Goal: Task Accomplishment & Management: Use online tool/utility

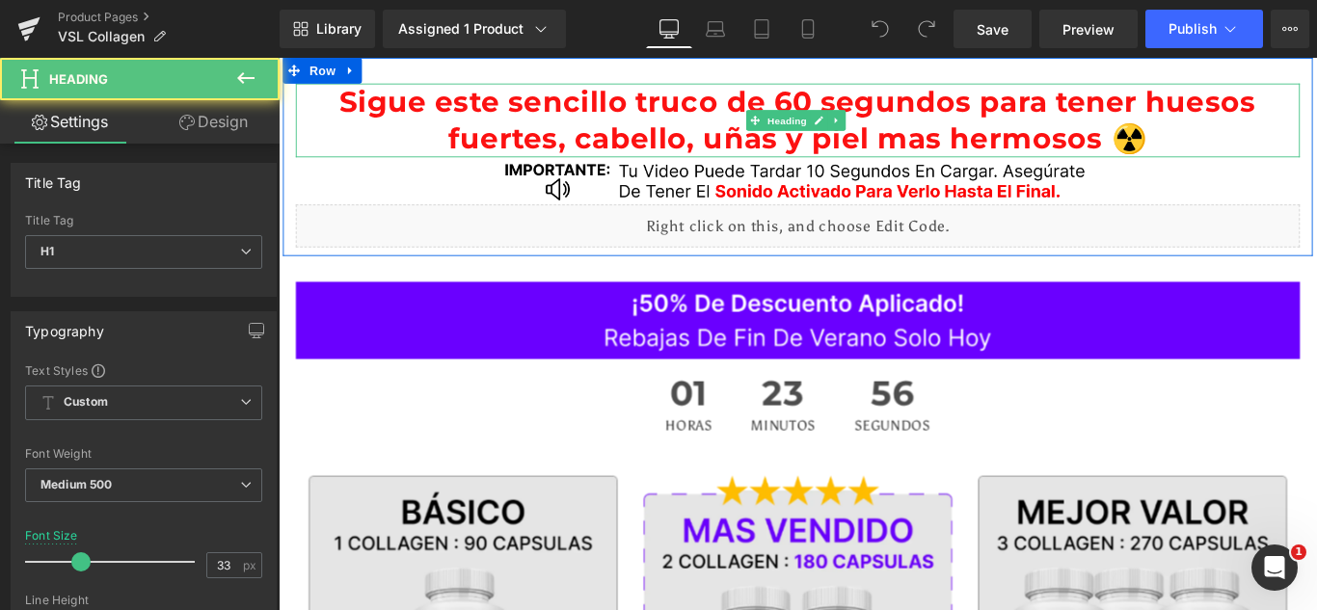
click at [712, 124] on span "Sigue este sencillo truco de 60 segundos para tener" at bounding box center [795, 107] width 897 height 39
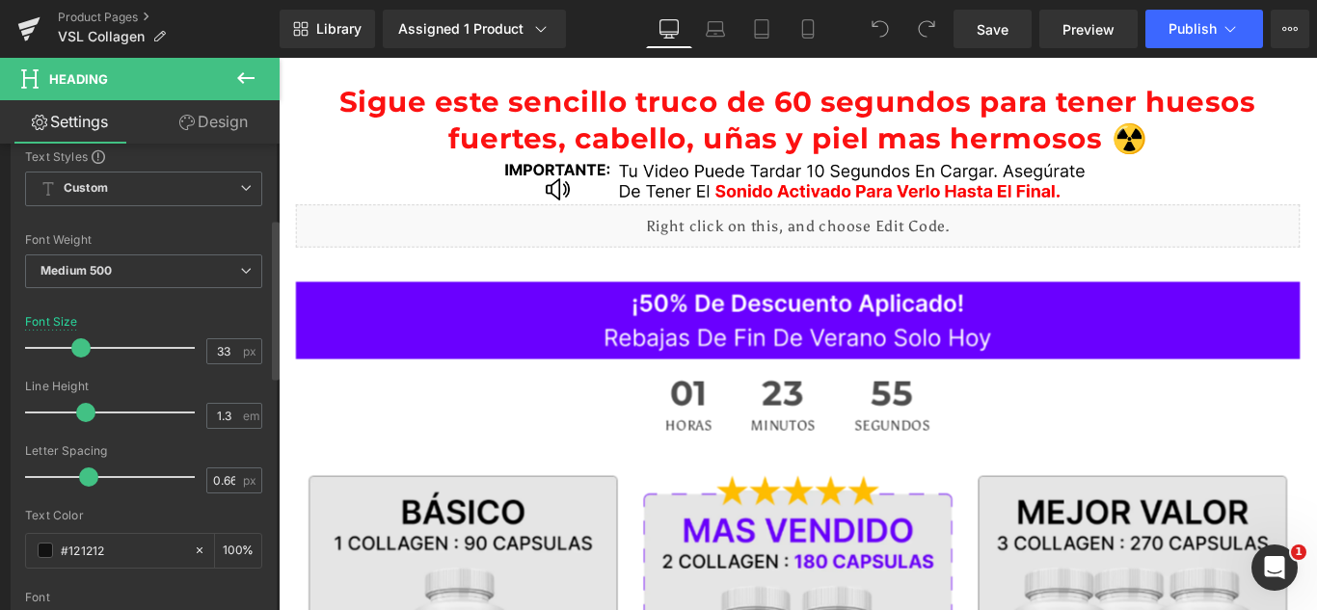
scroll to position [219, 0]
click at [214, 353] on input "33" at bounding box center [224, 347] width 34 height 24
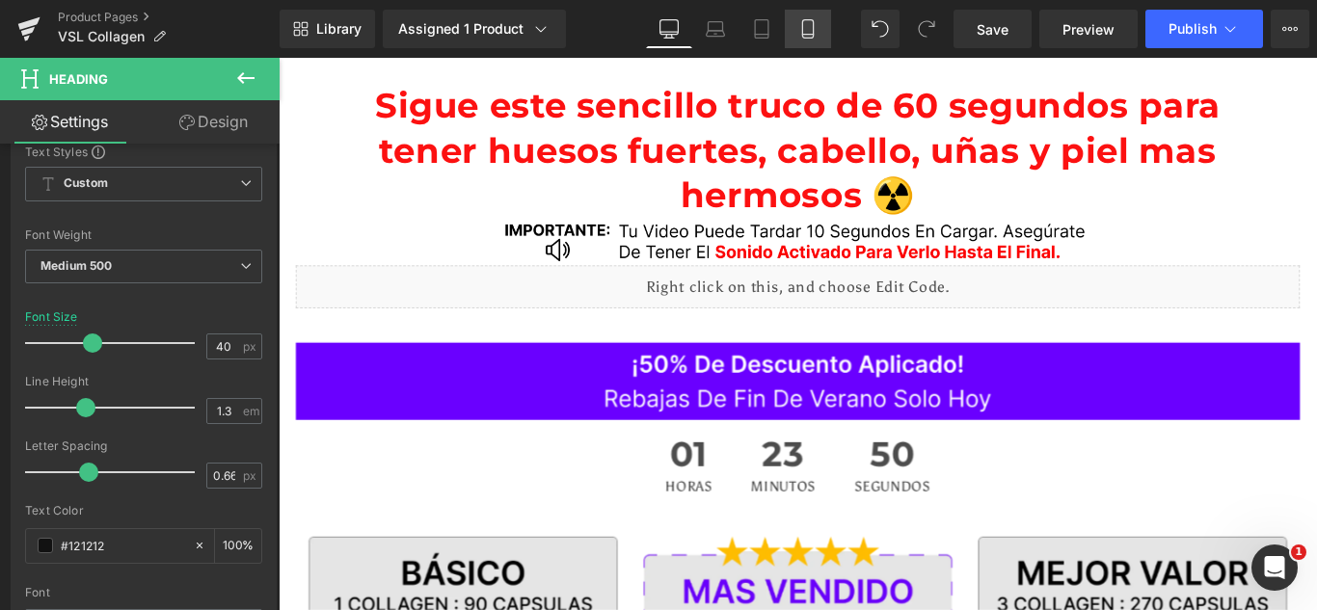
click at [803, 27] on icon at bounding box center [807, 29] width 11 height 18
type input "20"
type input "100"
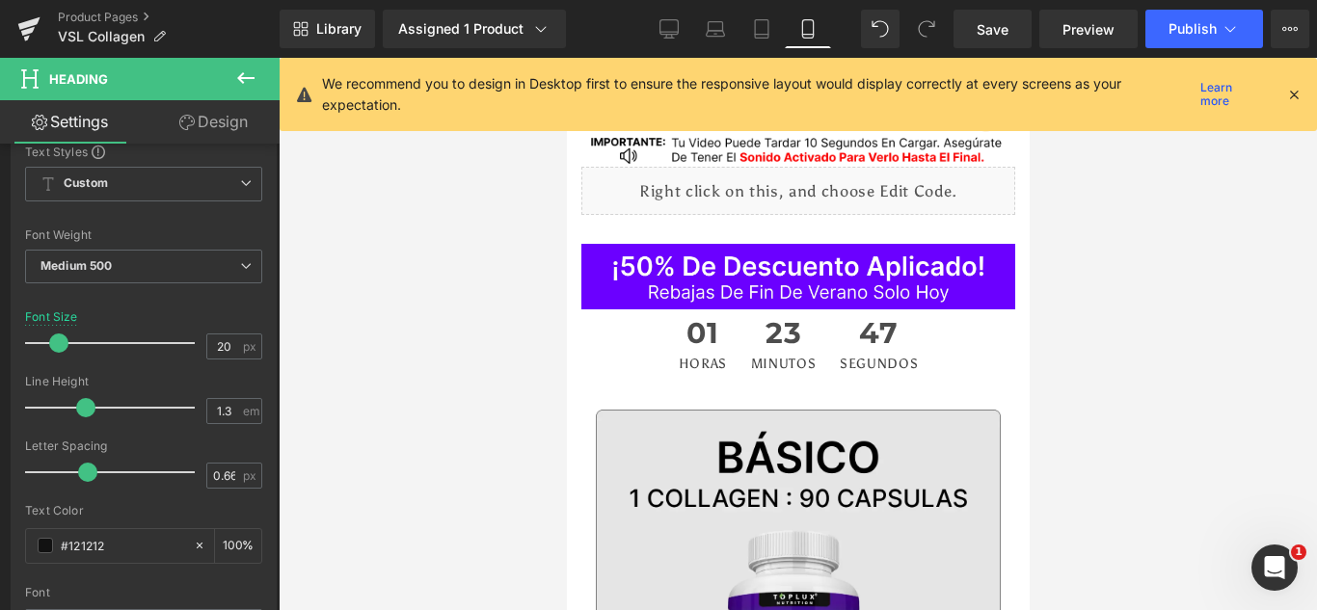
click at [1296, 94] on icon at bounding box center [1293, 94] width 17 height 17
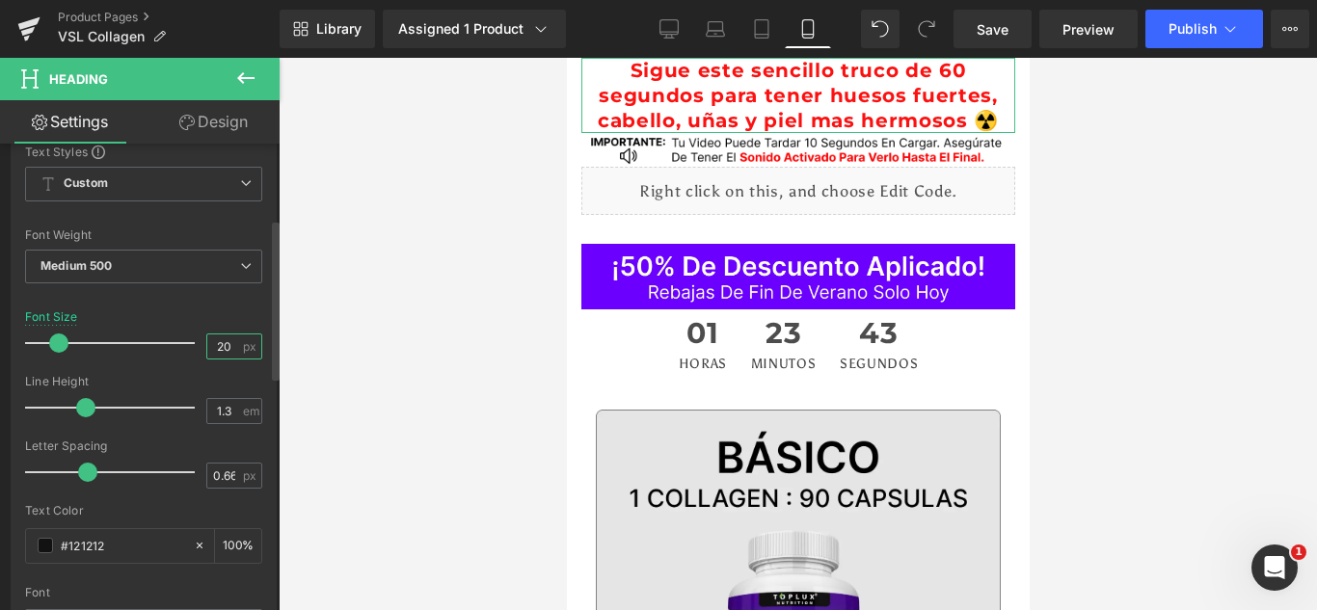
click at [212, 349] on input "20" at bounding box center [224, 347] width 34 height 24
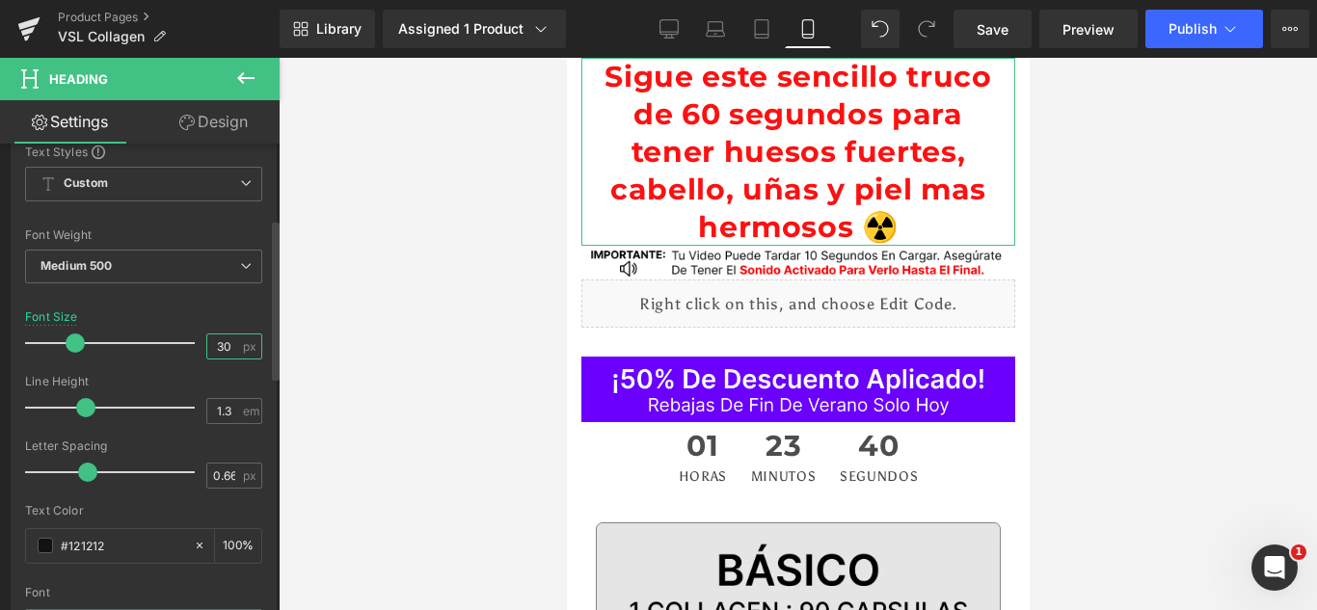
click at [212, 349] on input "30" at bounding box center [224, 347] width 34 height 24
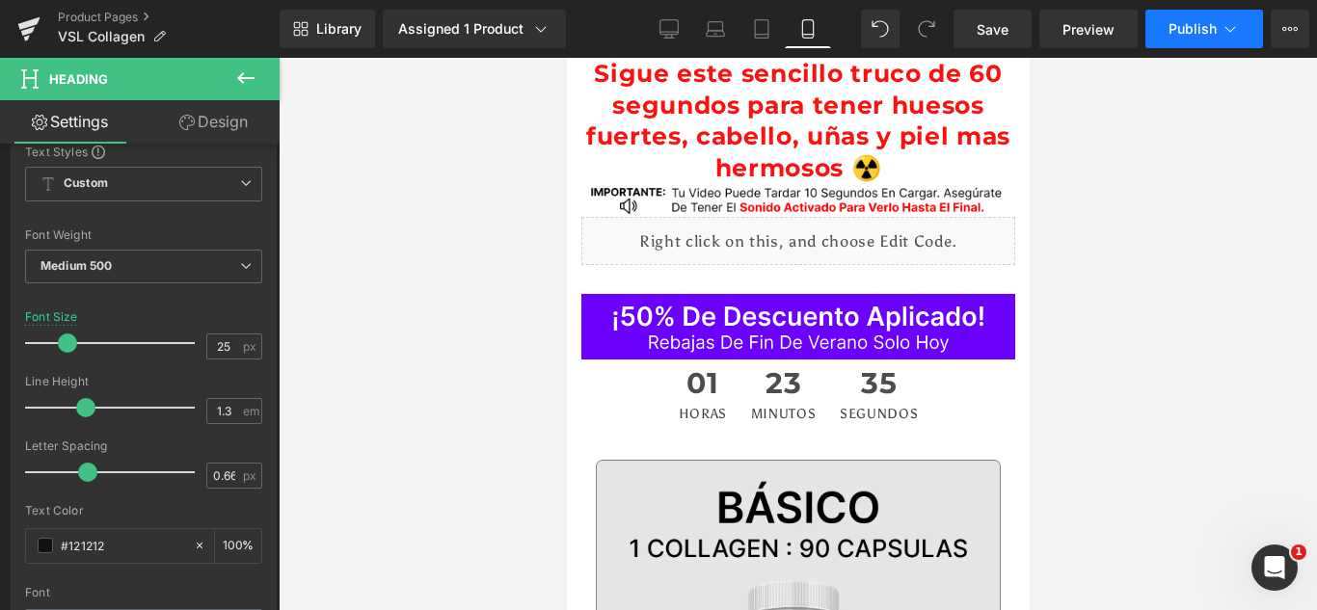
click at [1196, 33] on span "Publish" at bounding box center [1193, 28] width 48 height 15
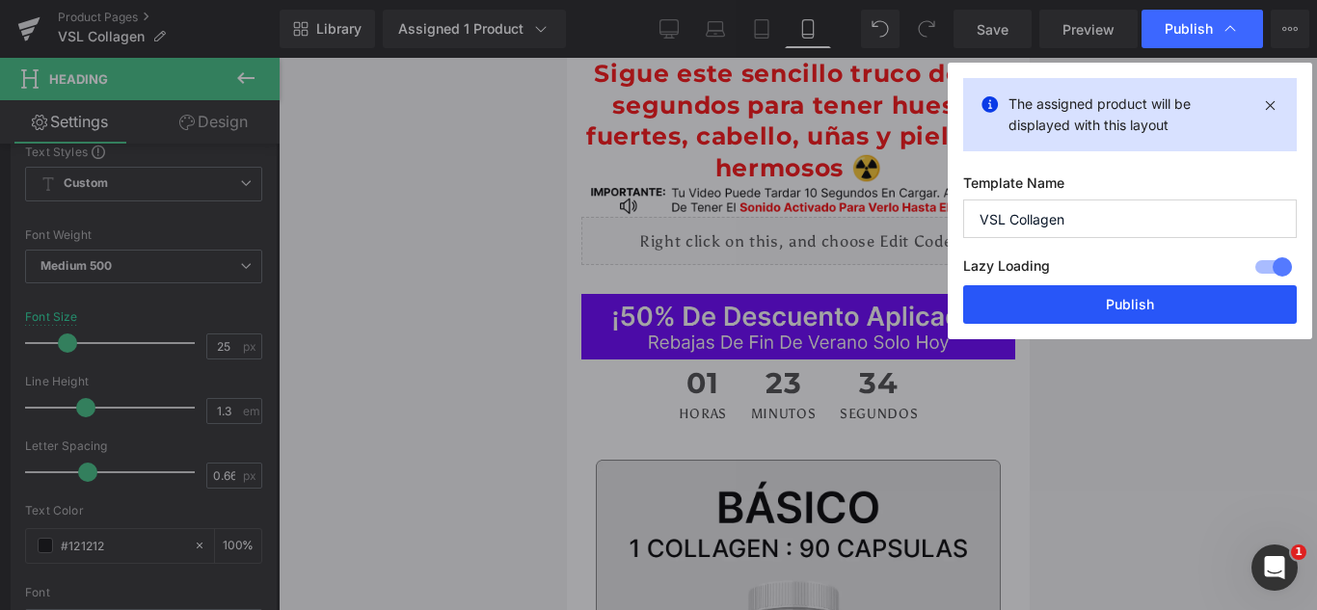
click at [1121, 316] on button "Publish" at bounding box center [1130, 304] width 334 height 39
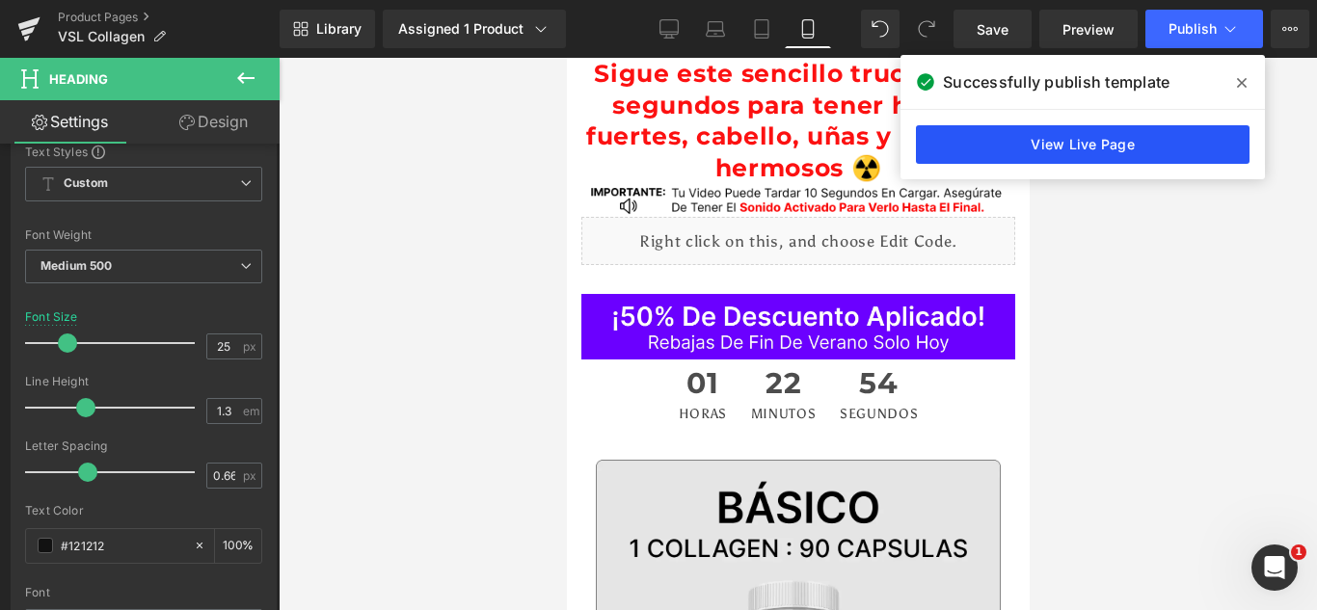
click at [1034, 157] on link "View Live Page" at bounding box center [1083, 144] width 334 height 39
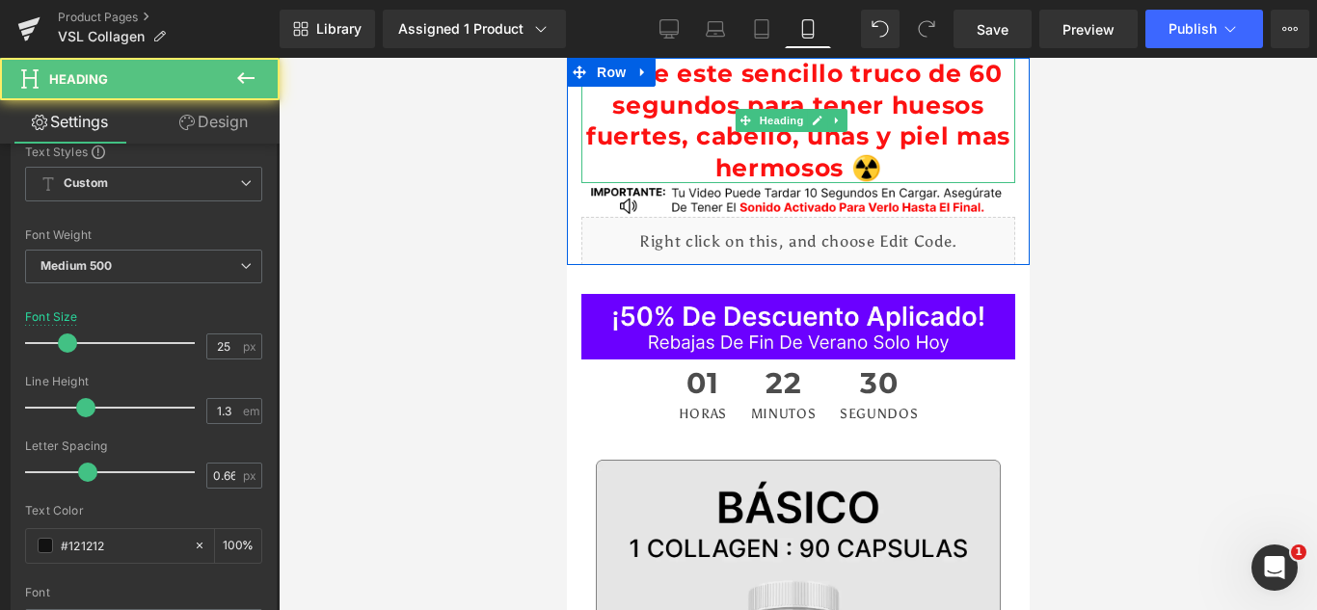
click at [720, 141] on span "huesos fuertes, cabello, uñas y piel mas hermosos ☢️" at bounding box center [797, 137] width 424 height 92
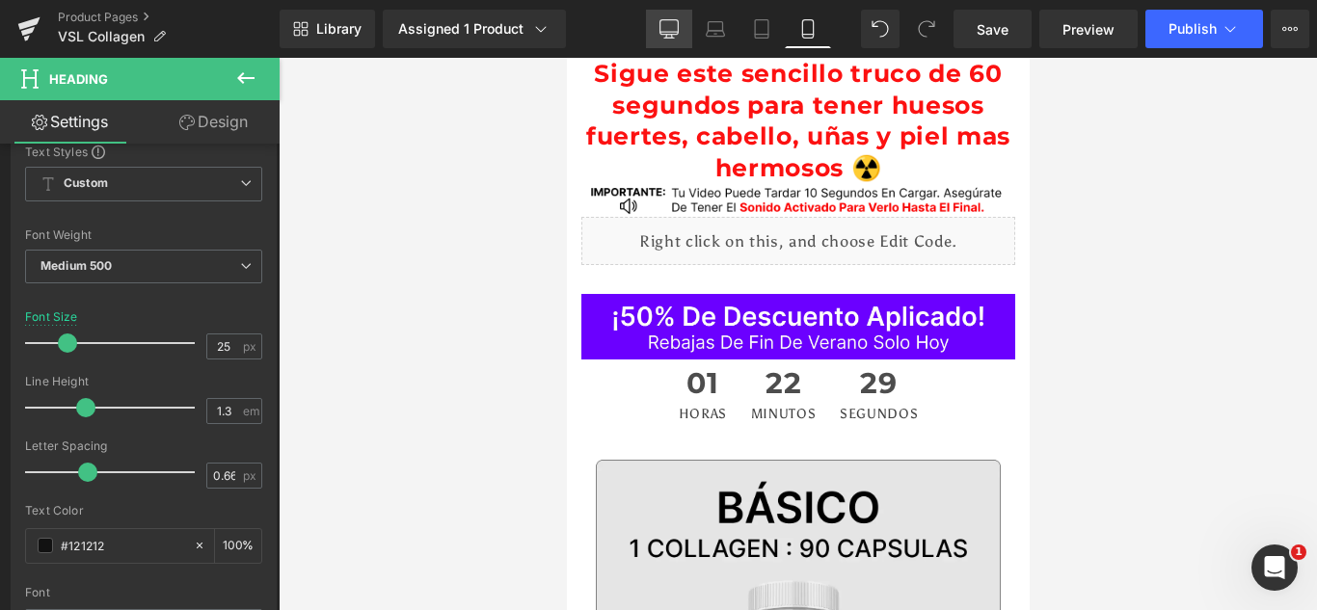
click at [671, 24] on icon at bounding box center [669, 28] width 19 height 19
type input "40"
type input "100"
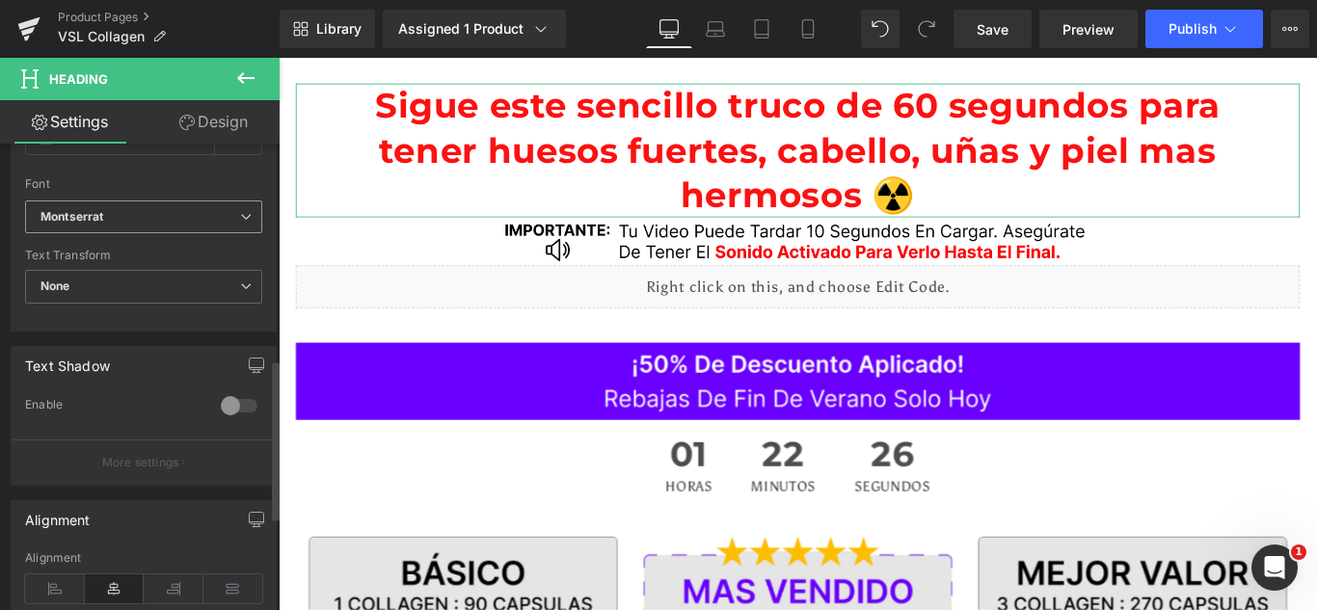
scroll to position [629, 0]
click at [171, 463] on p "More settings" at bounding box center [140, 461] width 77 height 17
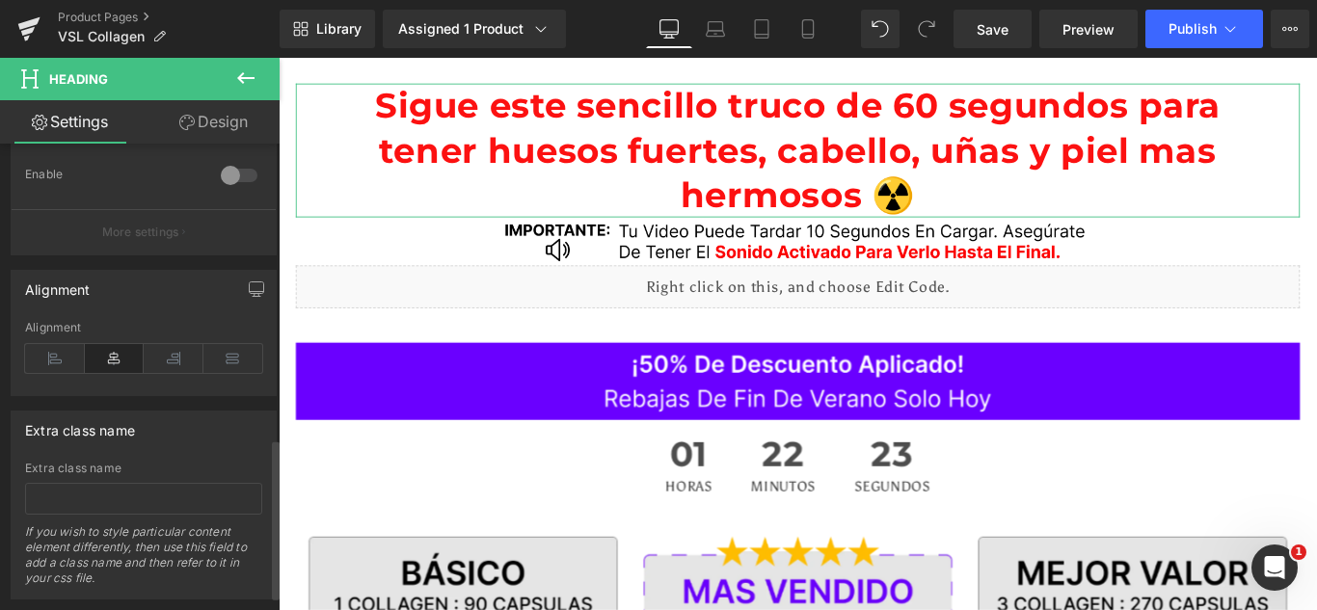
scroll to position [859, 0]
click at [233, 359] on icon at bounding box center [233, 357] width 60 height 29
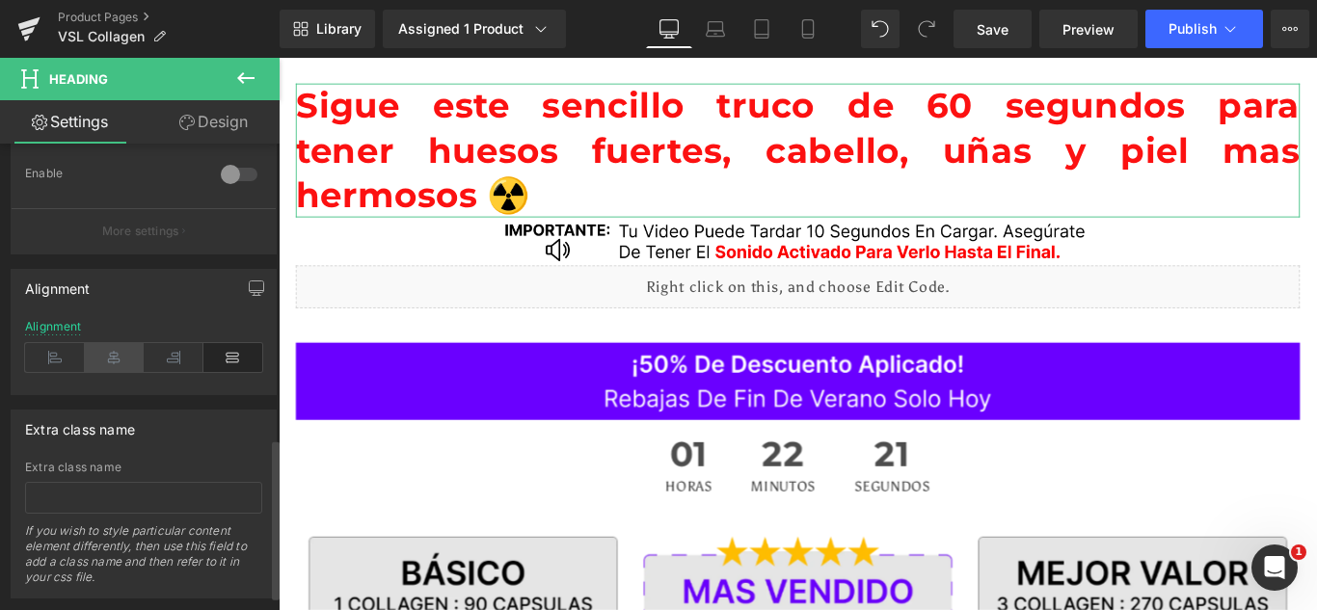
click at [88, 362] on icon at bounding box center [115, 357] width 60 height 29
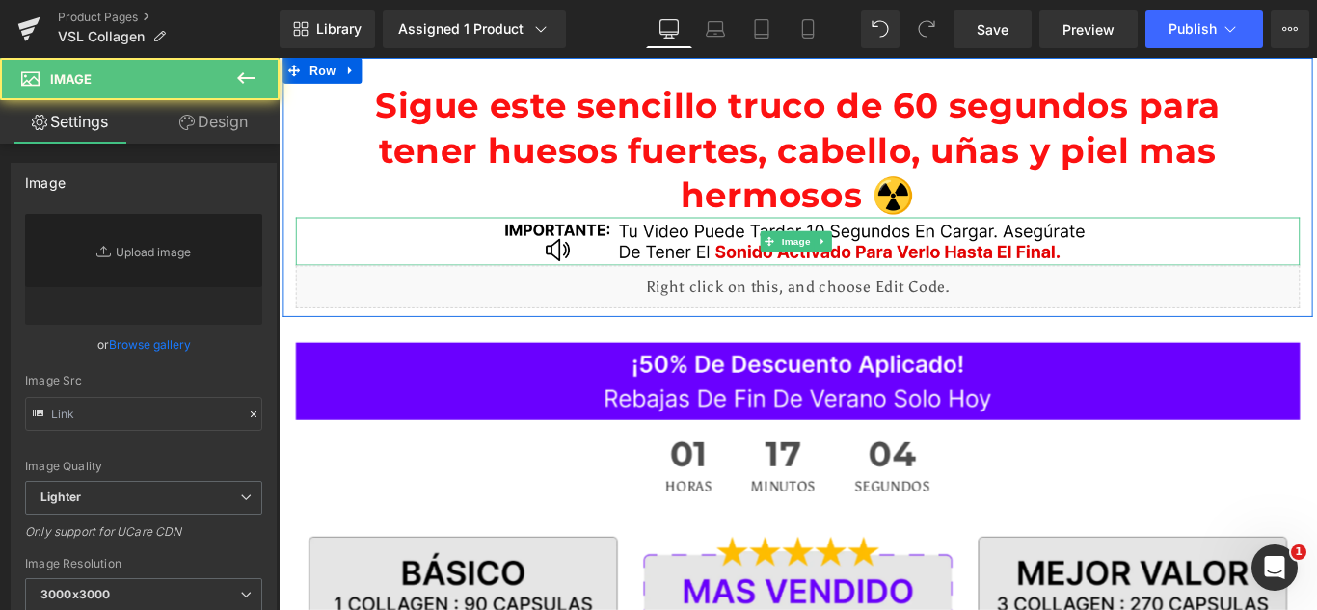
click at [762, 256] on img at bounding box center [862, 264] width 688 height 54
type input "https://ucarecdn.com/cf776a9c-fc7a-4794-b284-9d12a0f40409/-/format/auto/-/previ…"
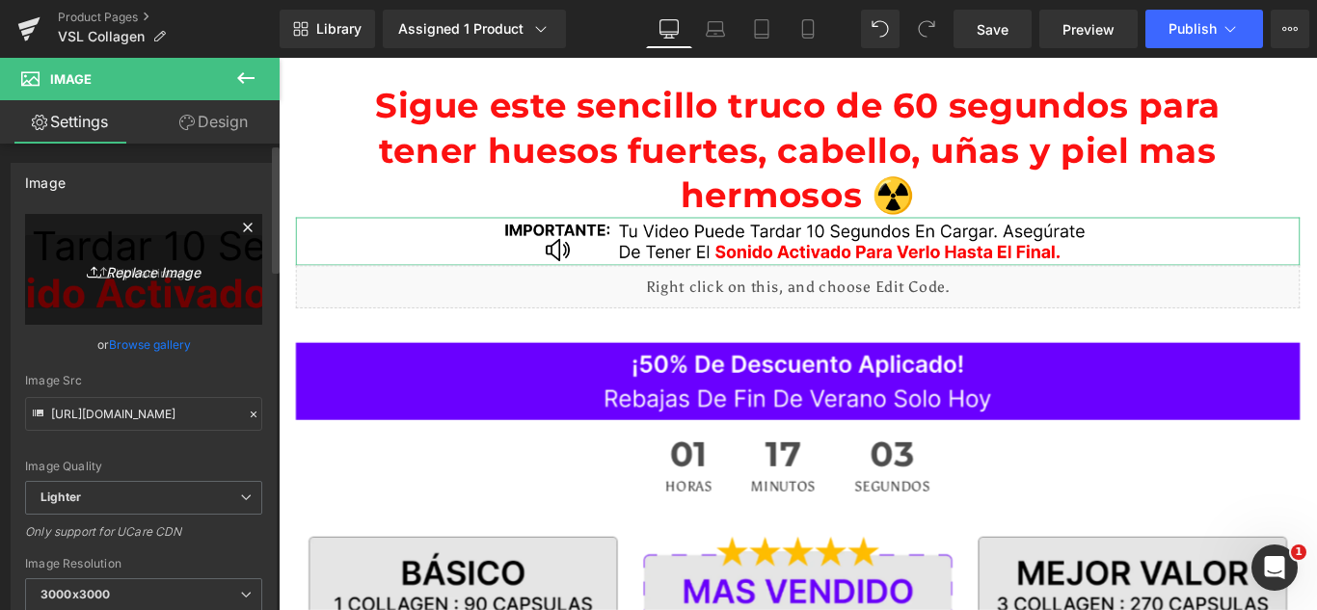
click at [121, 290] on link "Replace Image" at bounding box center [143, 269] width 237 height 111
type input "C:\fakepath\Importante.webp"
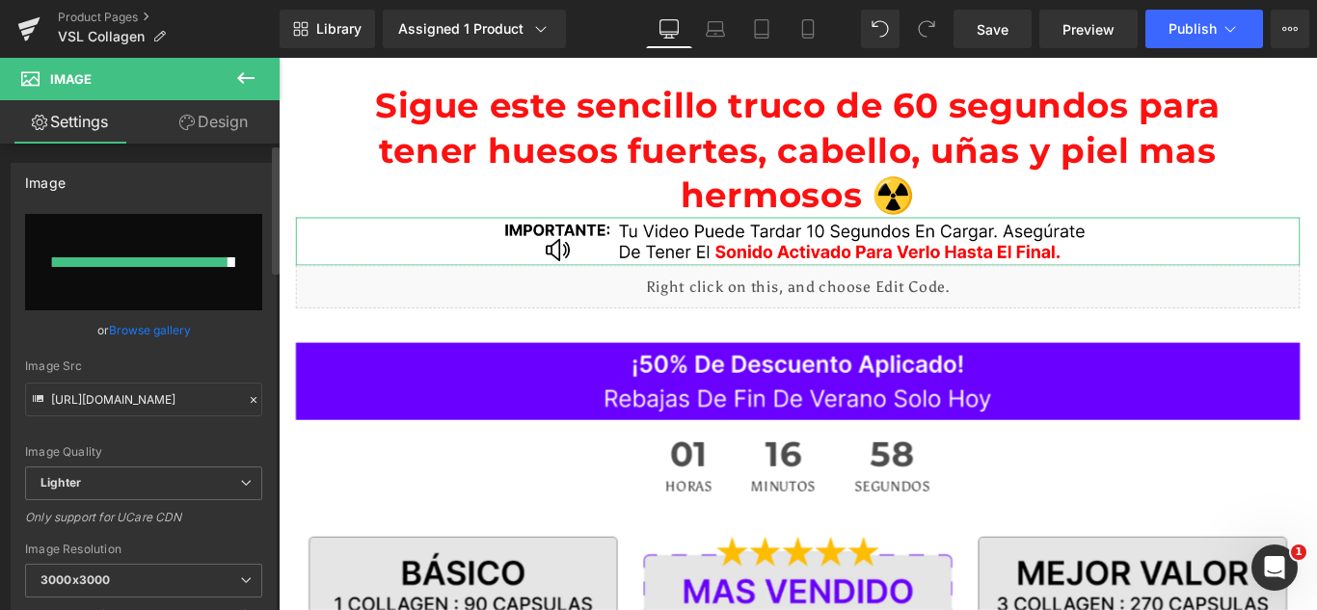
type input "[URL][DOMAIN_NAME]"
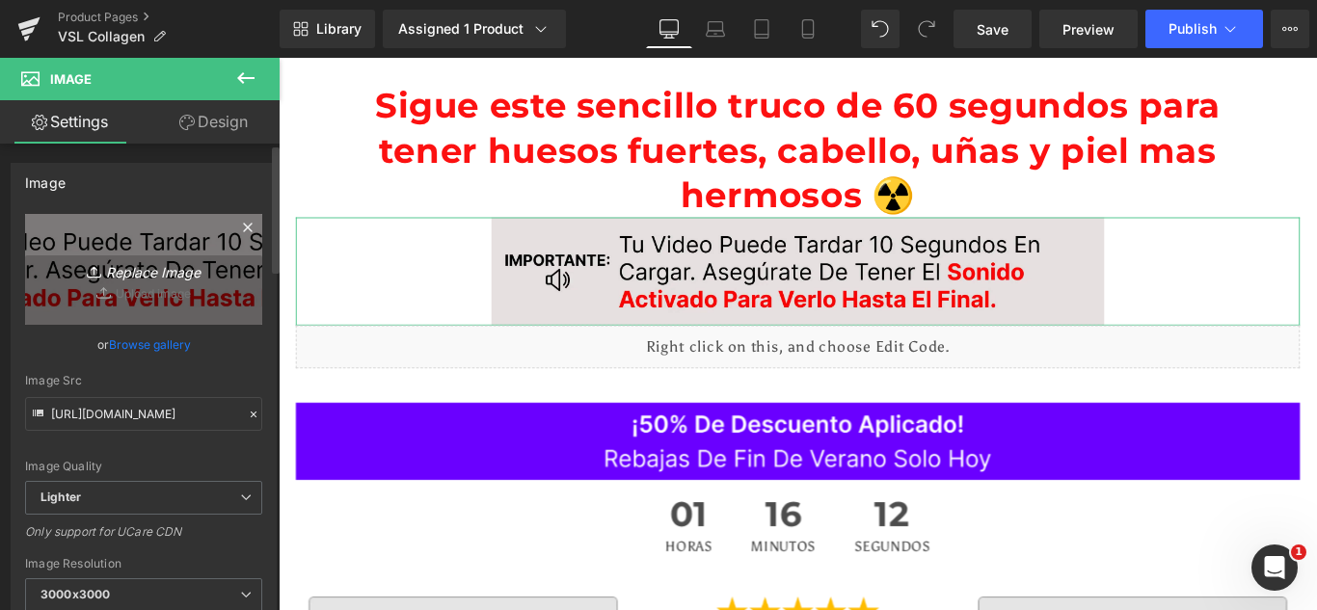
click at [141, 298] on link "Replace Image" at bounding box center [143, 269] width 237 height 111
type input "C:\fakepath\Importante (1).webp"
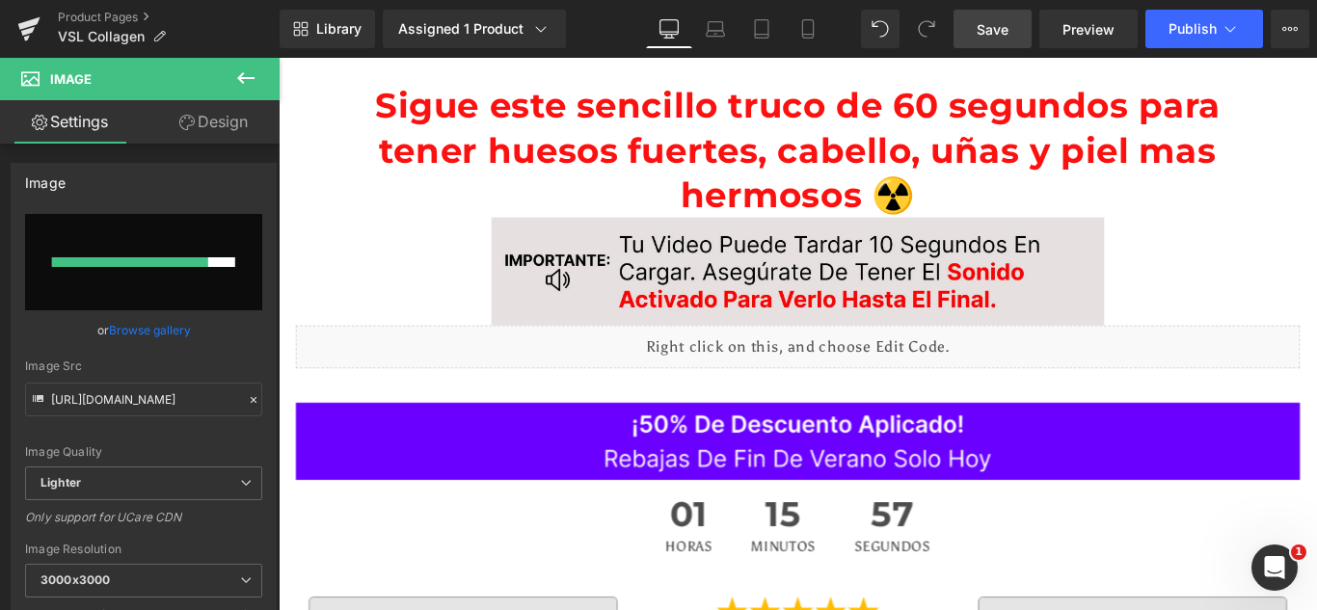
click at [1001, 32] on span "Save" at bounding box center [993, 29] width 32 height 20
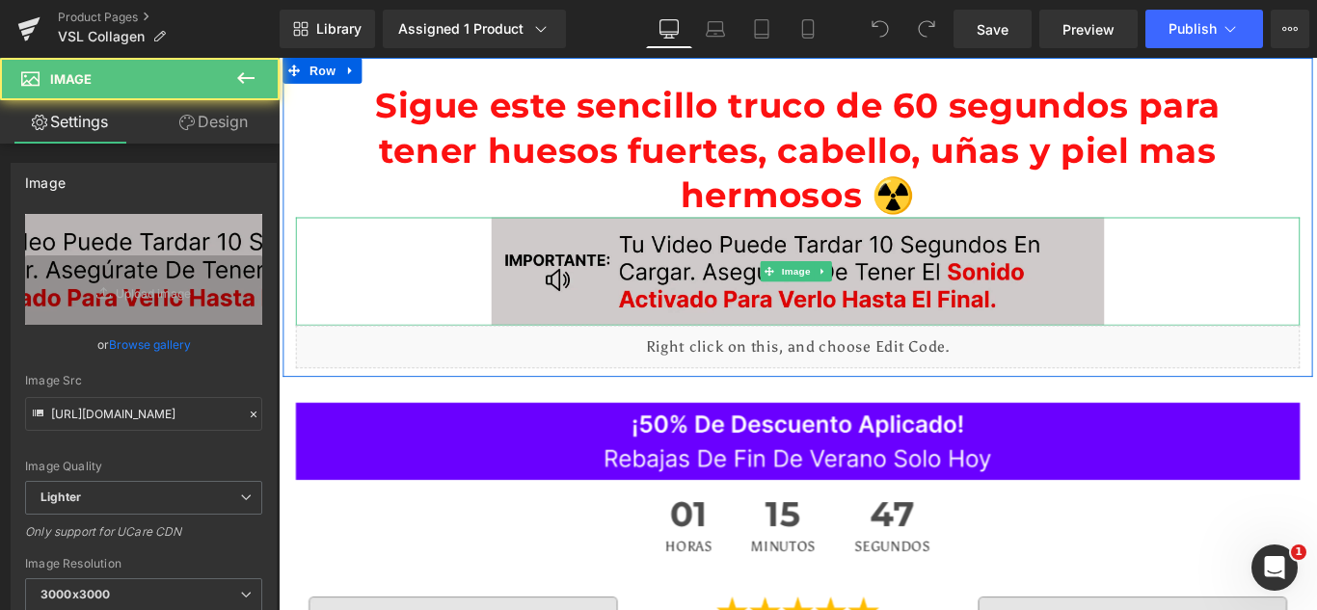
click at [630, 274] on img at bounding box center [862, 297] width 688 height 121
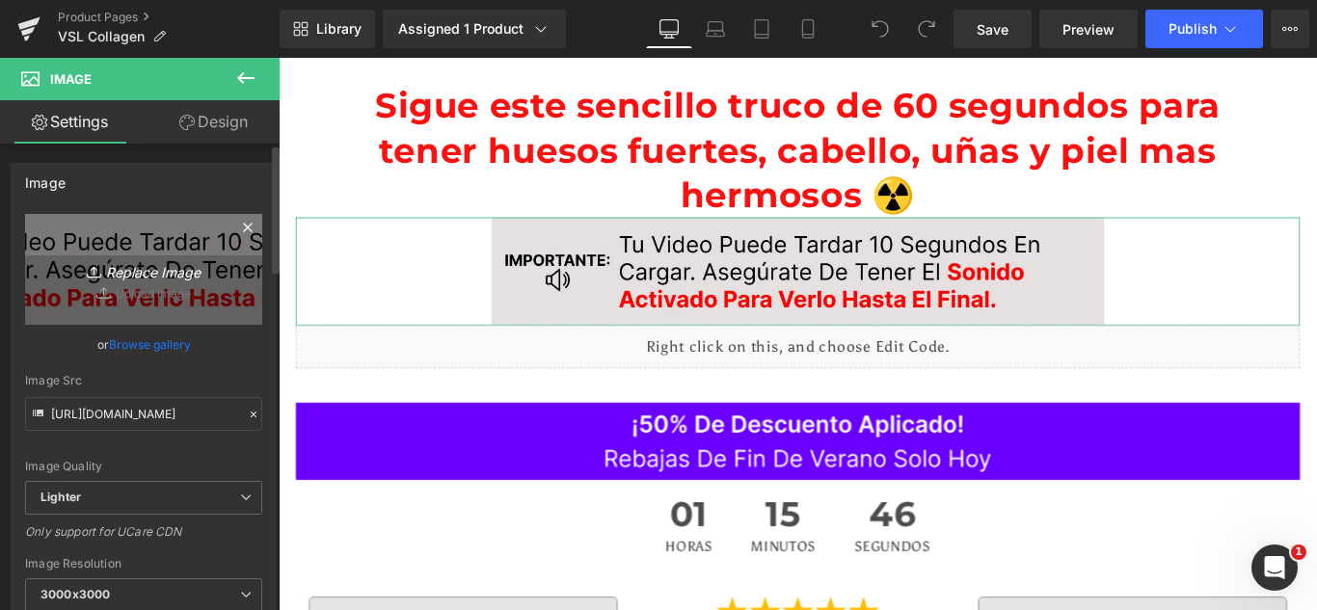
click at [118, 270] on icon "Replace Image" at bounding box center [144, 269] width 154 height 24
type input "C:\fakepath\Importante (1).webp"
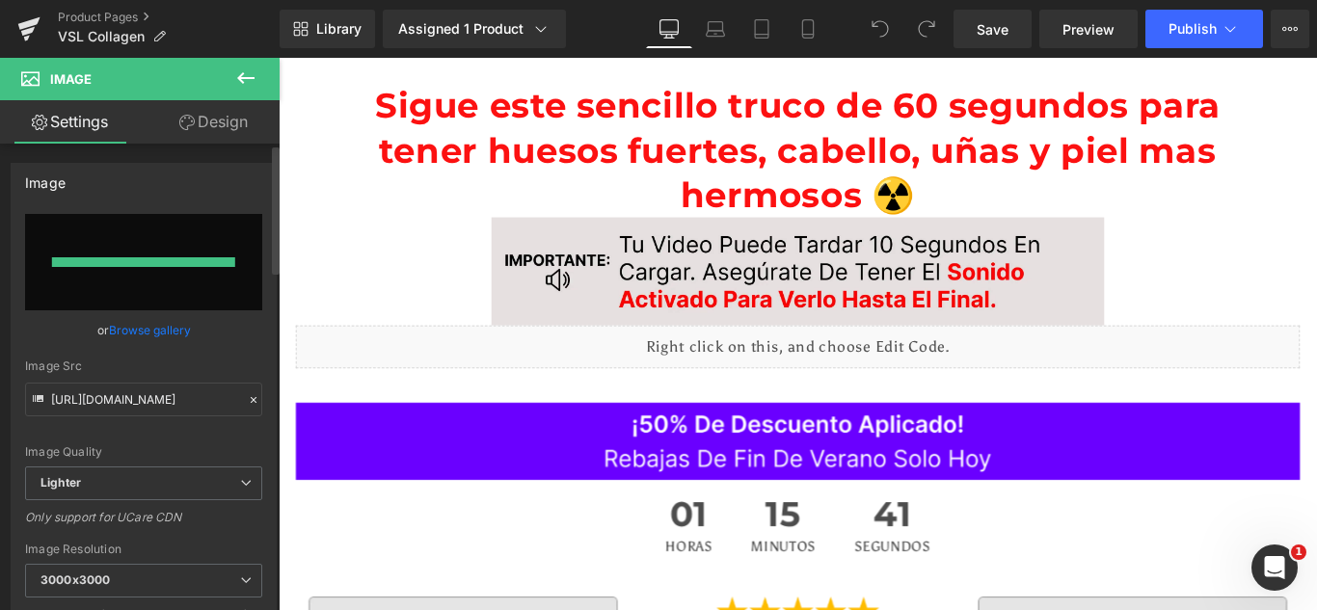
type input "[URL][DOMAIN_NAME]"
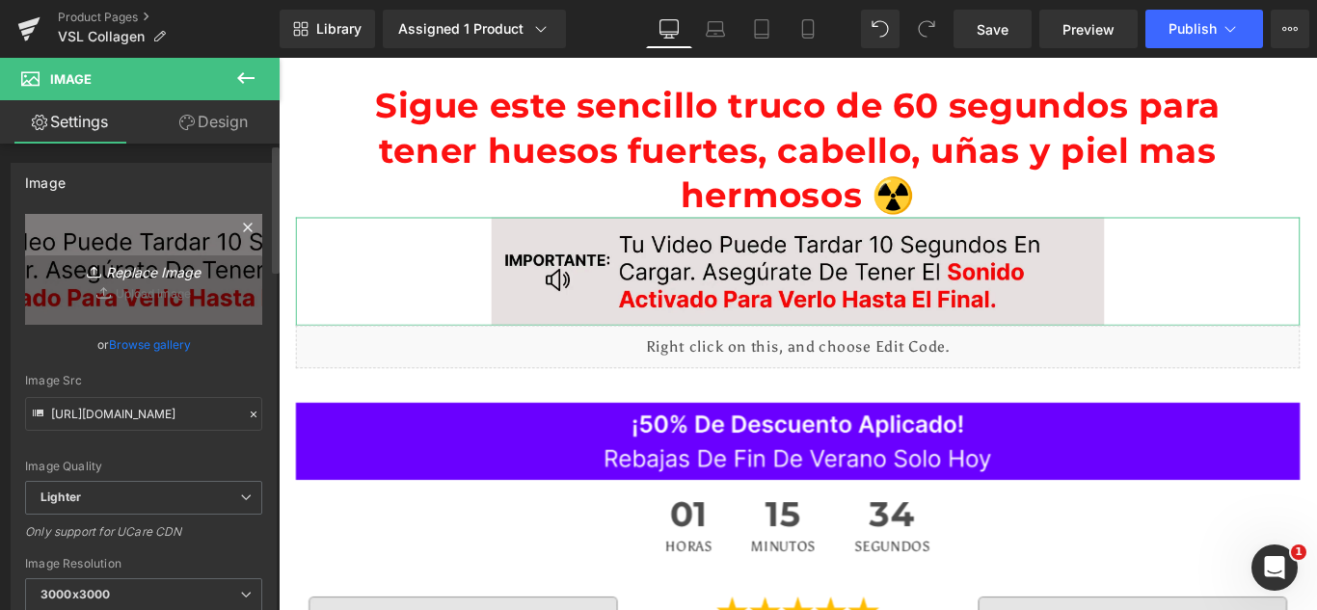
click at [175, 243] on link "Replace Image" at bounding box center [143, 269] width 237 height 111
type input "C:\fakepath\Importante (1).webp"
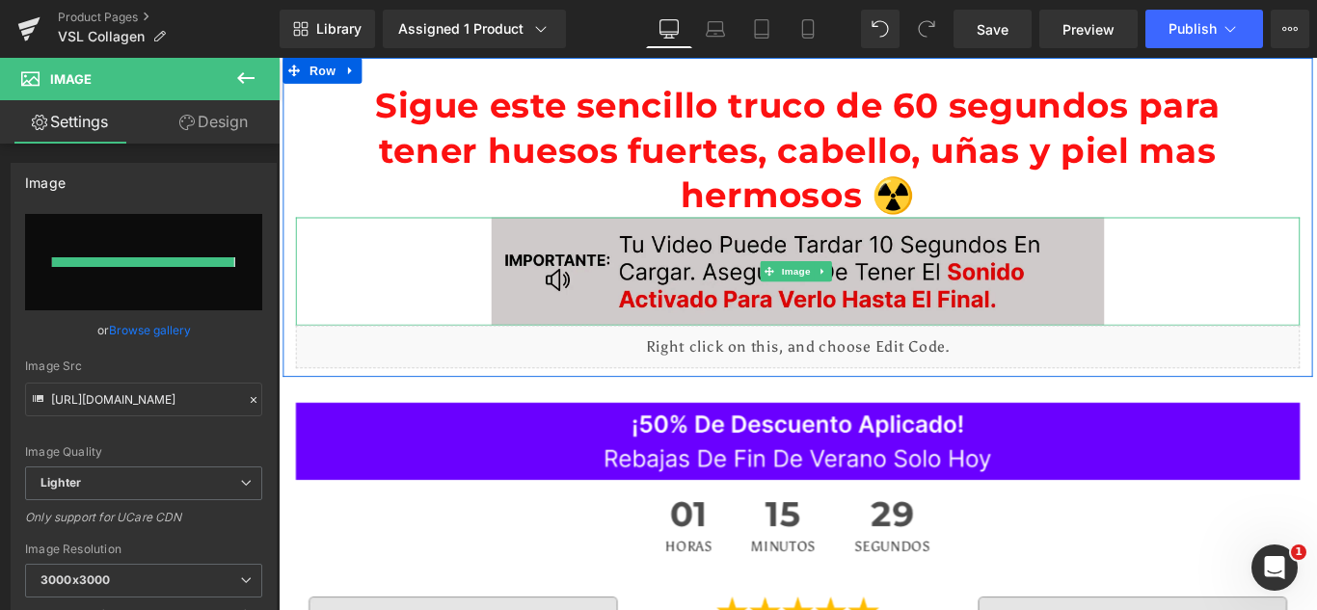
type input "[URL][DOMAIN_NAME]"
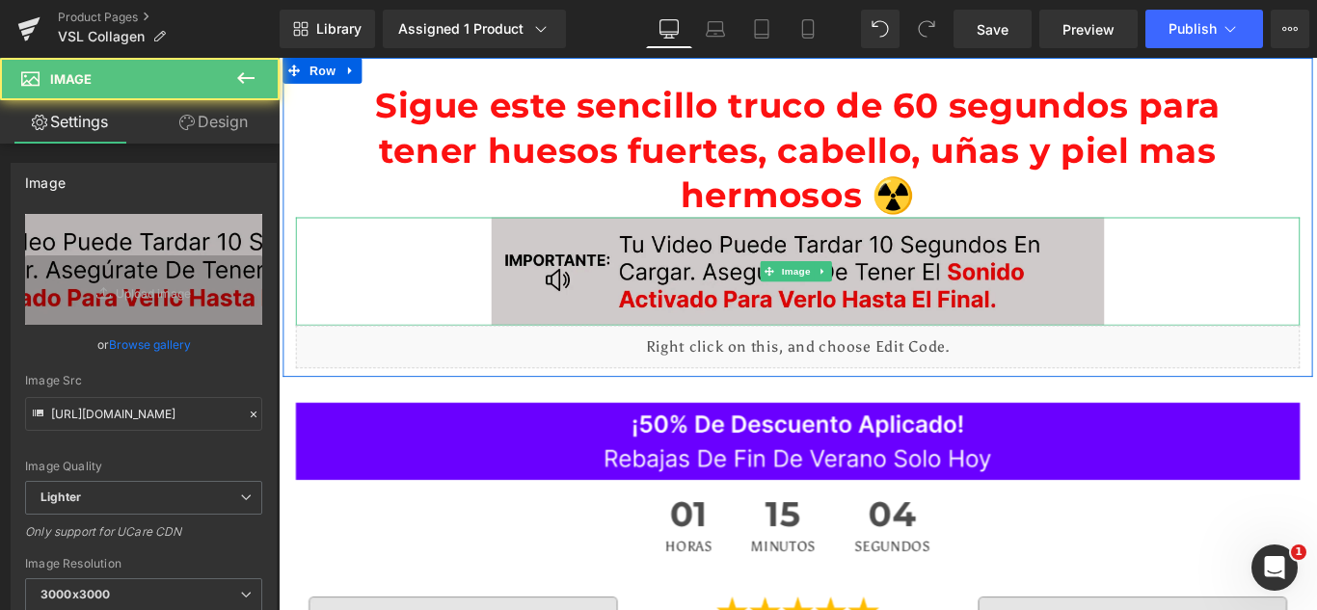
click at [578, 290] on img at bounding box center [862, 297] width 688 height 121
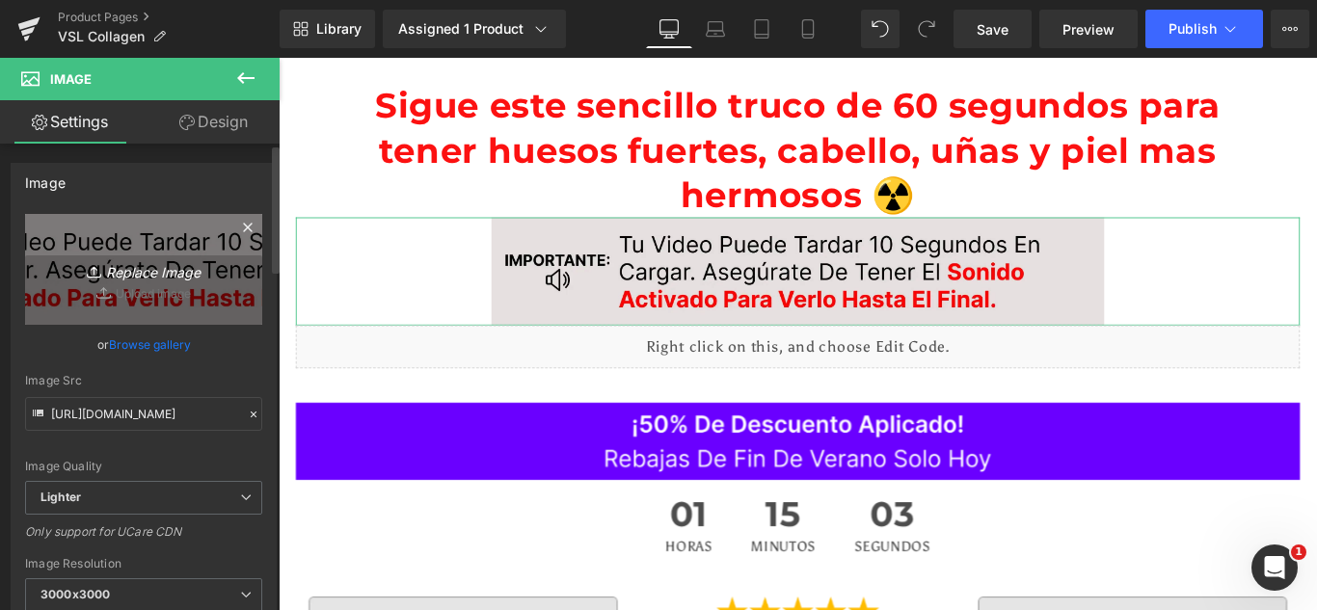
click at [111, 284] on link "Replace Image" at bounding box center [143, 269] width 237 height 111
type input "C:\fakepath\Importante (2).webp"
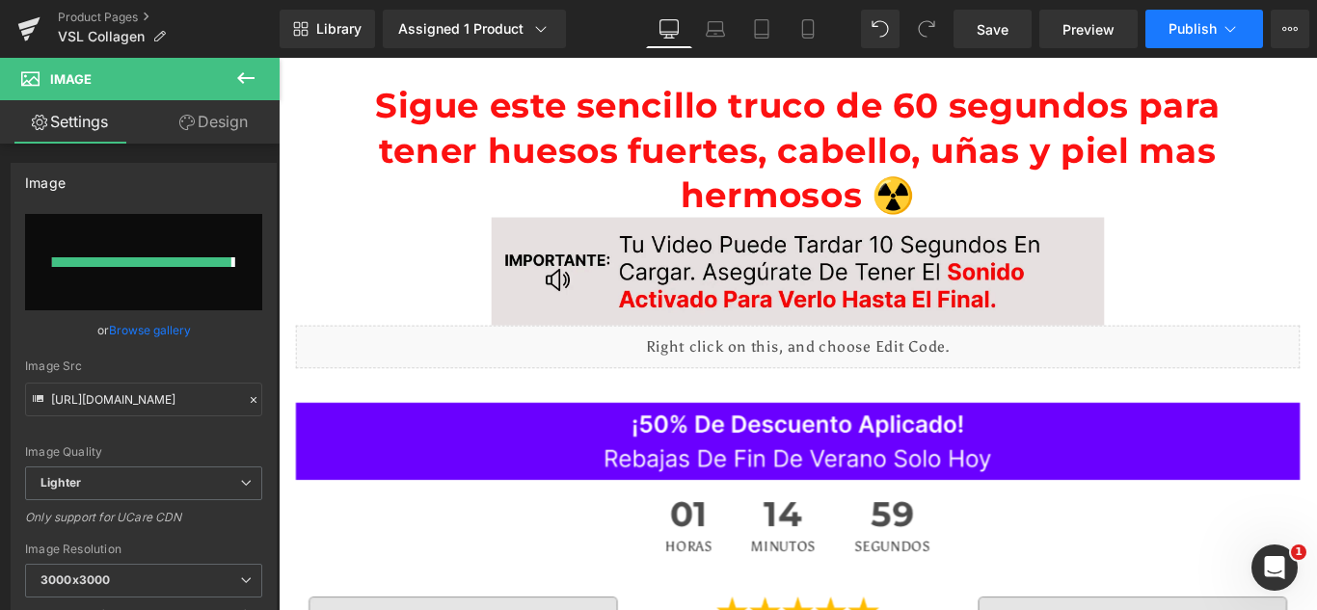
type input "[URL][DOMAIN_NAME]"
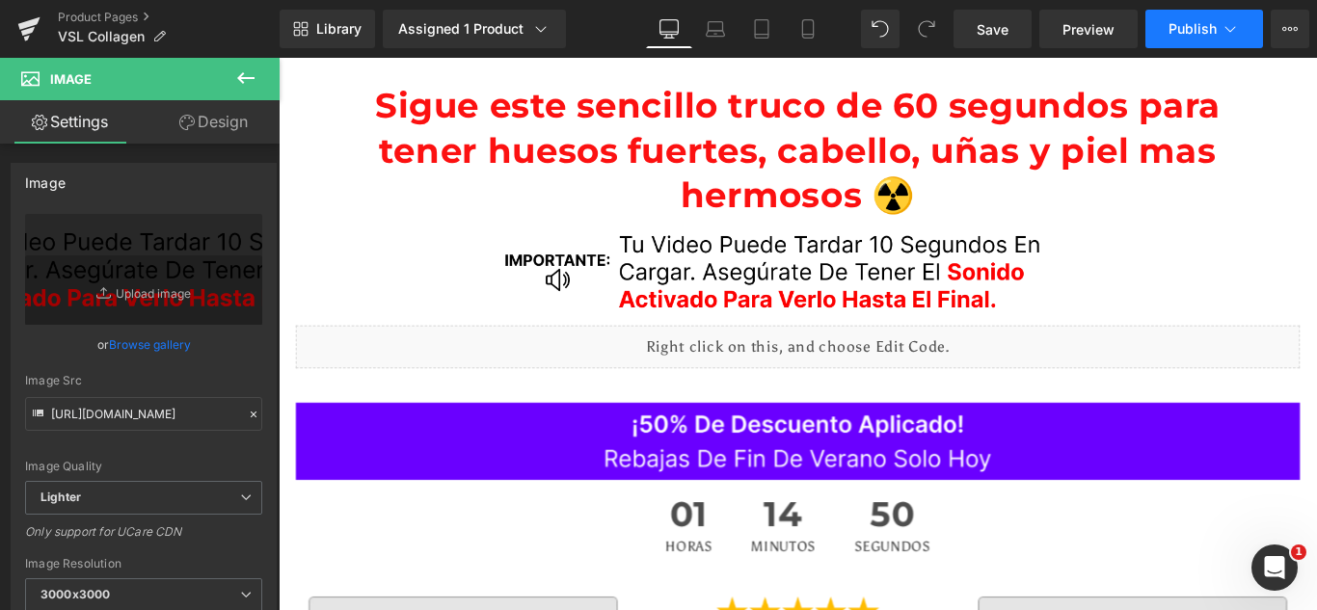
click at [1191, 41] on button "Publish" at bounding box center [1205, 29] width 118 height 39
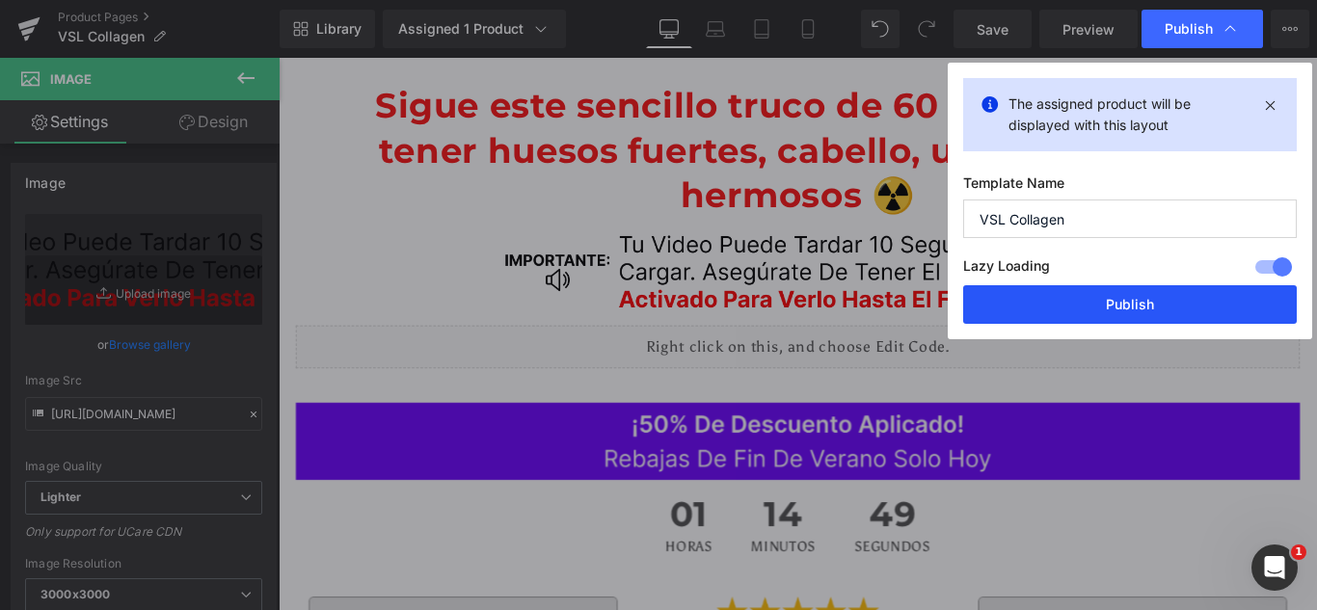
click at [1096, 306] on button "Publish" at bounding box center [1130, 304] width 334 height 39
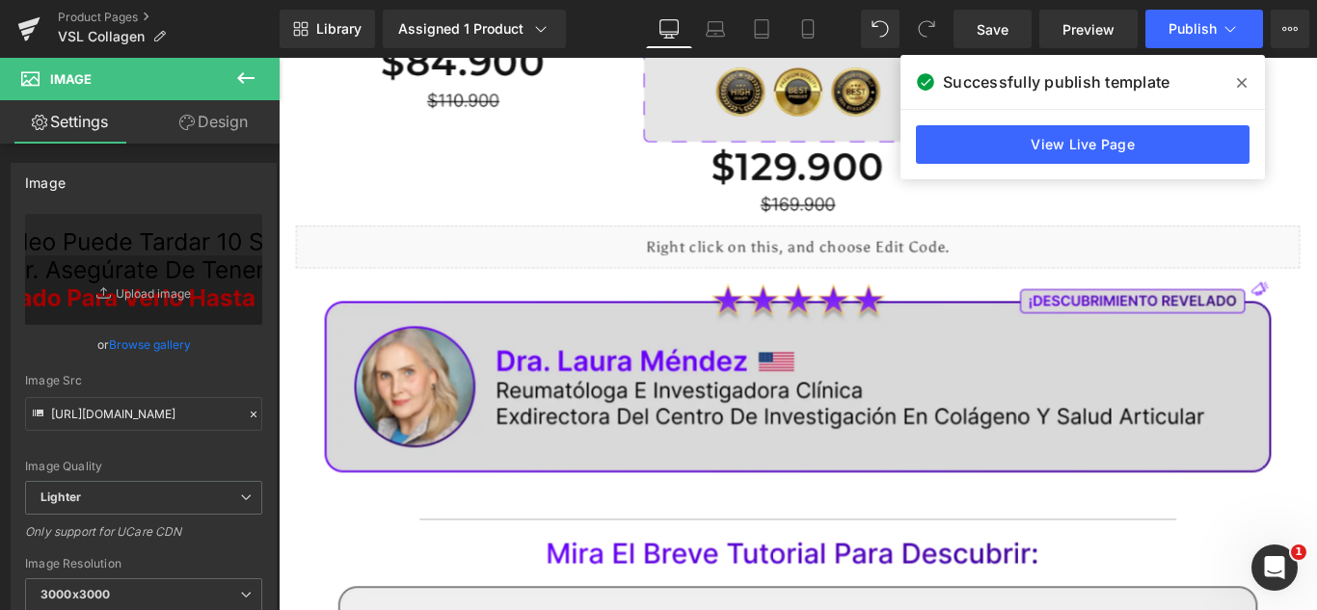
scroll to position [3916, 0]
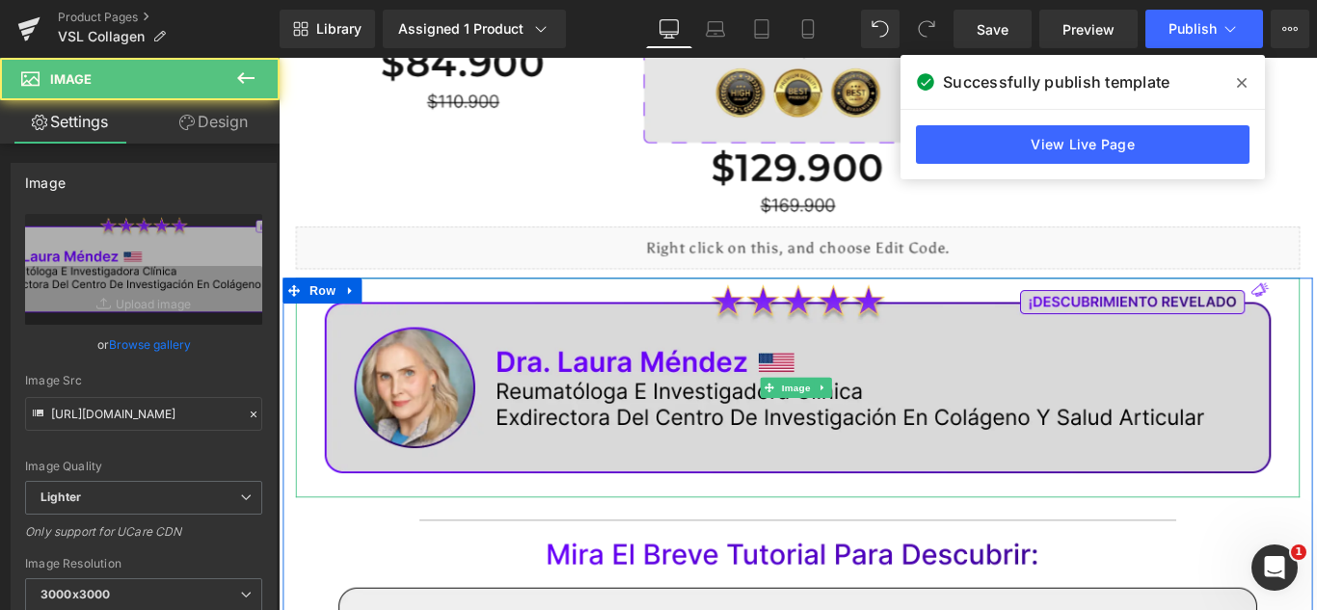
click at [794, 418] on img at bounding box center [862, 429] width 1128 height 247
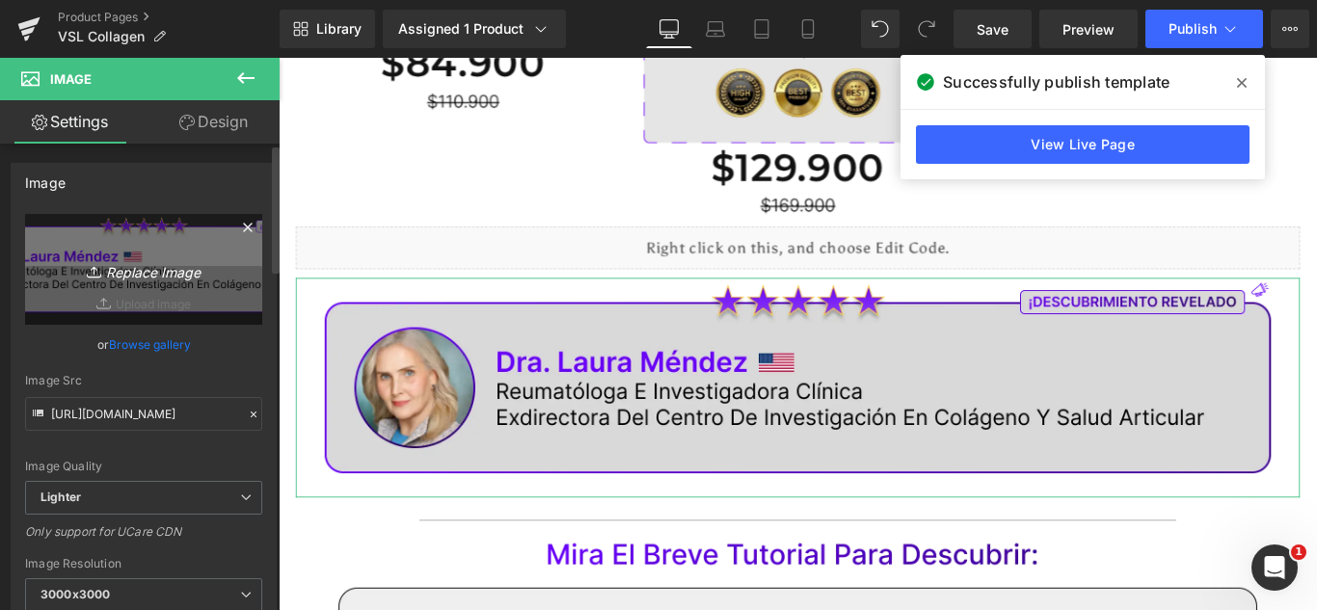
click at [161, 274] on icon "Replace Image" at bounding box center [144, 269] width 154 height 24
type input "C:\fakepath\Doctora.webp"
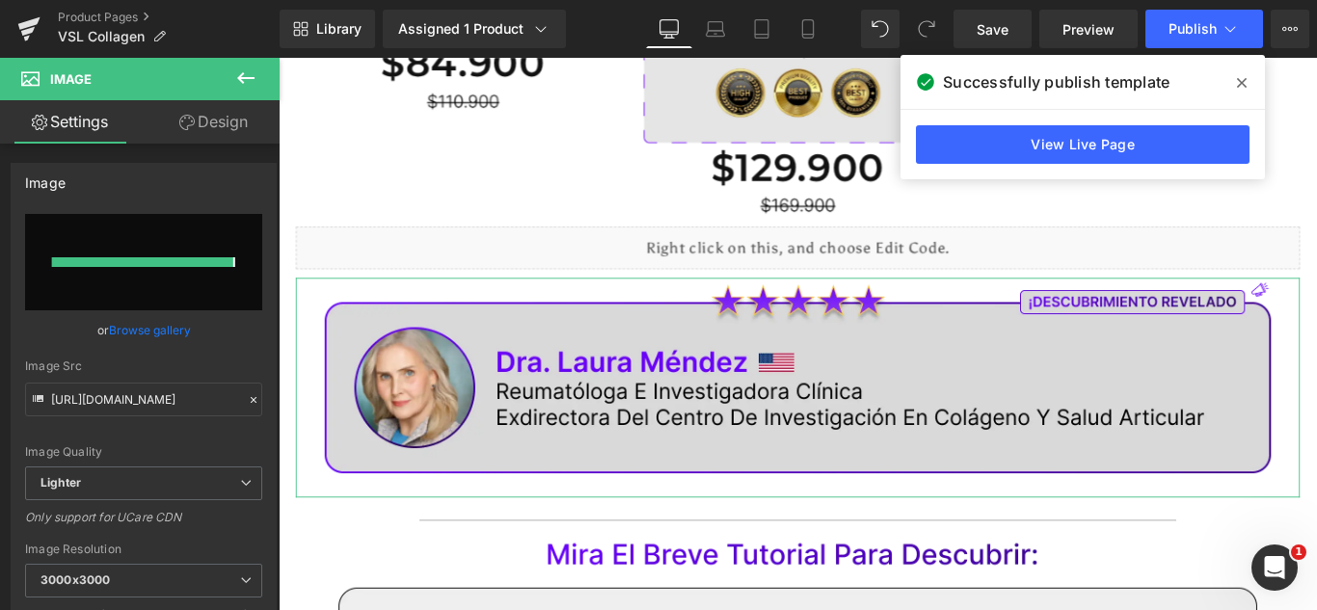
type input "https://ucarecdn.com/83cf116f-d1cf-4faf-b12d-8693659e57e9/-/format/auto/-/previ…"
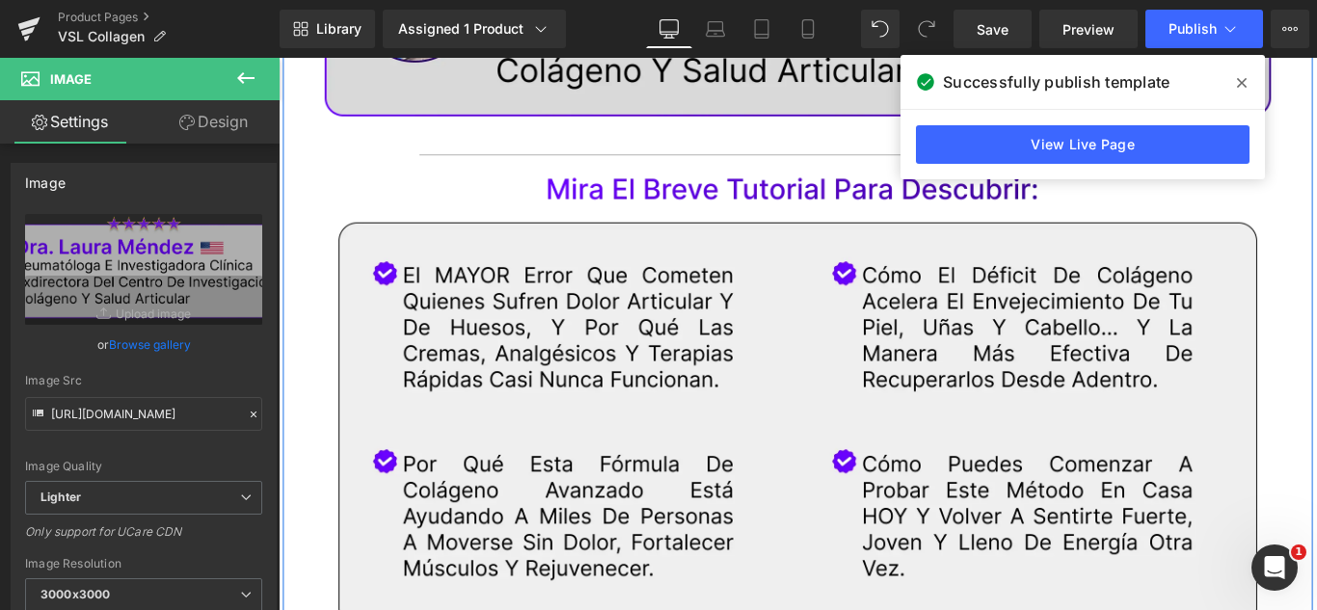
scroll to position [4373, 0]
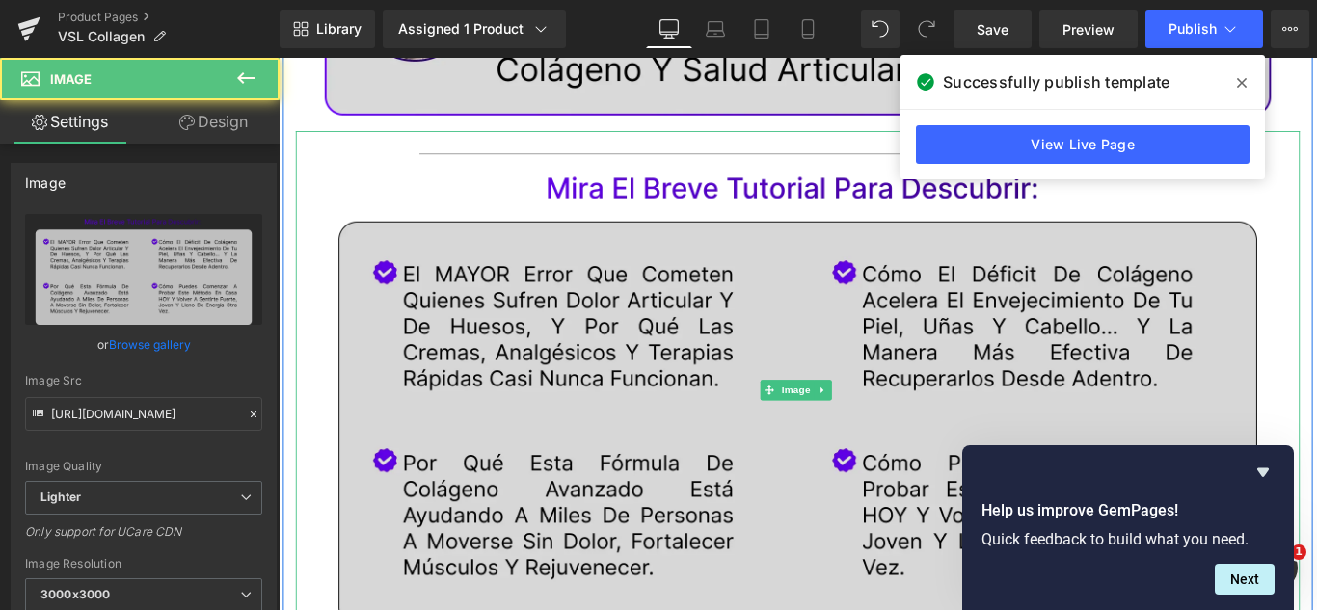
click at [526, 214] on img at bounding box center [862, 431] width 1128 height 581
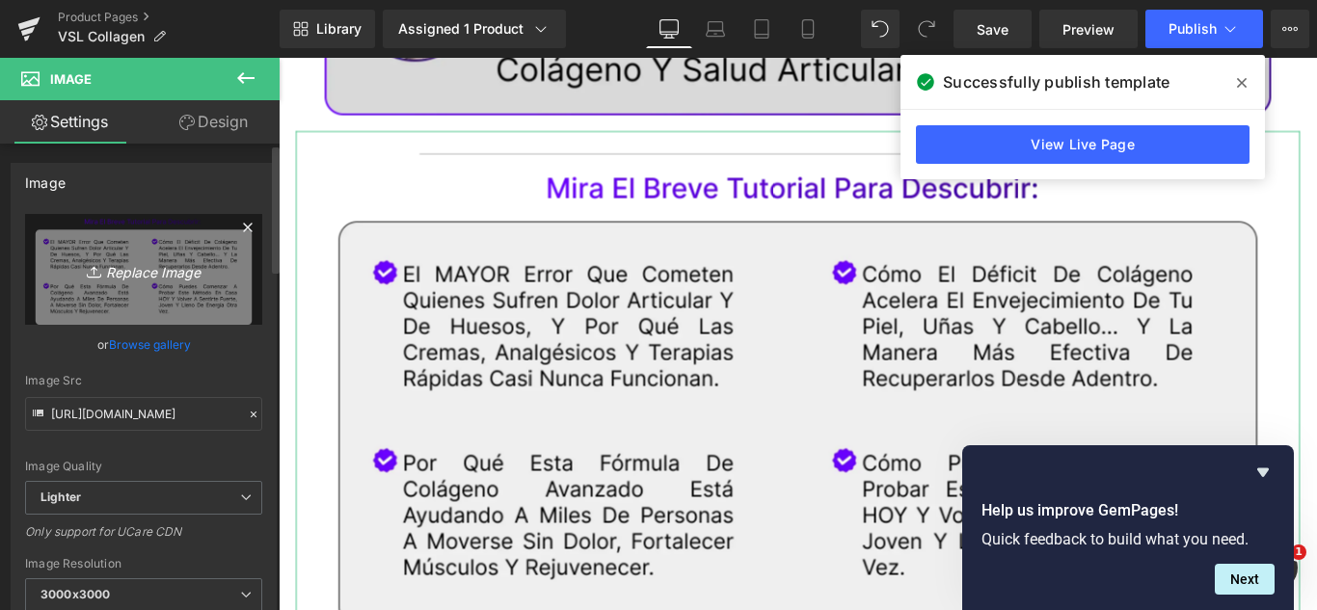
click at [115, 285] on link "Replace Image" at bounding box center [143, 269] width 237 height 111
type input "C:\fakepath\Beneficios.webp"
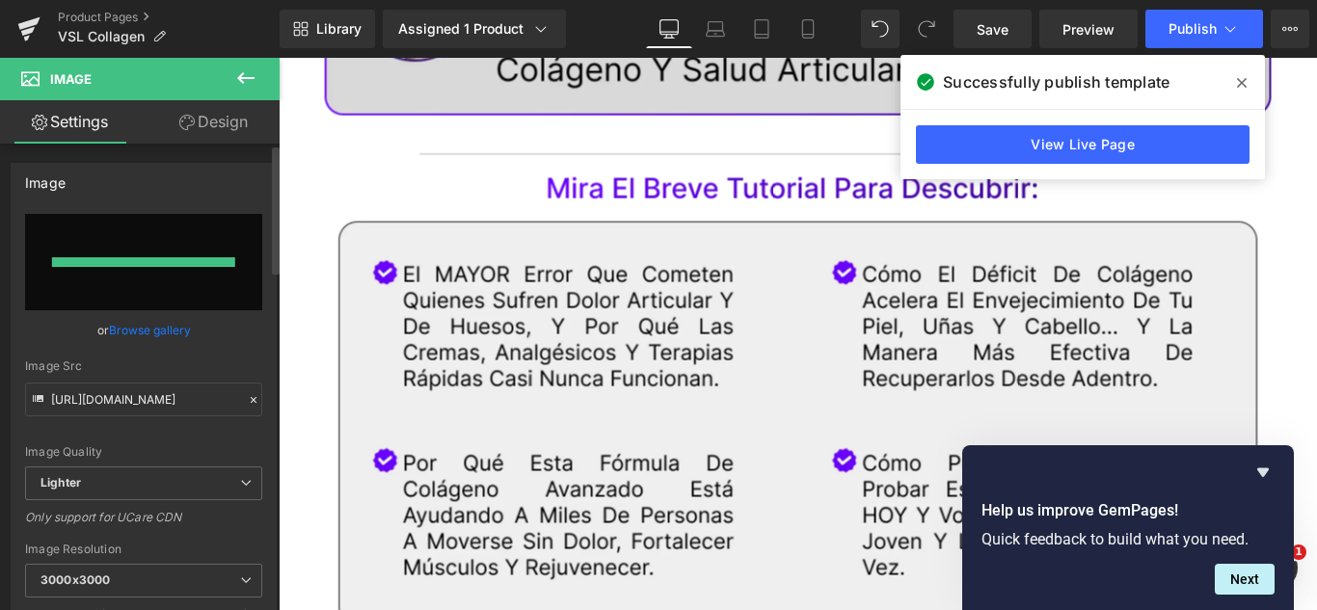
type input "[URL][DOMAIN_NAME]"
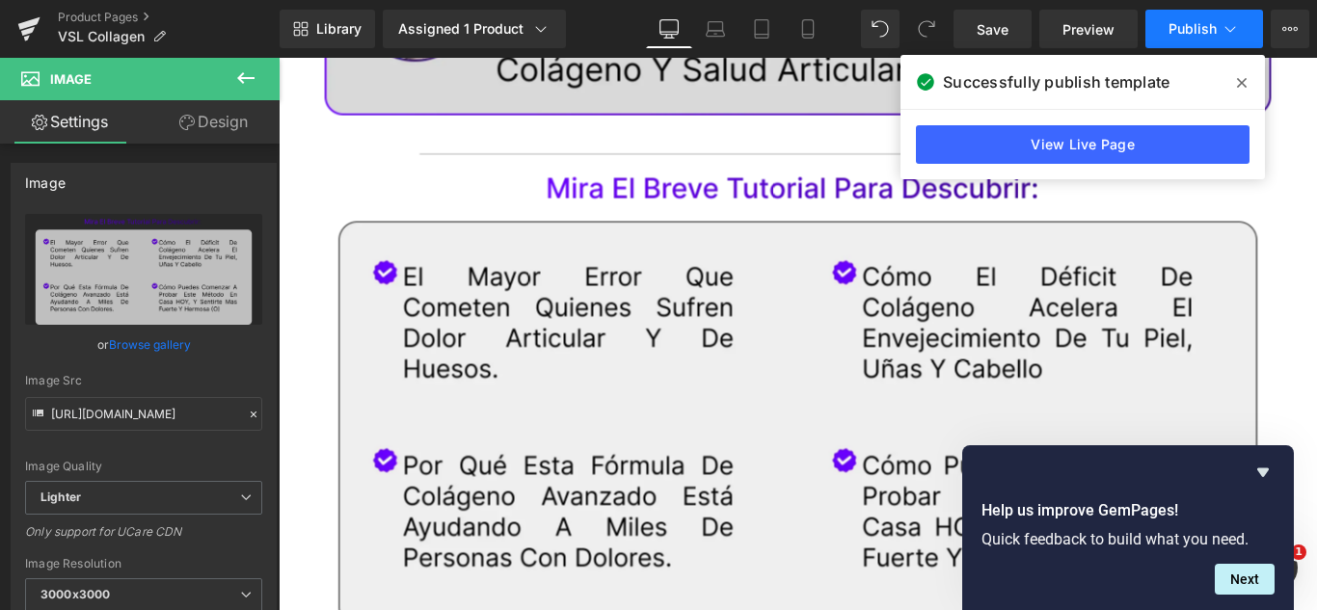
click at [1183, 21] on span "Publish" at bounding box center [1193, 28] width 48 height 15
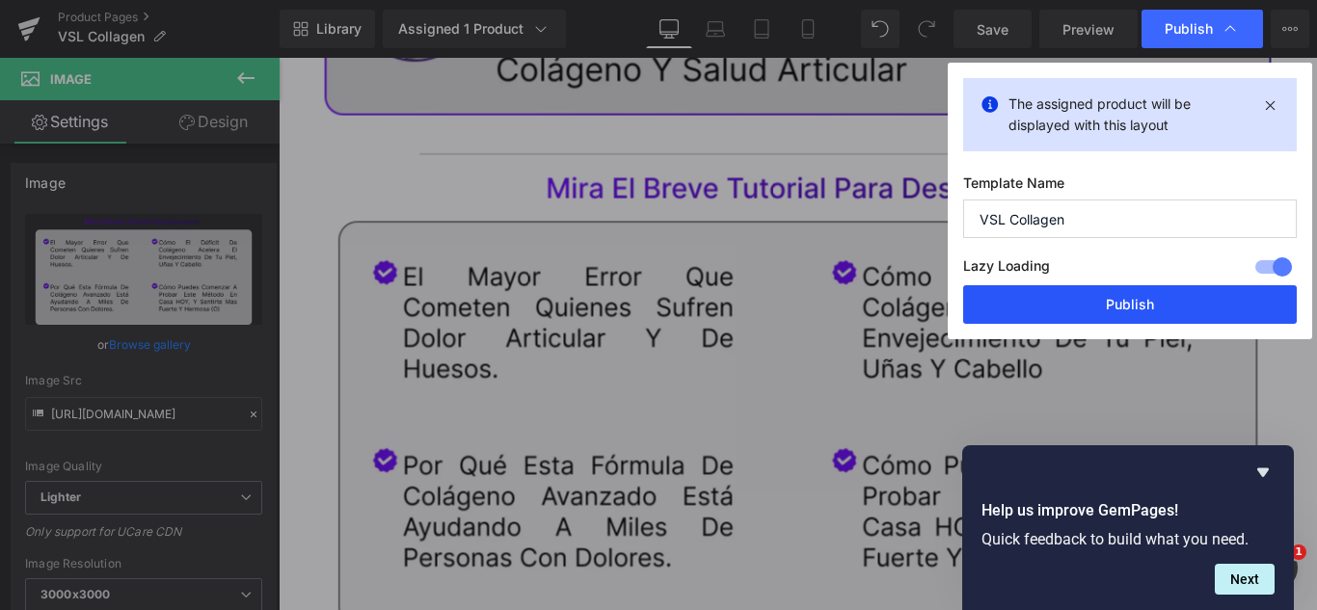
click at [1097, 302] on button "Publish" at bounding box center [1130, 304] width 334 height 39
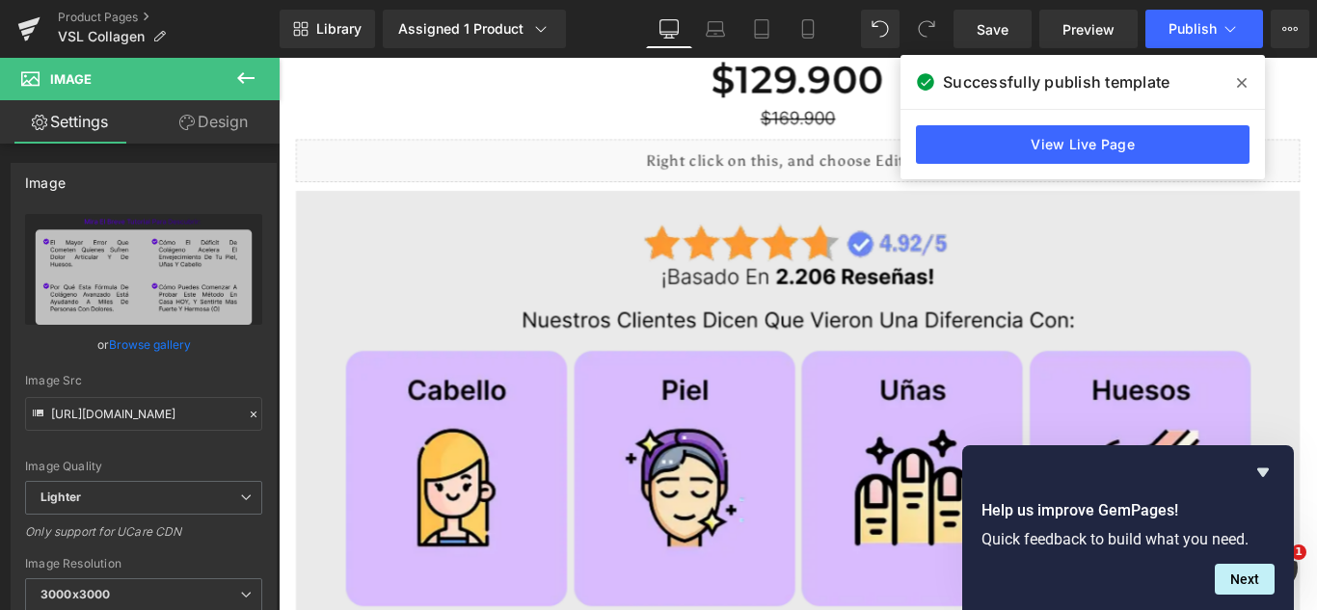
scroll to position [1174, 0]
click at [800, 27] on icon at bounding box center [807, 28] width 19 height 19
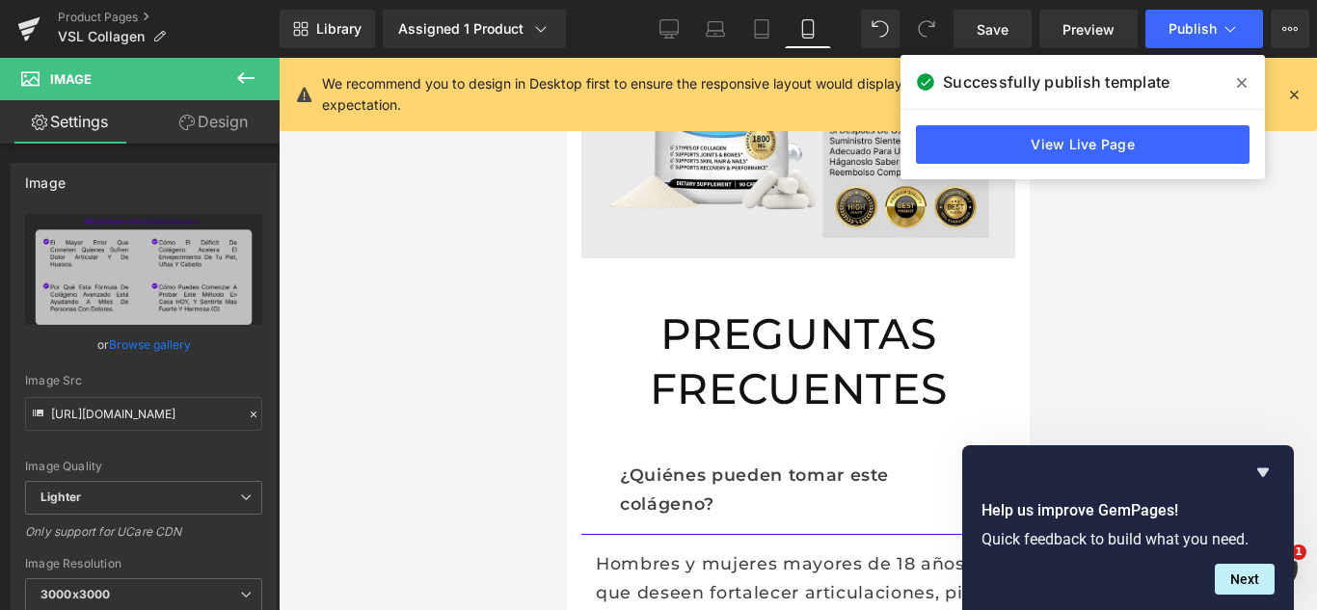
scroll to position [2823, 0]
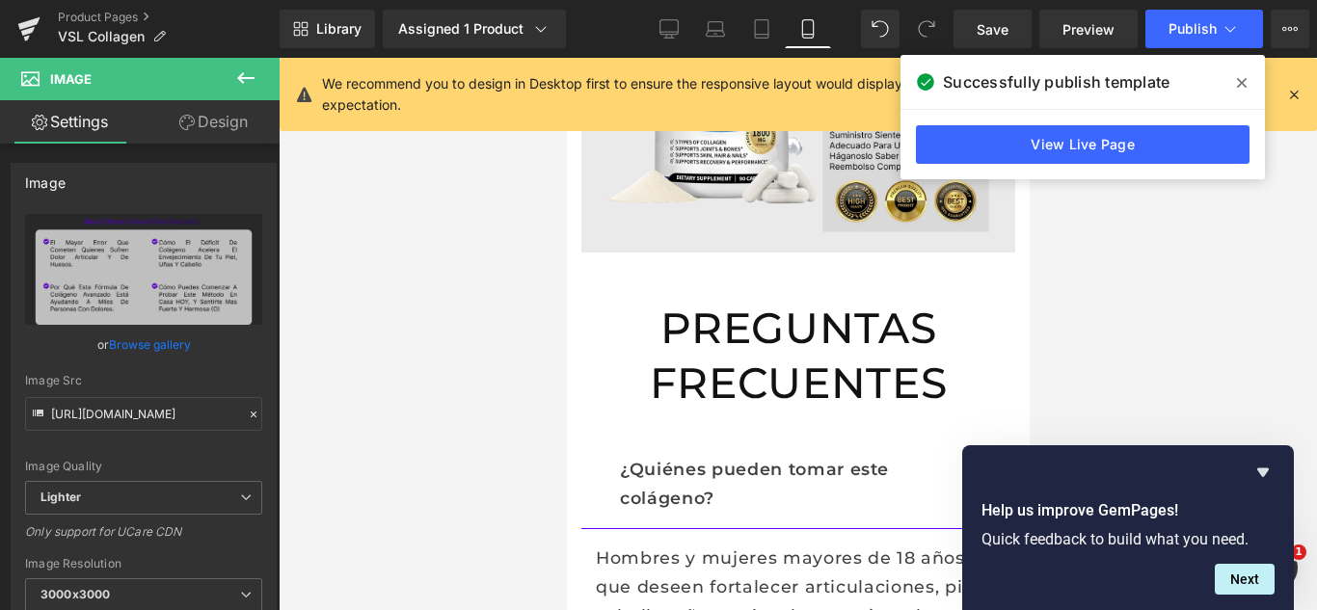
click at [1237, 83] on icon at bounding box center [1242, 82] width 10 height 15
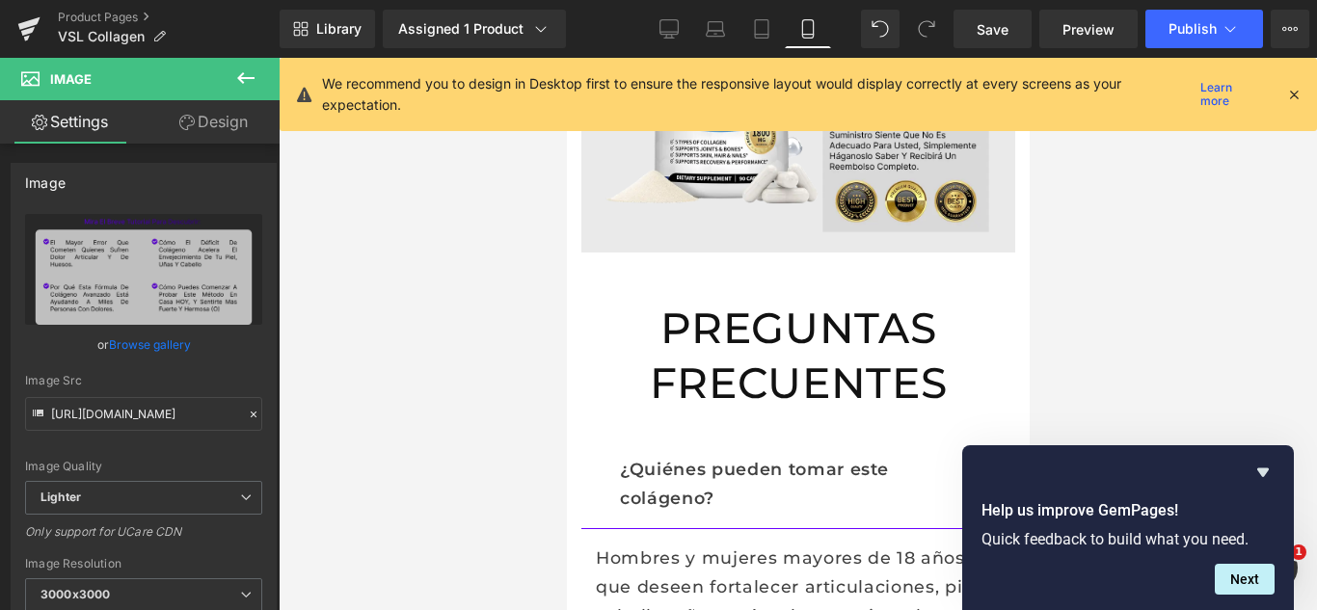
click at [1299, 104] on div at bounding box center [1293, 94] width 15 height 21
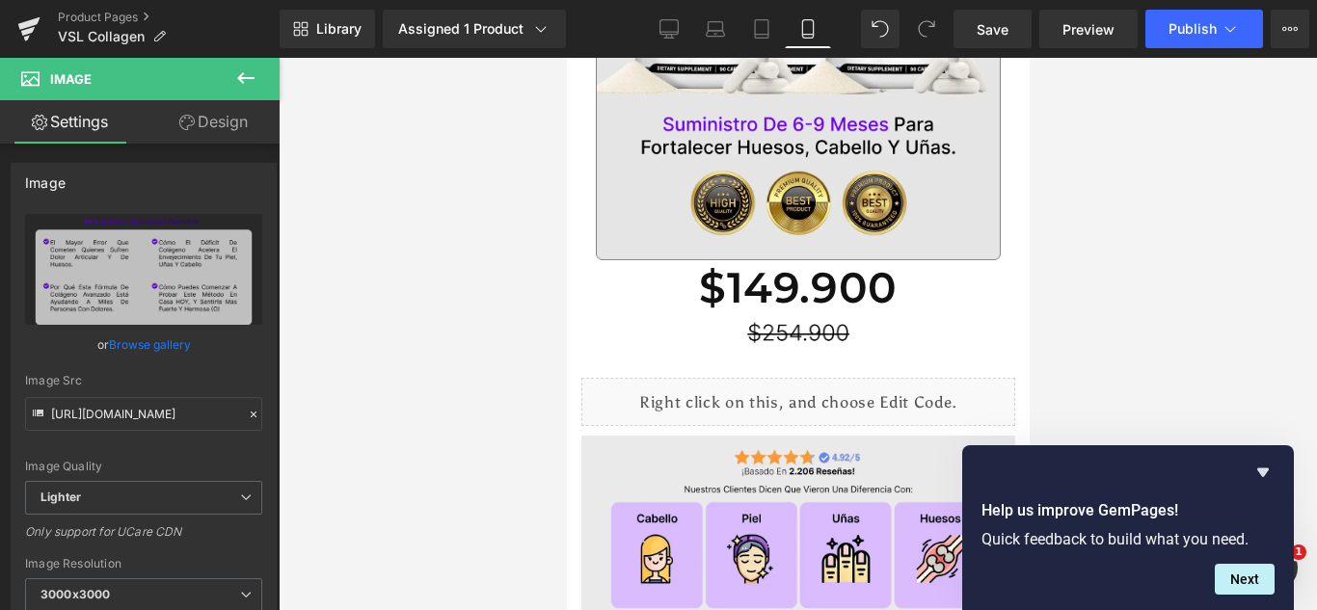
scroll to position [2131, 0]
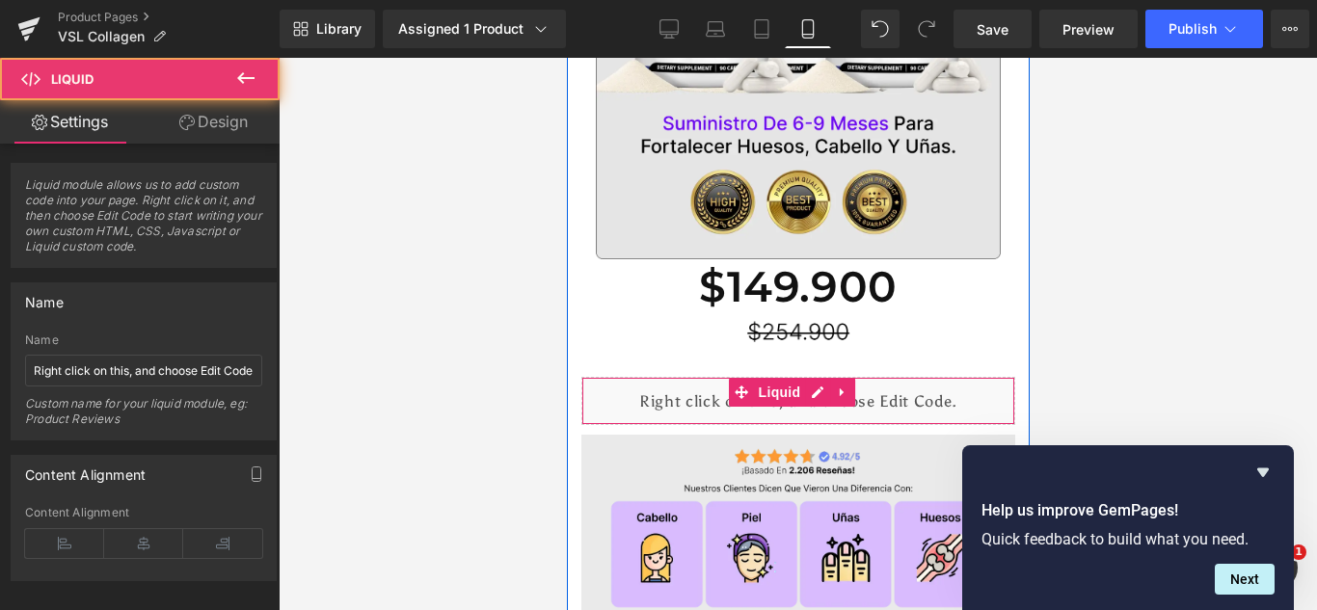
click at [809, 378] on div "Liquid" at bounding box center [797, 402] width 434 height 48
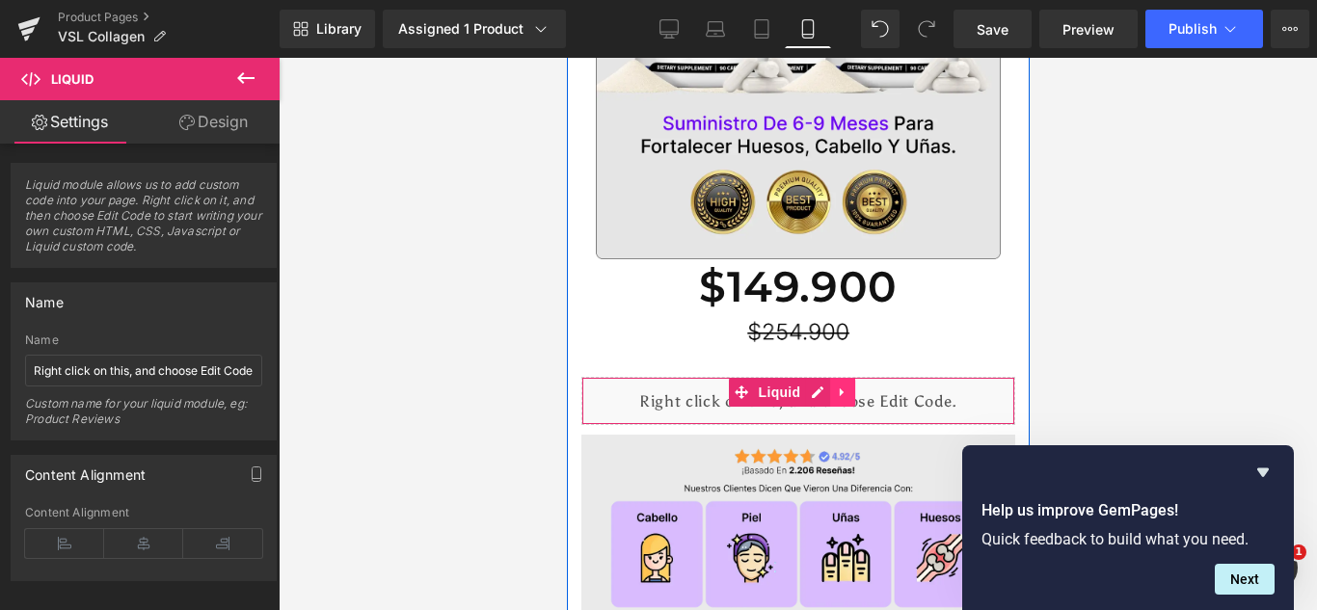
click at [842, 389] on icon at bounding box center [841, 393] width 4 height 9
click at [829, 387] on icon at bounding box center [829, 393] width 13 height 13
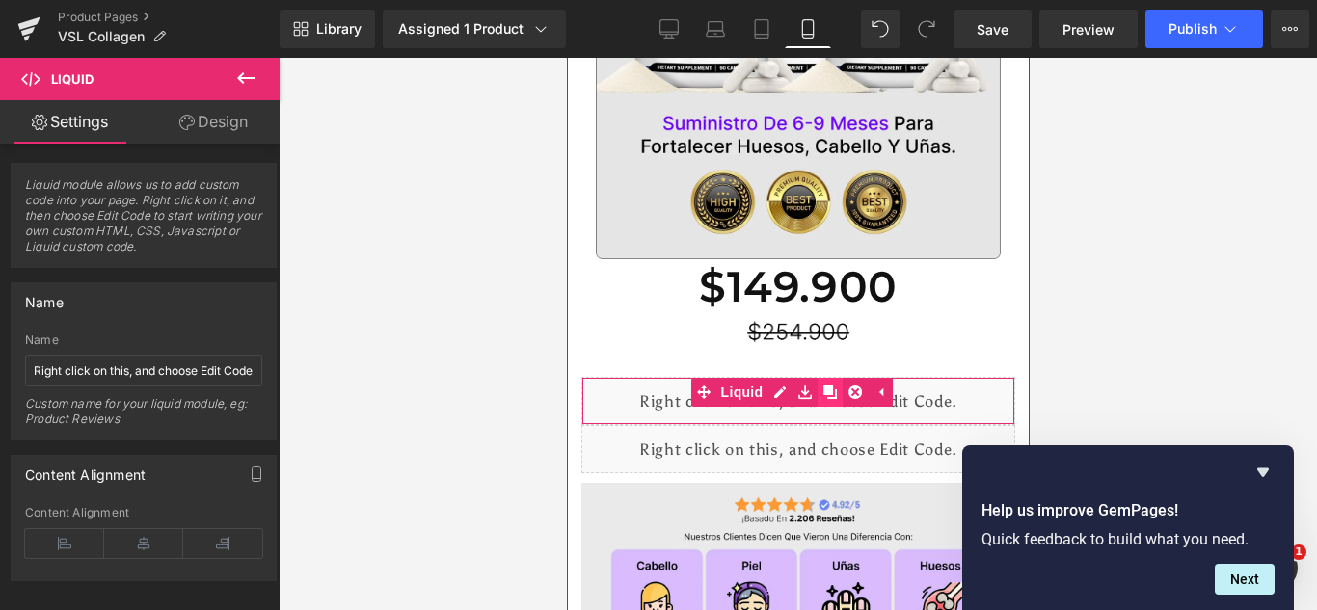
click at [829, 387] on icon at bounding box center [829, 393] width 13 height 13
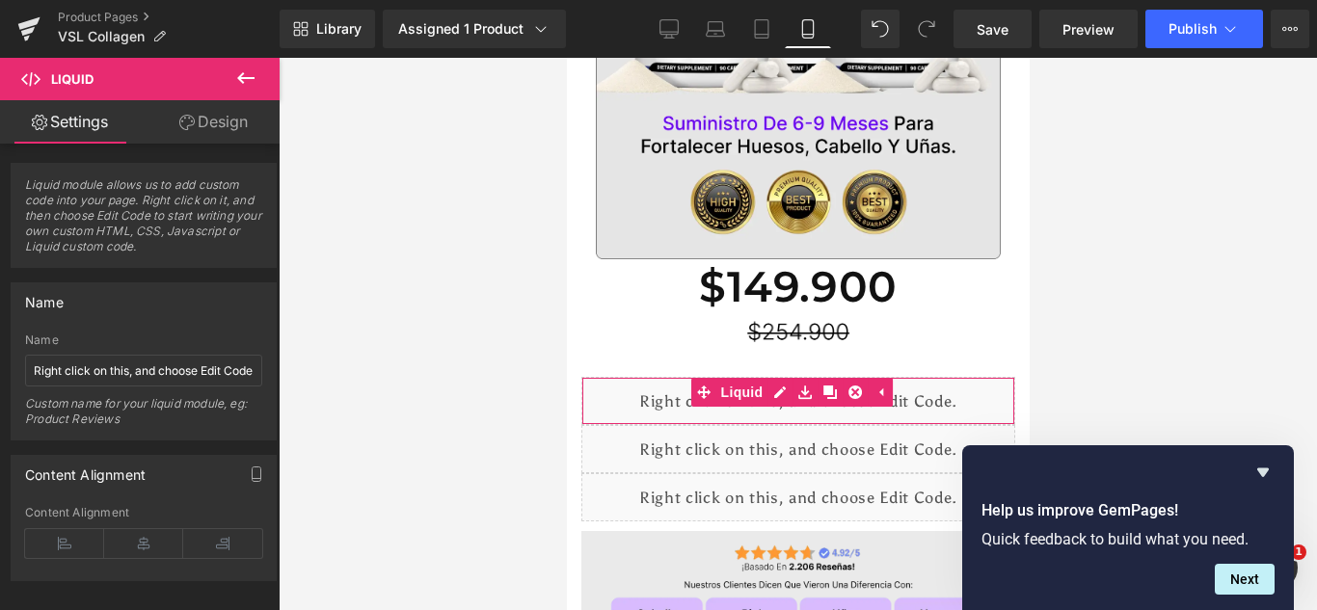
click at [210, 132] on link "Design" at bounding box center [214, 121] width 140 height 43
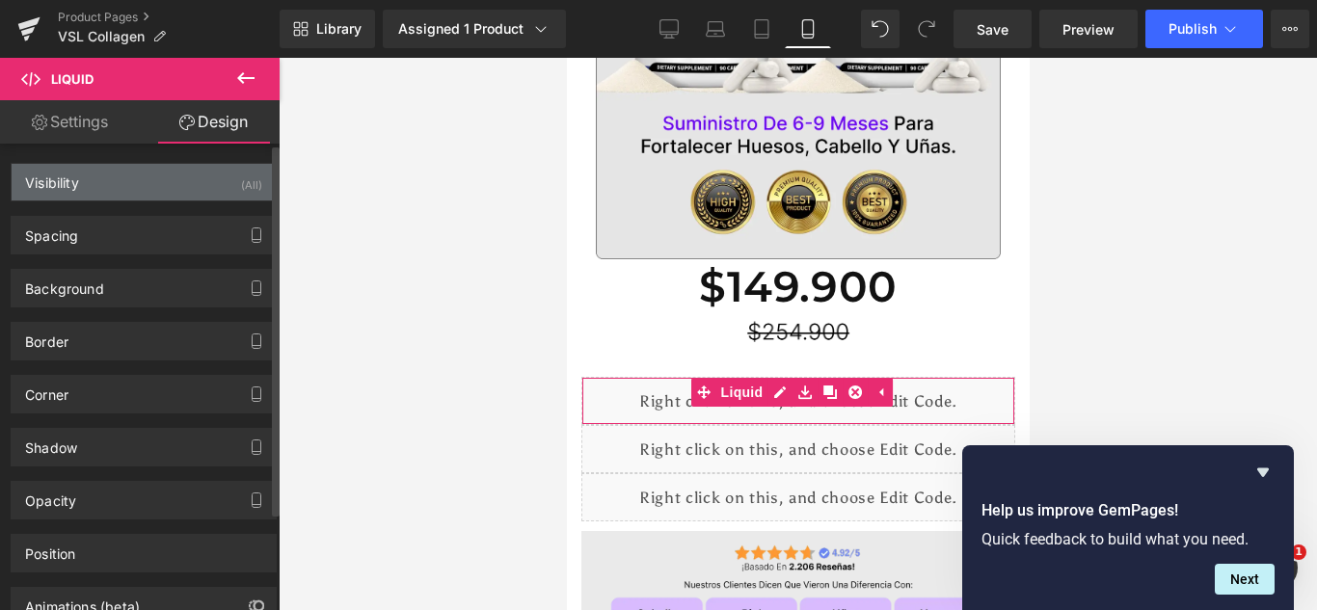
click at [159, 178] on div "Visibility (All)" at bounding box center [144, 182] width 264 height 37
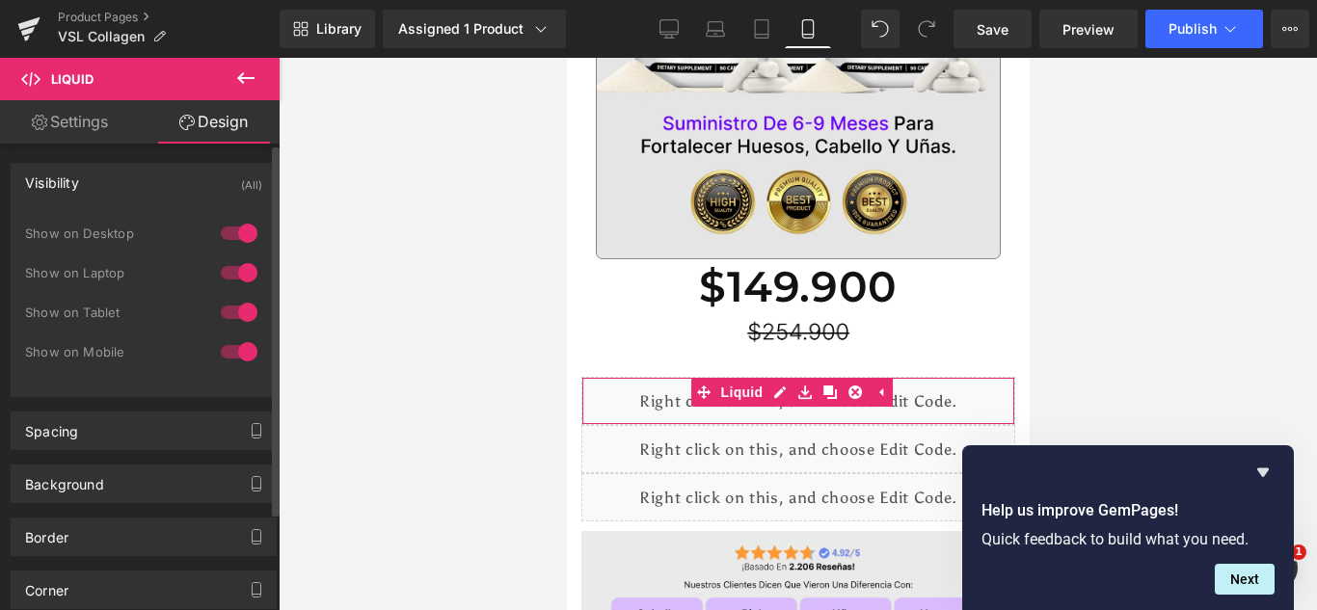
click at [237, 229] on div at bounding box center [239, 233] width 46 height 31
click at [219, 265] on div at bounding box center [239, 272] width 46 height 31
click at [230, 311] on div at bounding box center [239, 312] width 46 height 31
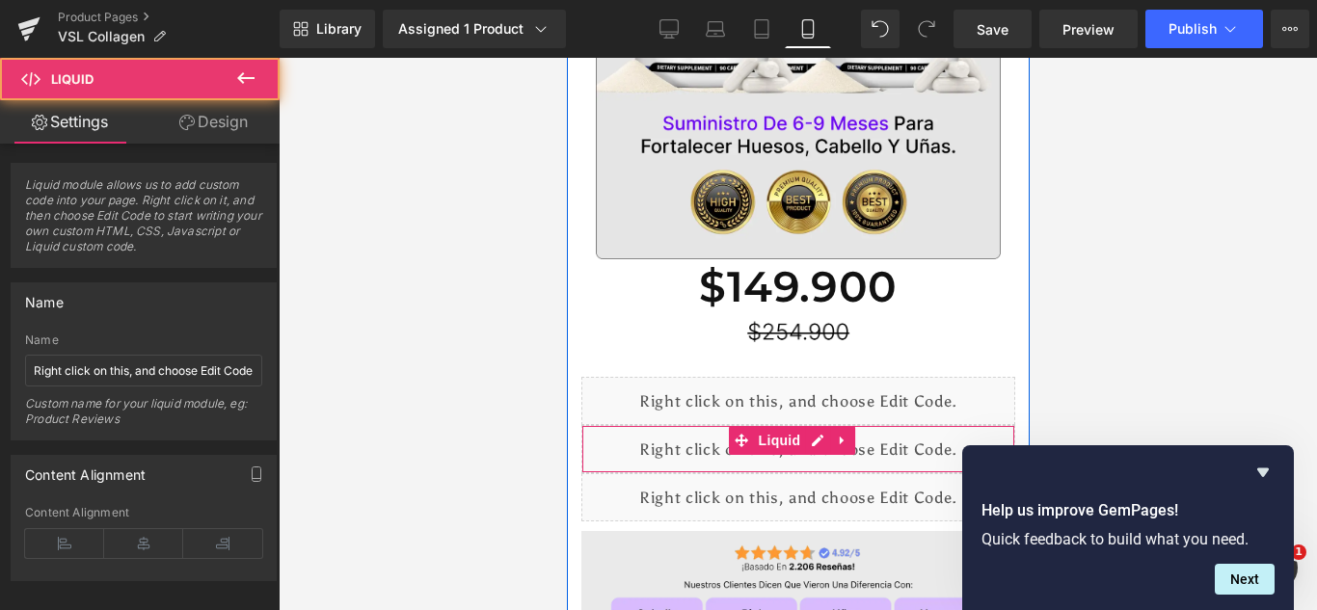
click at [643, 426] on div "Liquid" at bounding box center [797, 450] width 434 height 48
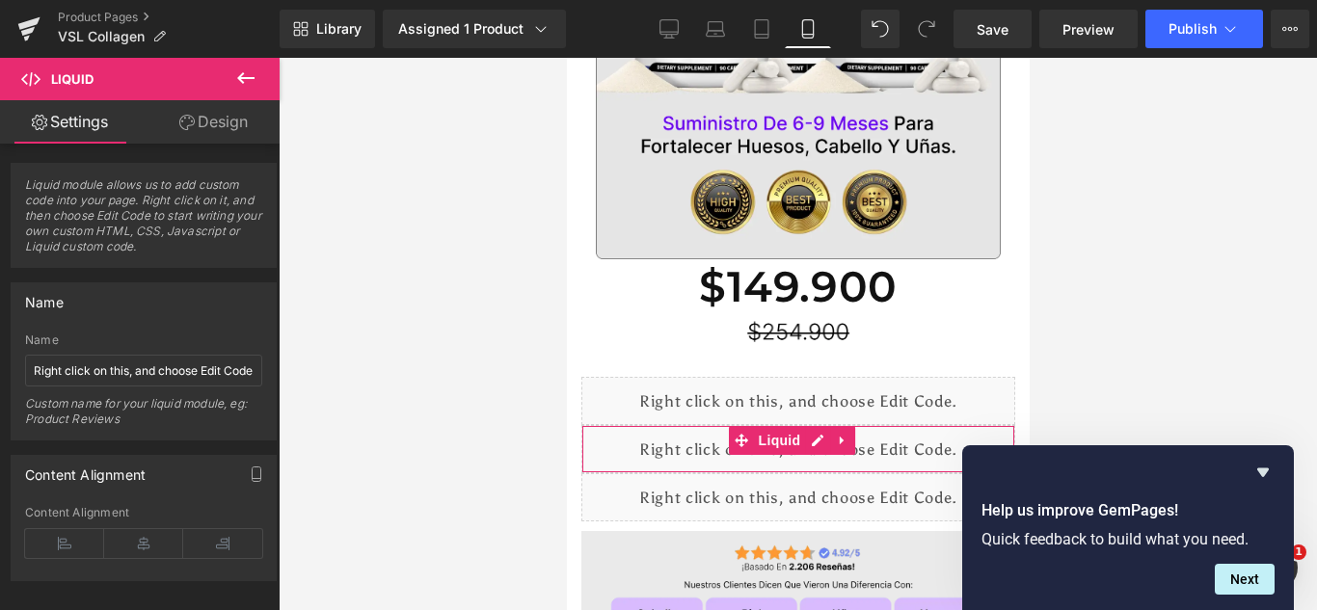
click at [220, 139] on link "Design" at bounding box center [214, 121] width 140 height 43
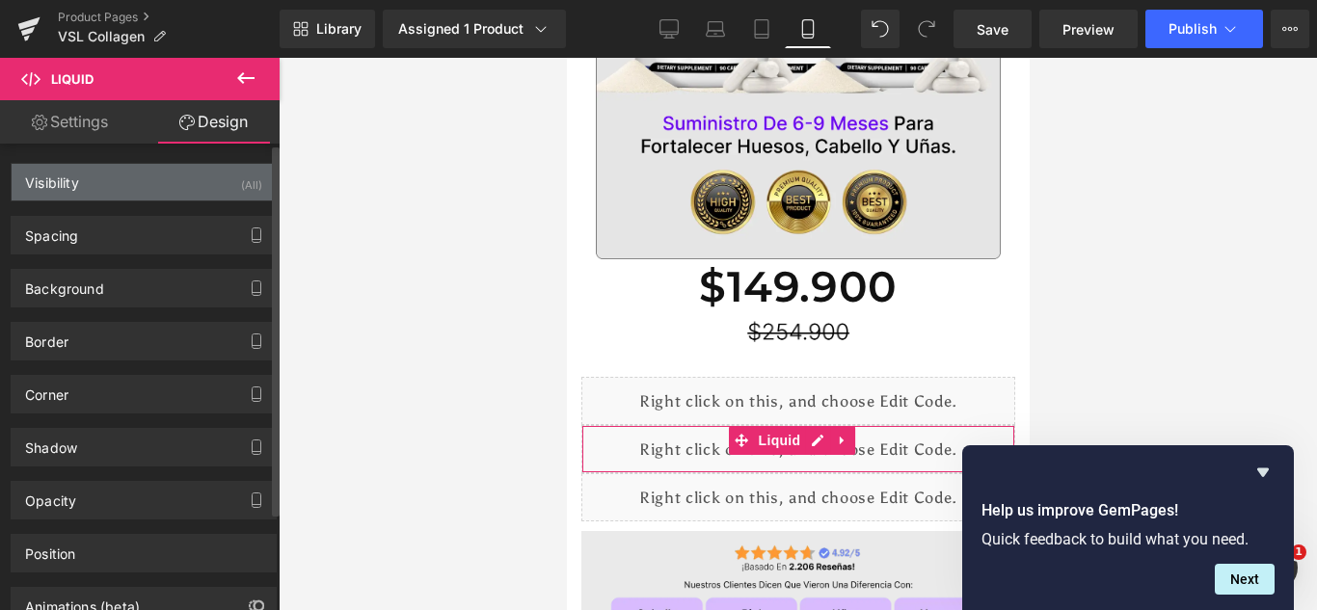
click at [145, 182] on div "Visibility (All)" at bounding box center [144, 182] width 264 height 37
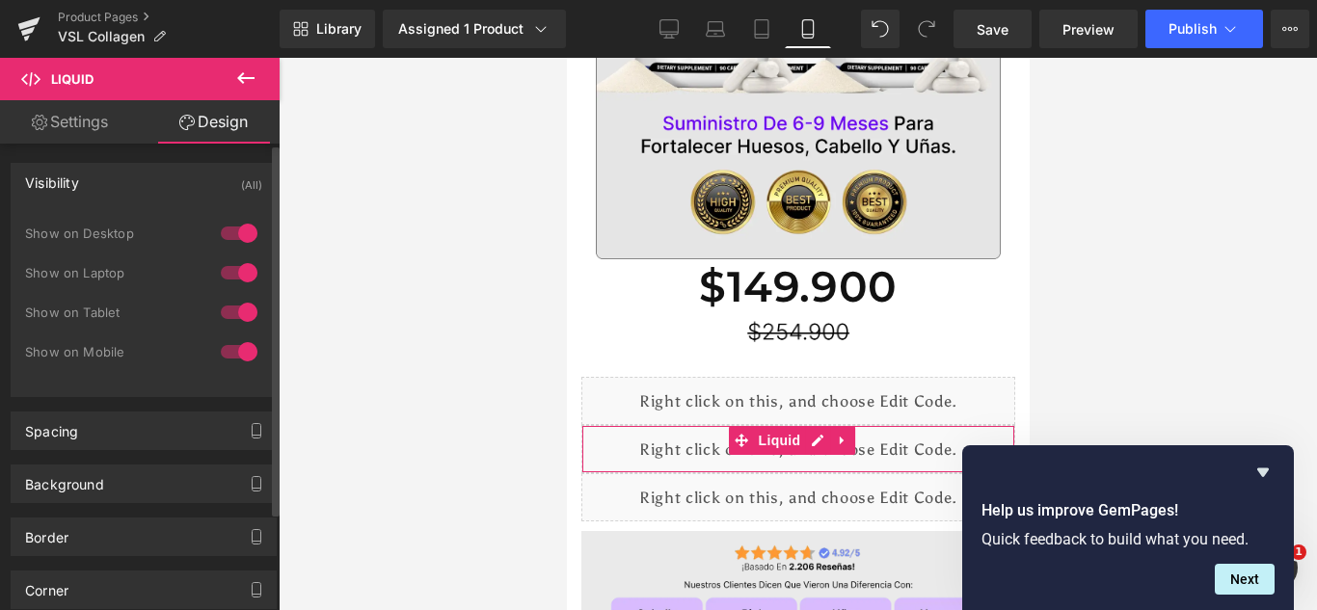
click at [241, 232] on div at bounding box center [239, 233] width 46 height 31
click at [235, 283] on div at bounding box center [239, 272] width 46 height 31
click at [237, 320] on div at bounding box center [239, 312] width 46 height 31
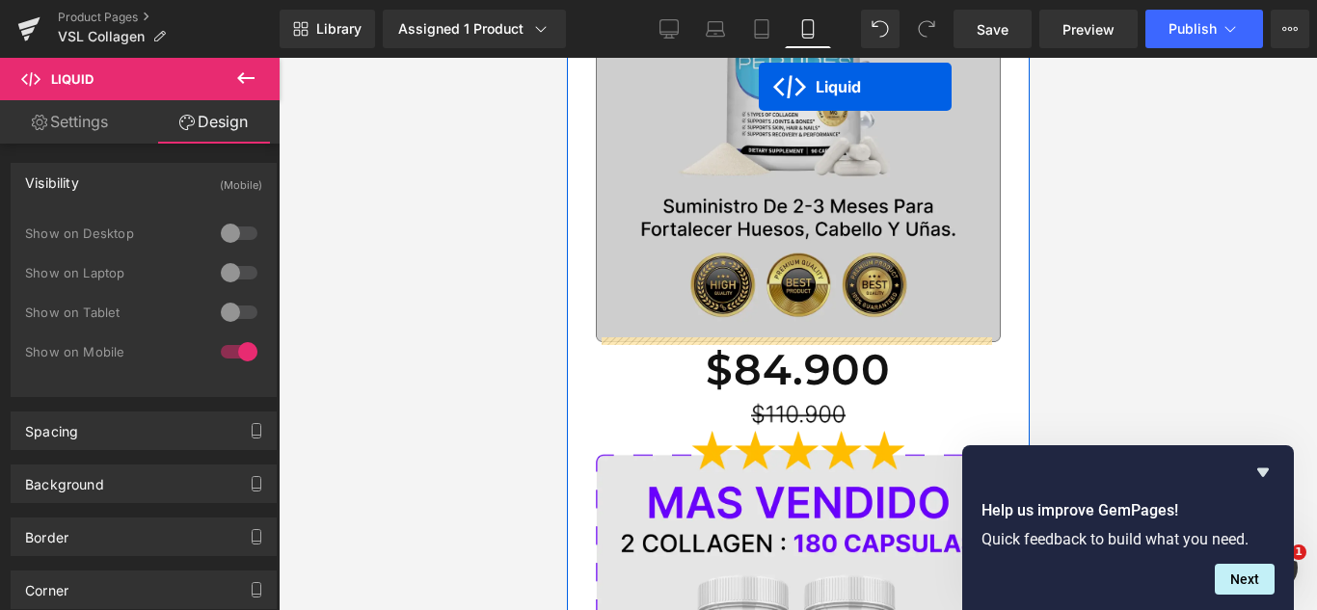
scroll to position [627, 0]
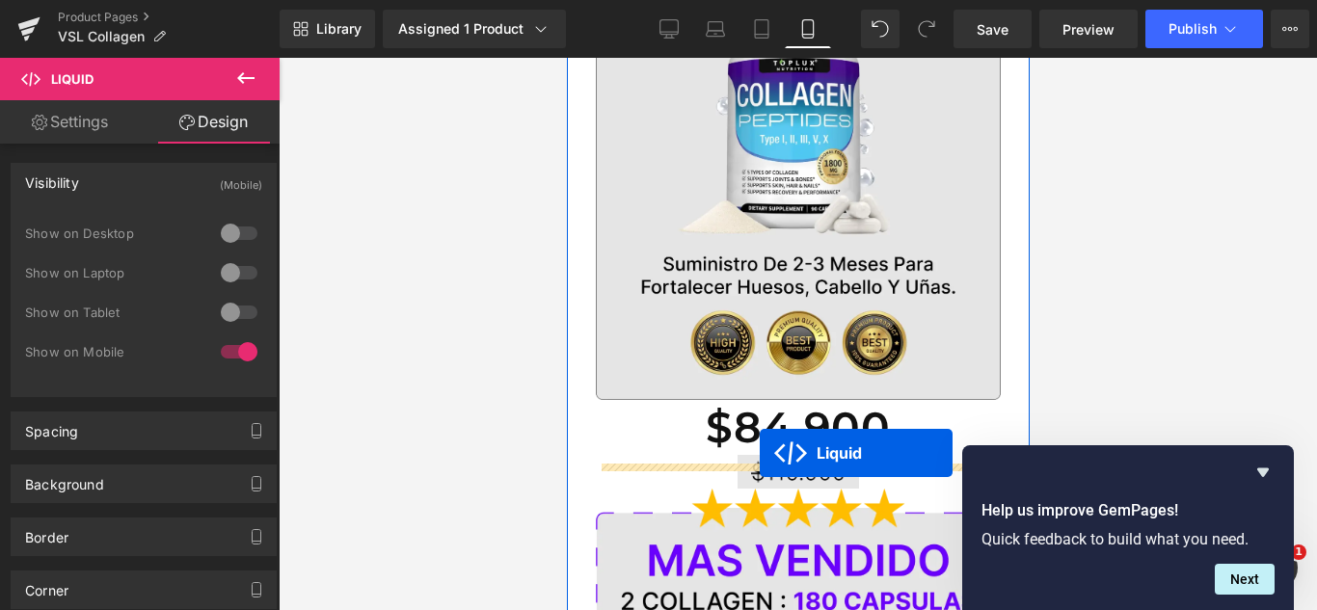
drag, startPoint x: 695, startPoint y: 318, endPoint x: 759, endPoint y: 453, distance: 149.2
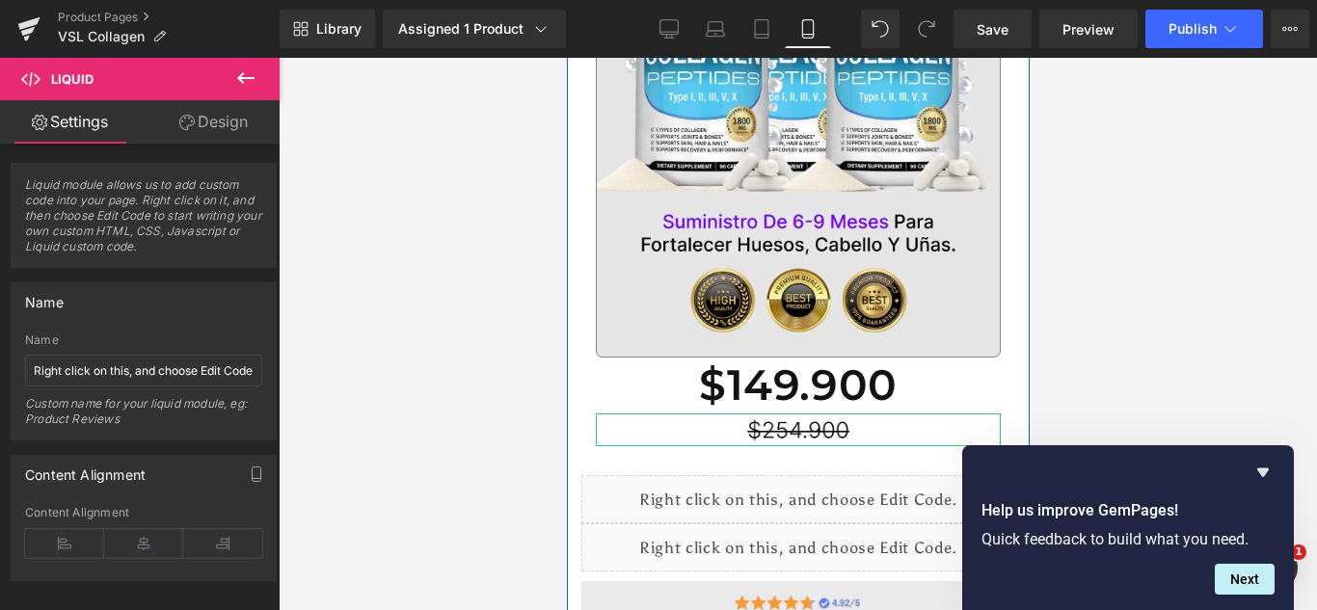
scroll to position [2082, 0]
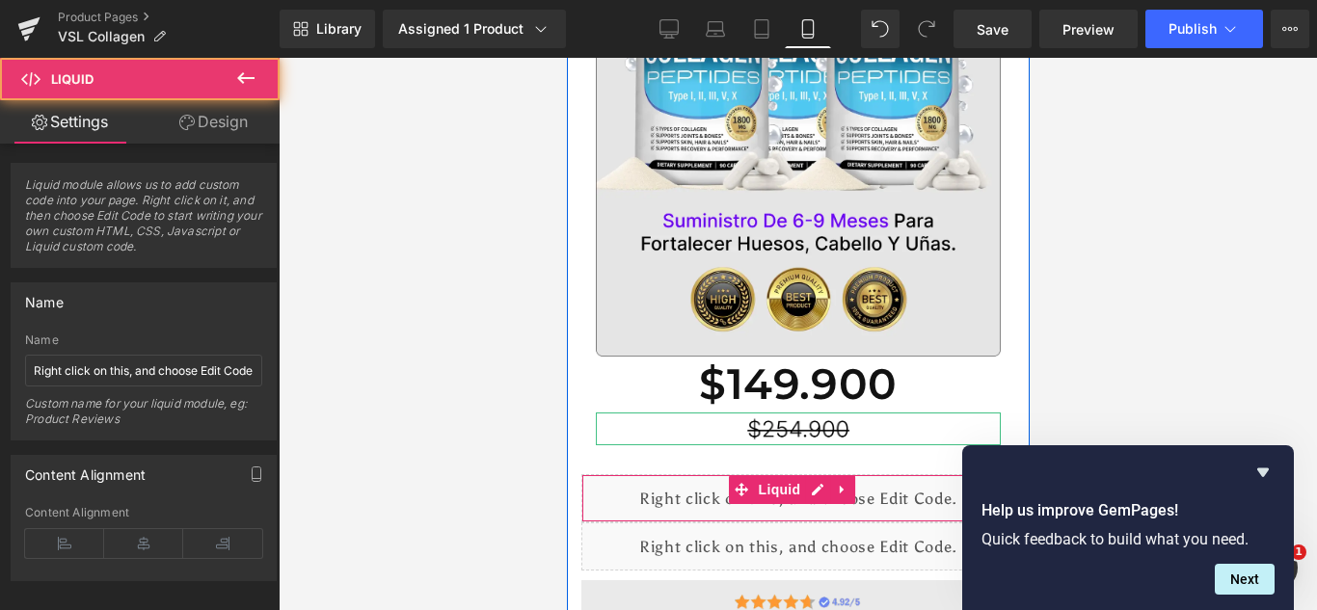
click at [692, 475] on div "Liquid" at bounding box center [797, 499] width 434 height 48
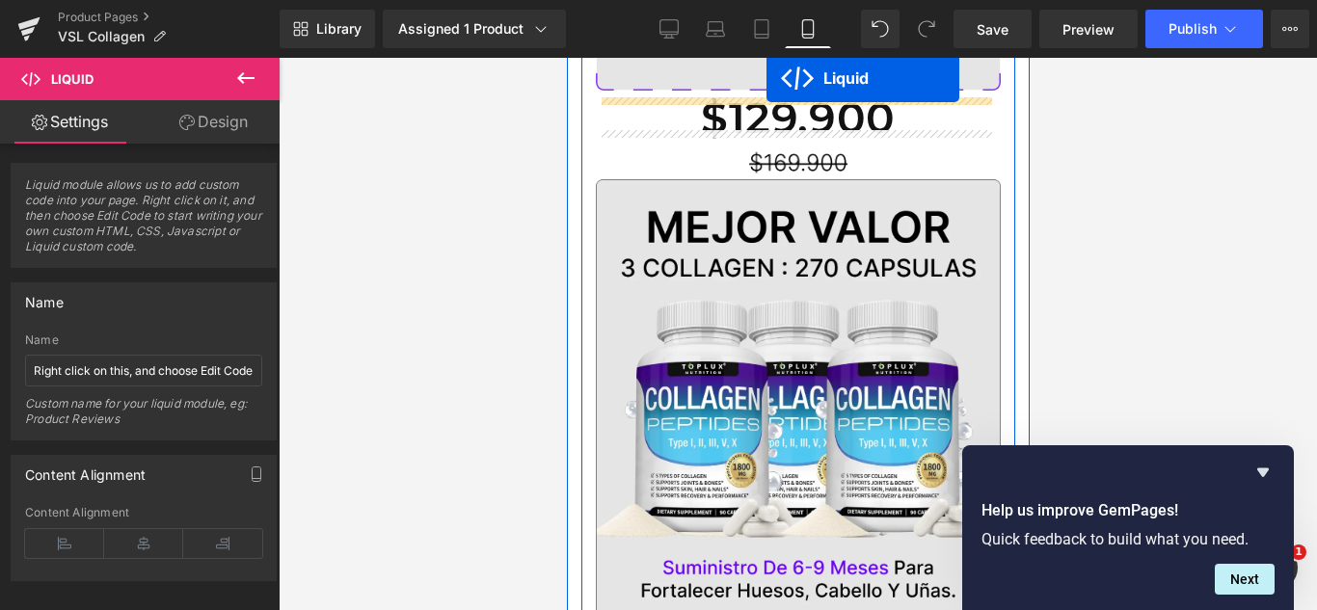
scroll to position [1658, 0]
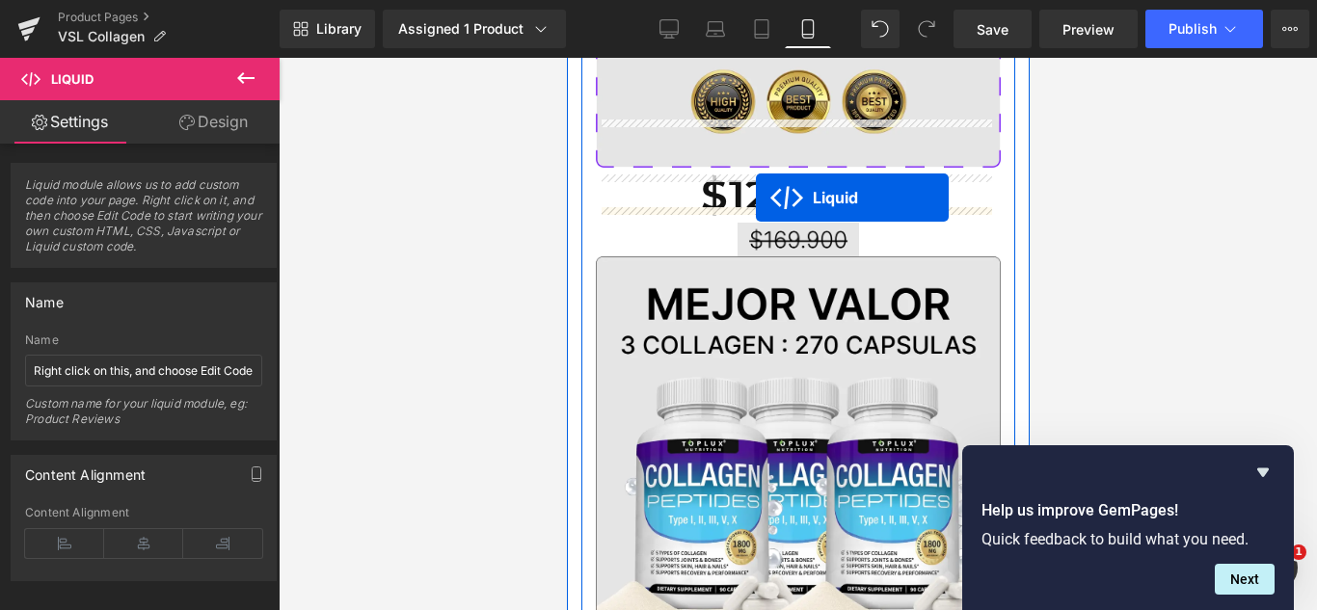
drag, startPoint x: 743, startPoint y: 420, endPoint x: 755, endPoint y: 198, distance: 223.0
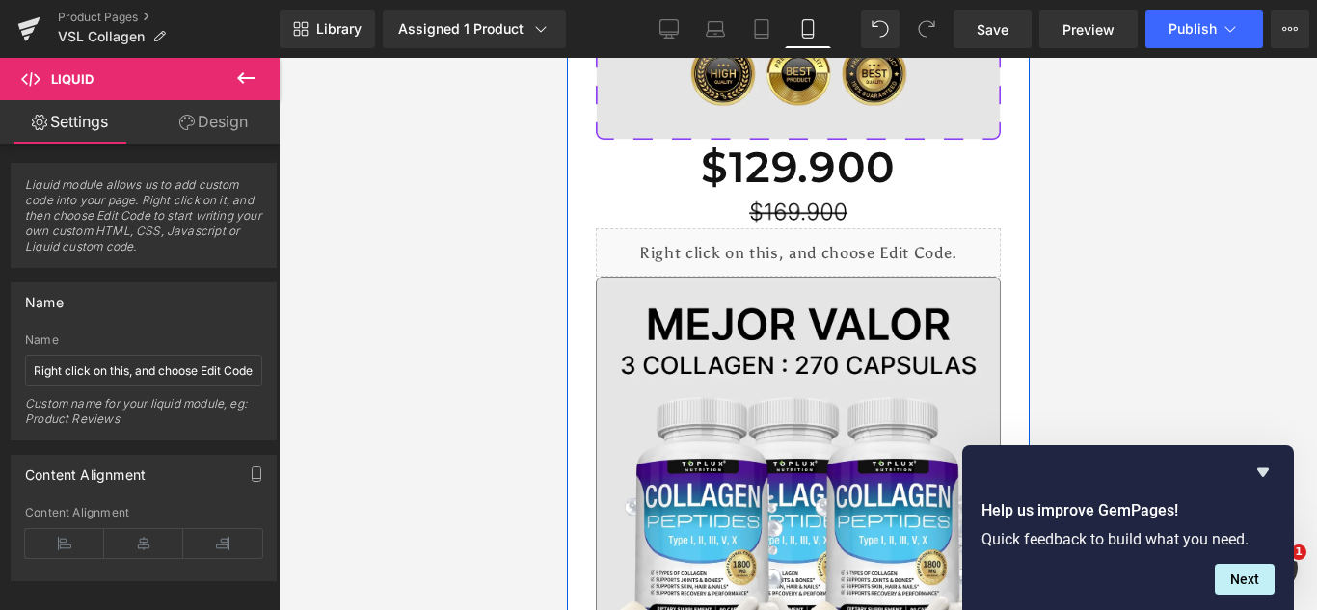
scroll to position [1684, 0]
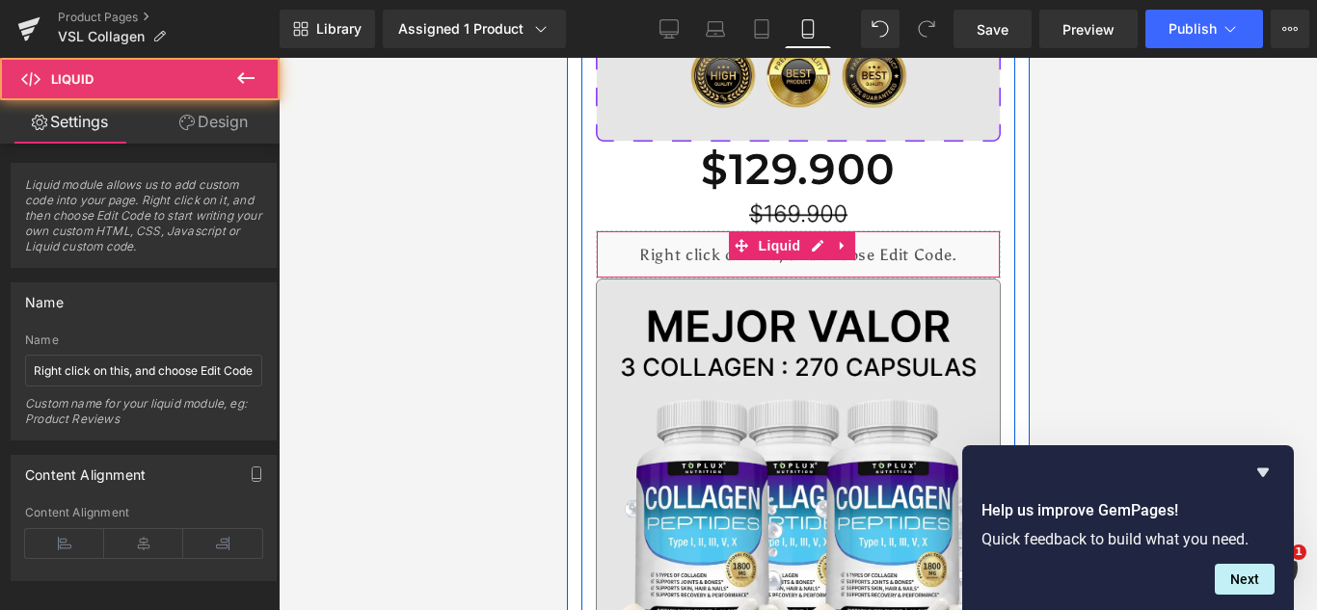
click at [769, 230] on div "Liquid" at bounding box center [797, 254] width 405 height 48
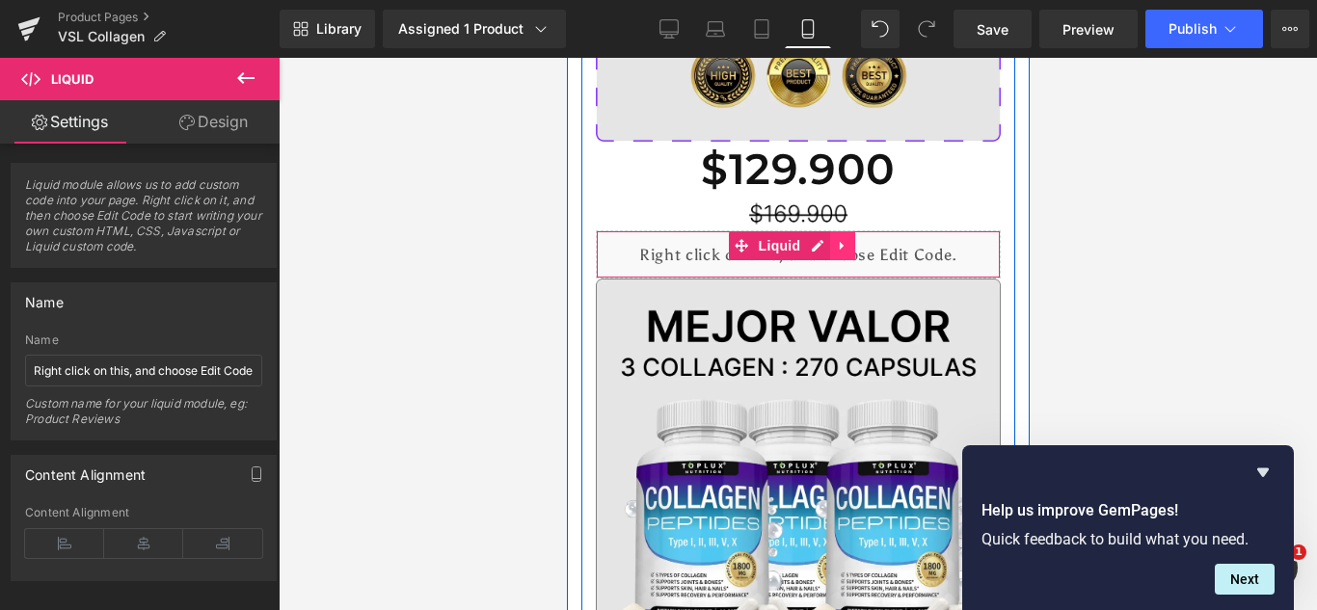
click at [840, 242] on icon at bounding box center [841, 246] width 4 height 9
click at [827, 239] on icon at bounding box center [829, 245] width 13 height 13
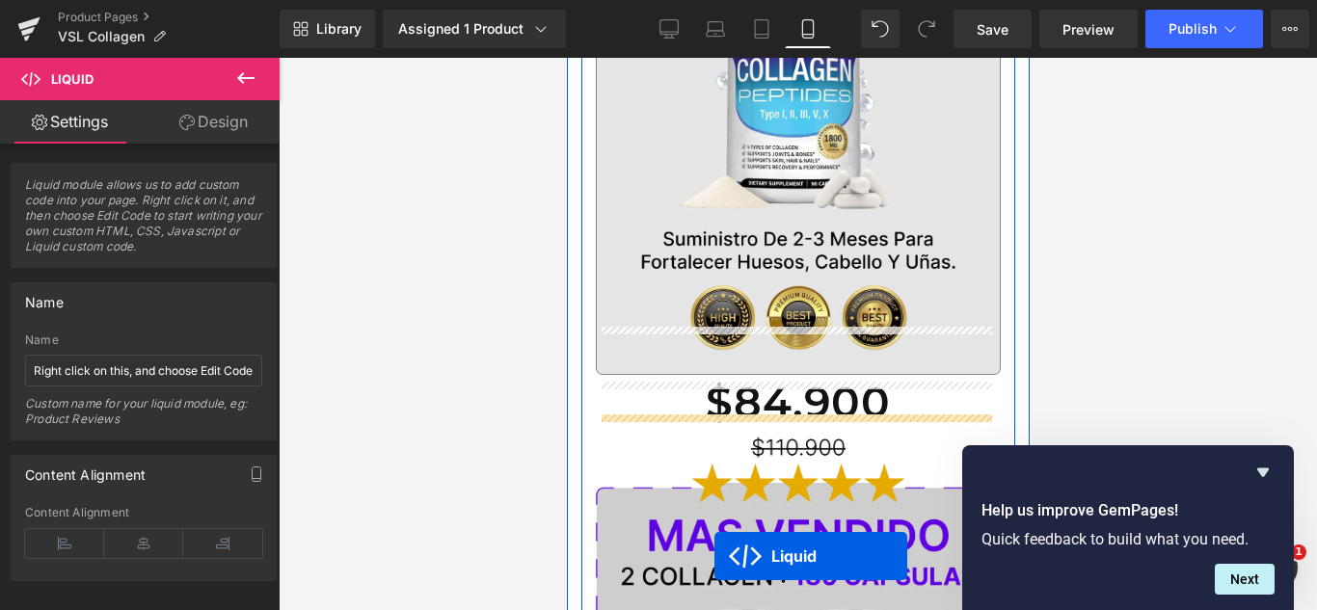
scroll to position [4480, 0]
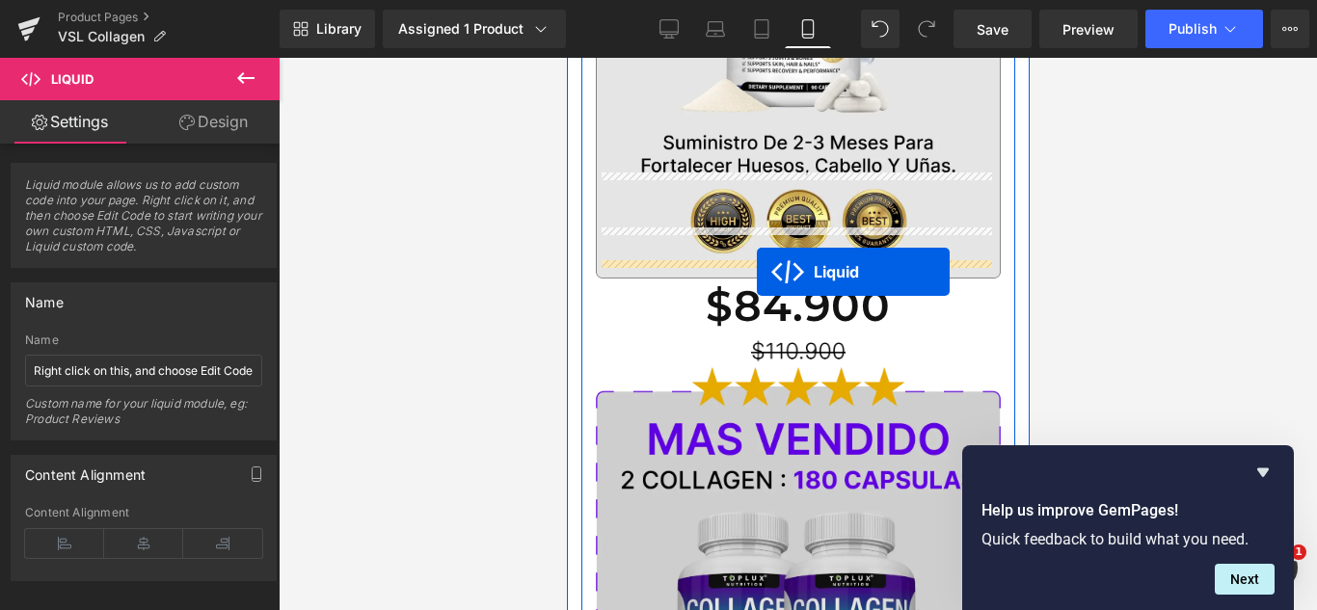
drag, startPoint x: 697, startPoint y: 196, endPoint x: 756, endPoint y: 270, distance: 94.7
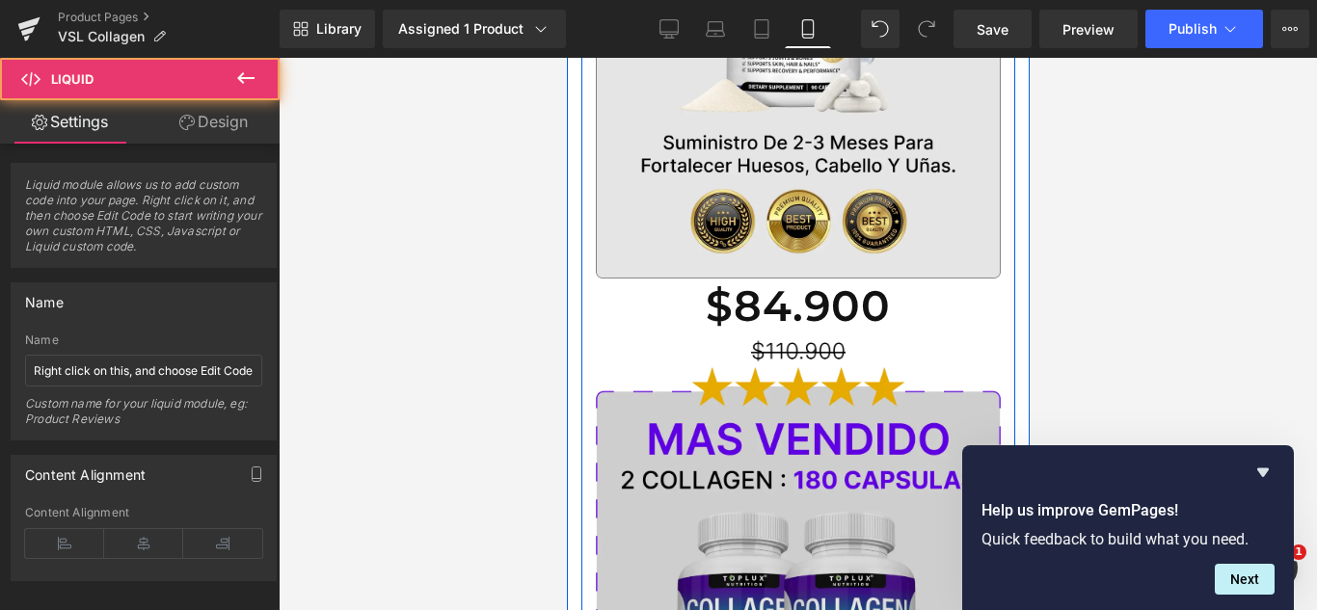
scroll to position [4432, 0]
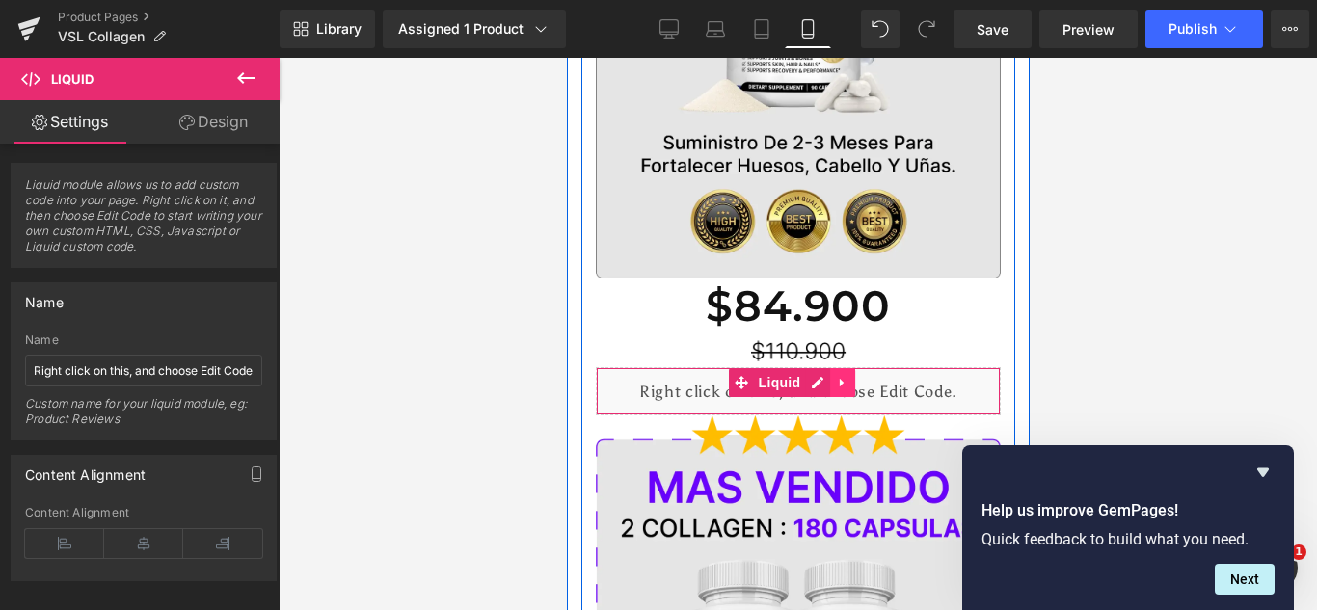
click at [832, 369] on link at bounding box center [841, 383] width 25 height 29
click at [830, 377] on icon at bounding box center [829, 383] width 13 height 13
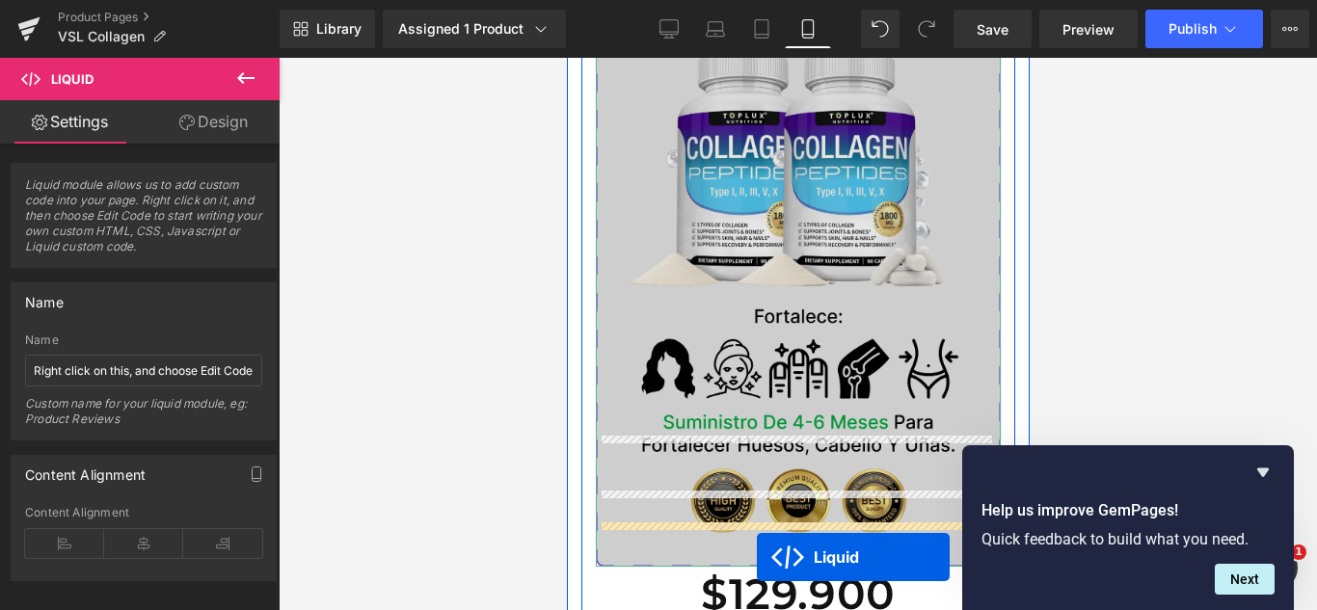
scroll to position [5030, 0]
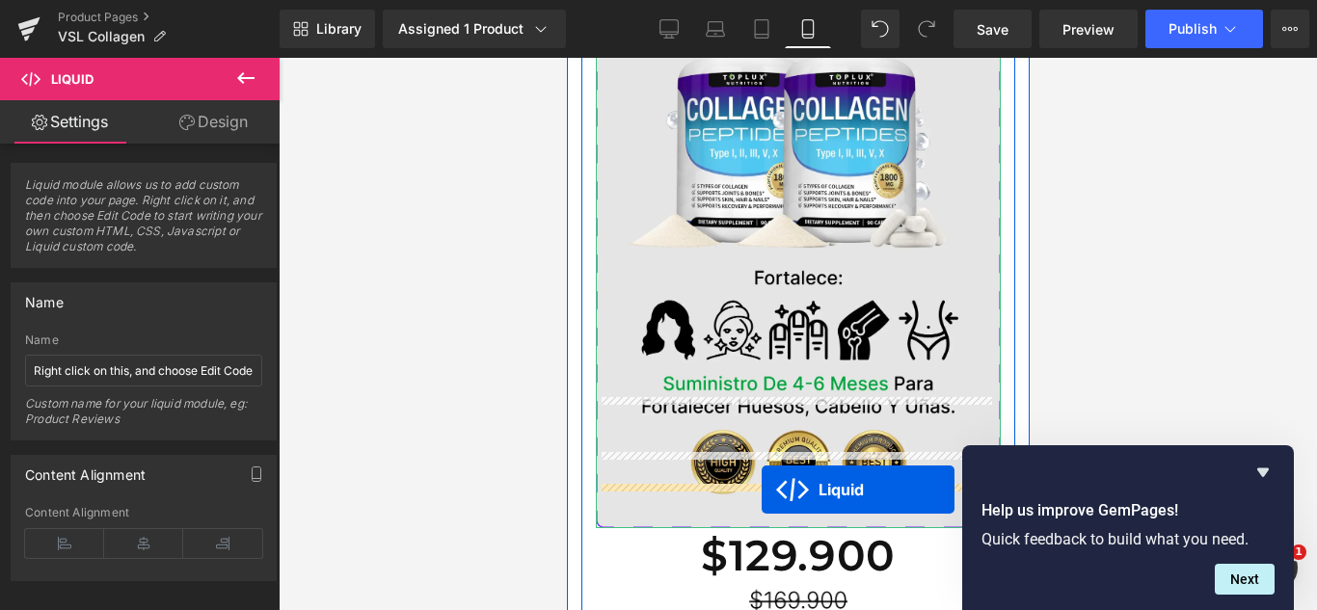
drag, startPoint x: 741, startPoint y: 325, endPoint x: 761, endPoint y: 488, distance: 164.2
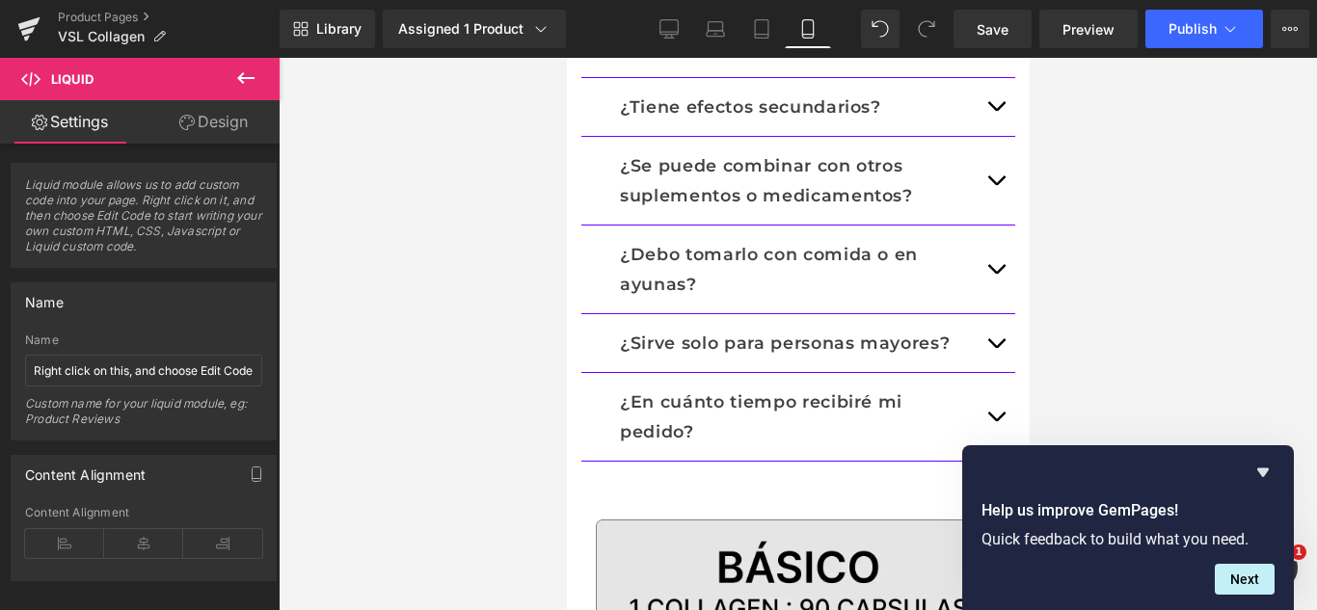
scroll to position [3500, 0]
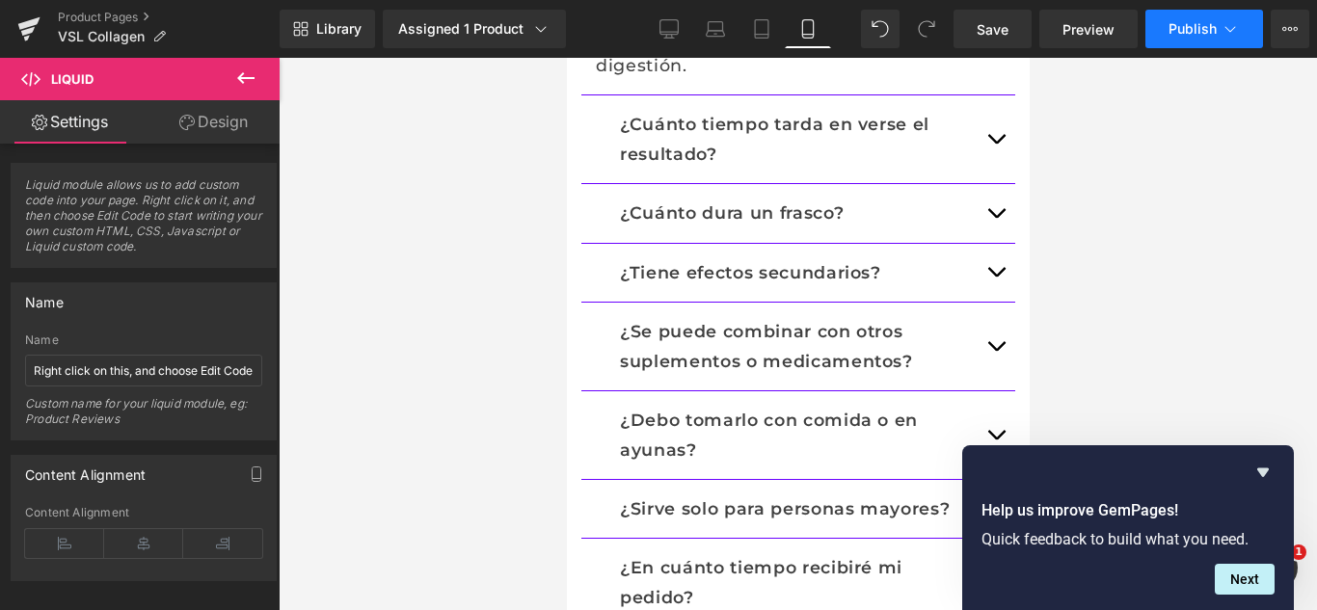
click at [1194, 13] on button "Publish" at bounding box center [1205, 29] width 118 height 39
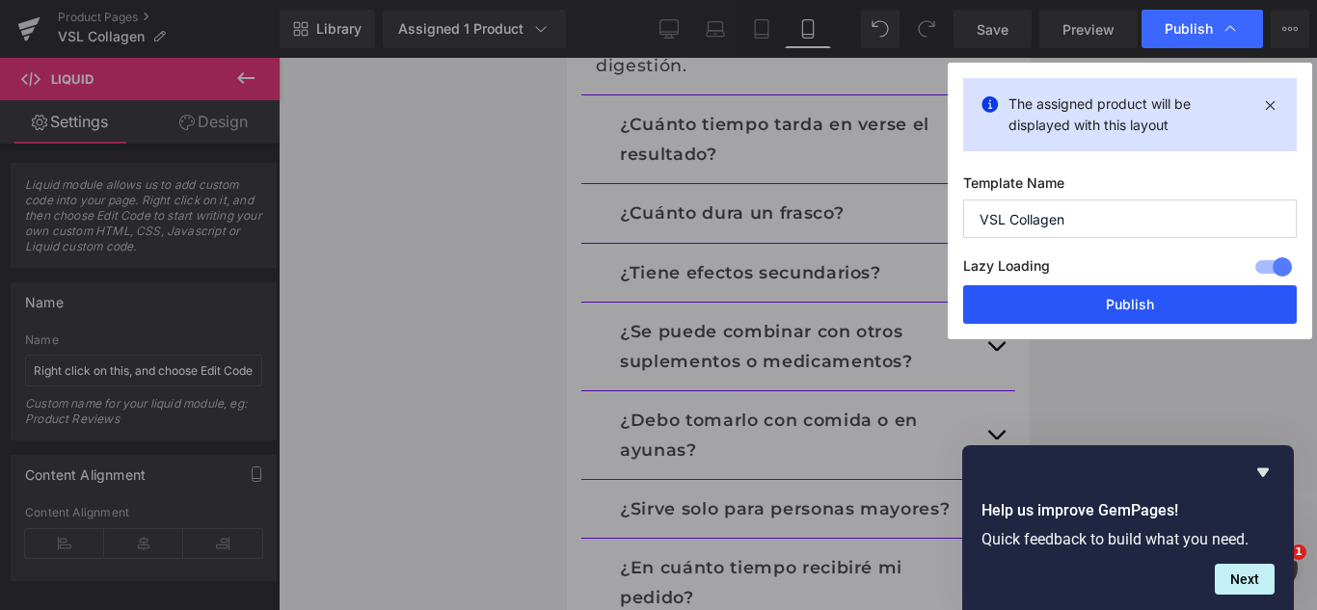
click at [1035, 300] on button "Publish" at bounding box center [1130, 304] width 334 height 39
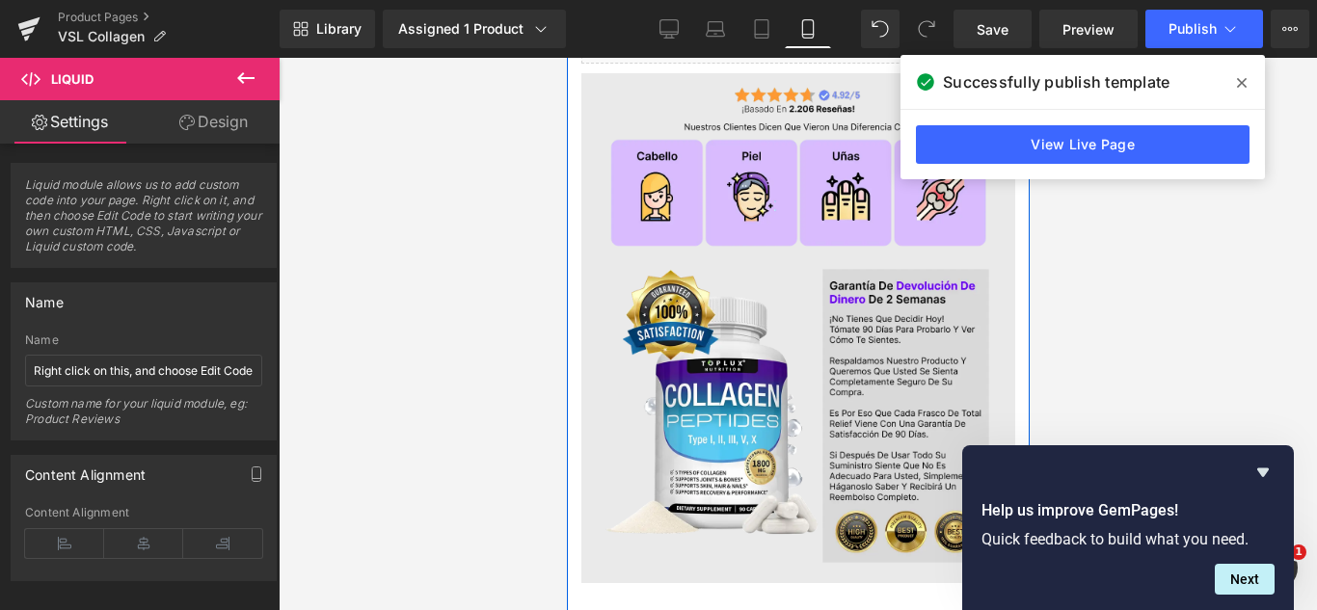
scroll to position [2595, 0]
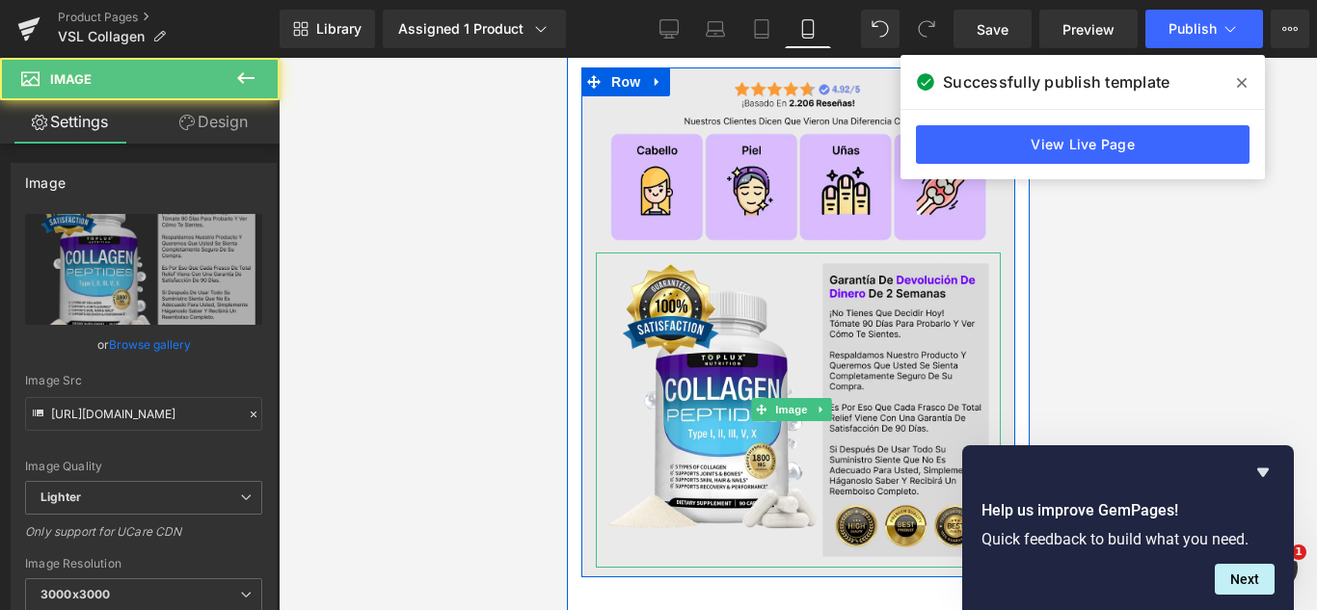
click at [769, 298] on img at bounding box center [797, 410] width 405 height 315
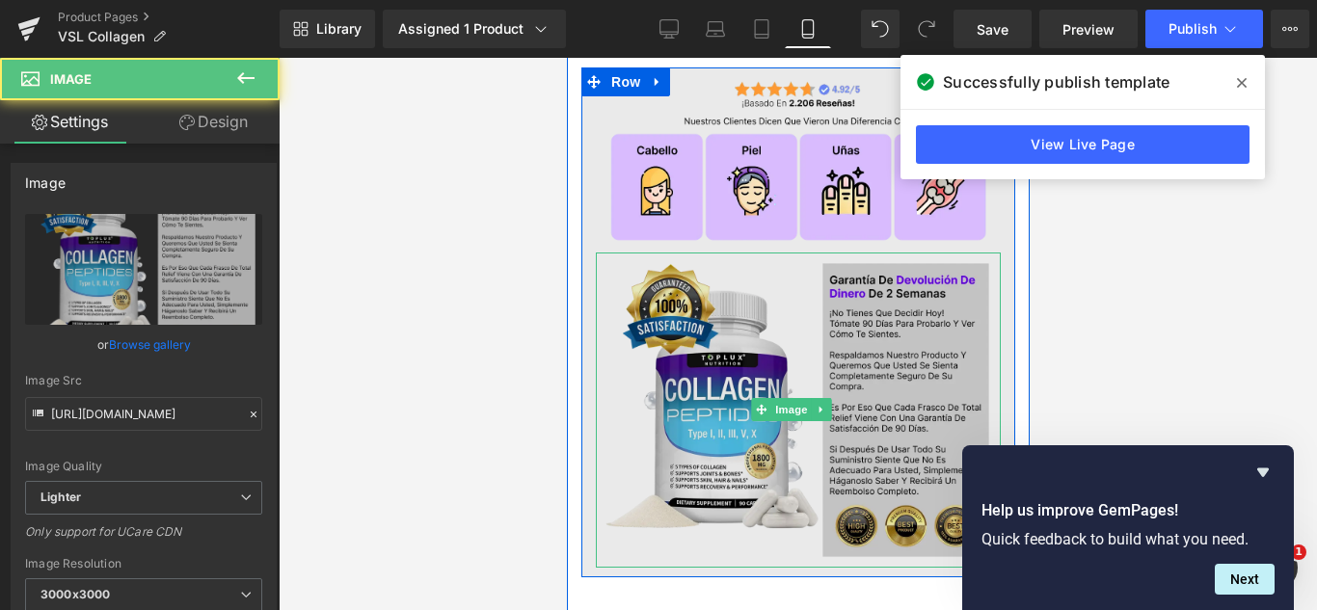
click at [740, 292] on img at bounding box center [797, 410] width 405 height 315
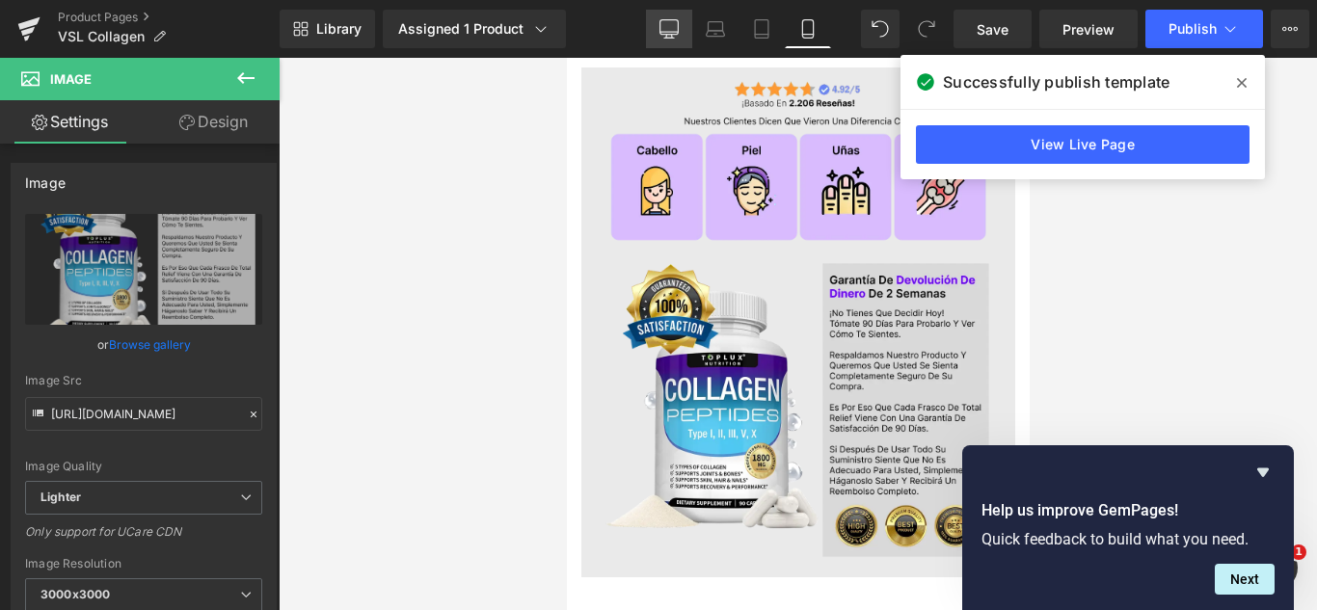
click at [678, 39] on link "Desktop" at bounding box center [669, 29] width 46 height 39
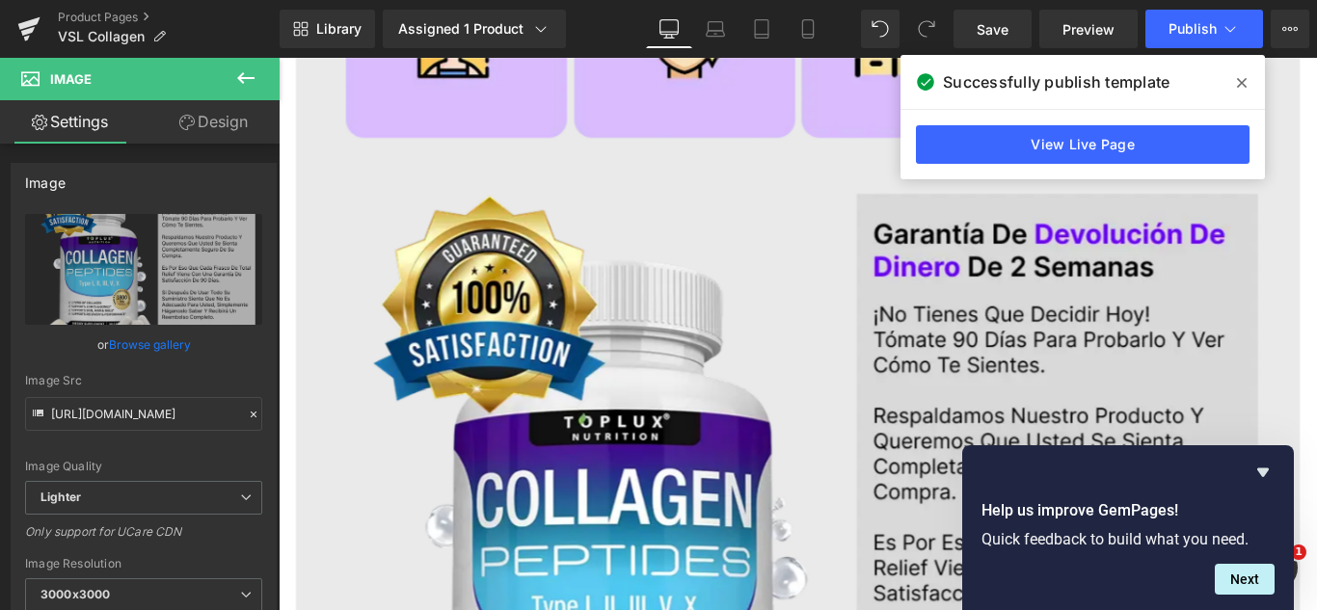
scroll to position [1701, 0]
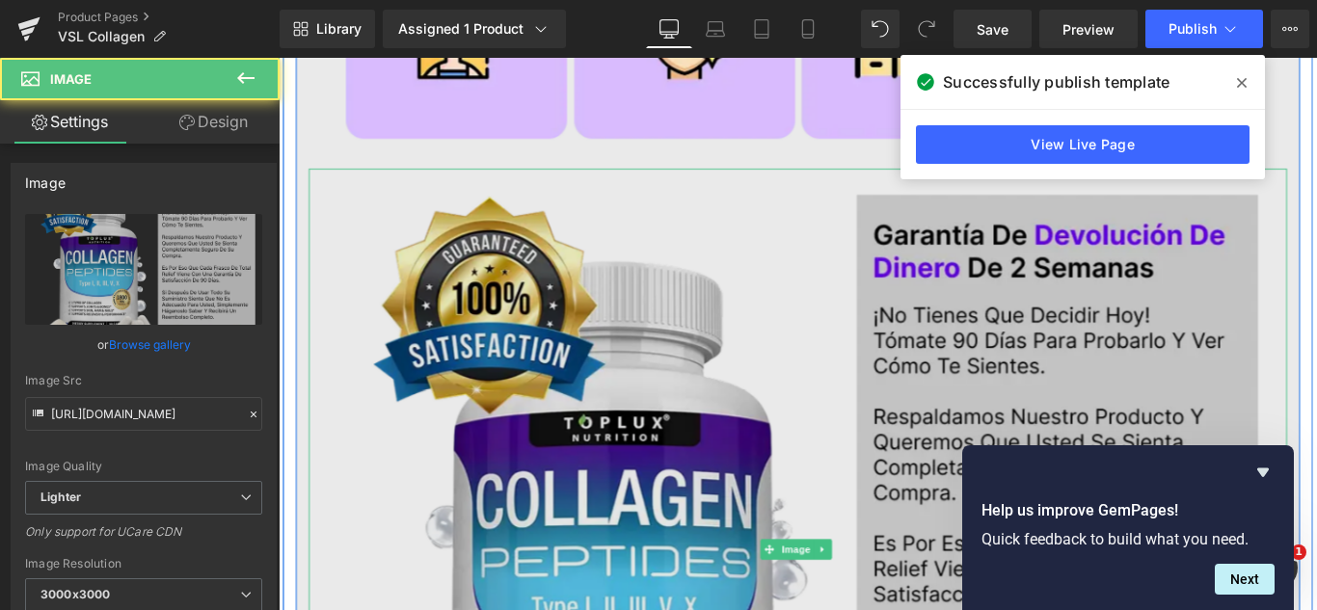
click at [767, 276] on img at bounding box center [861, 610] width 1099 height 857
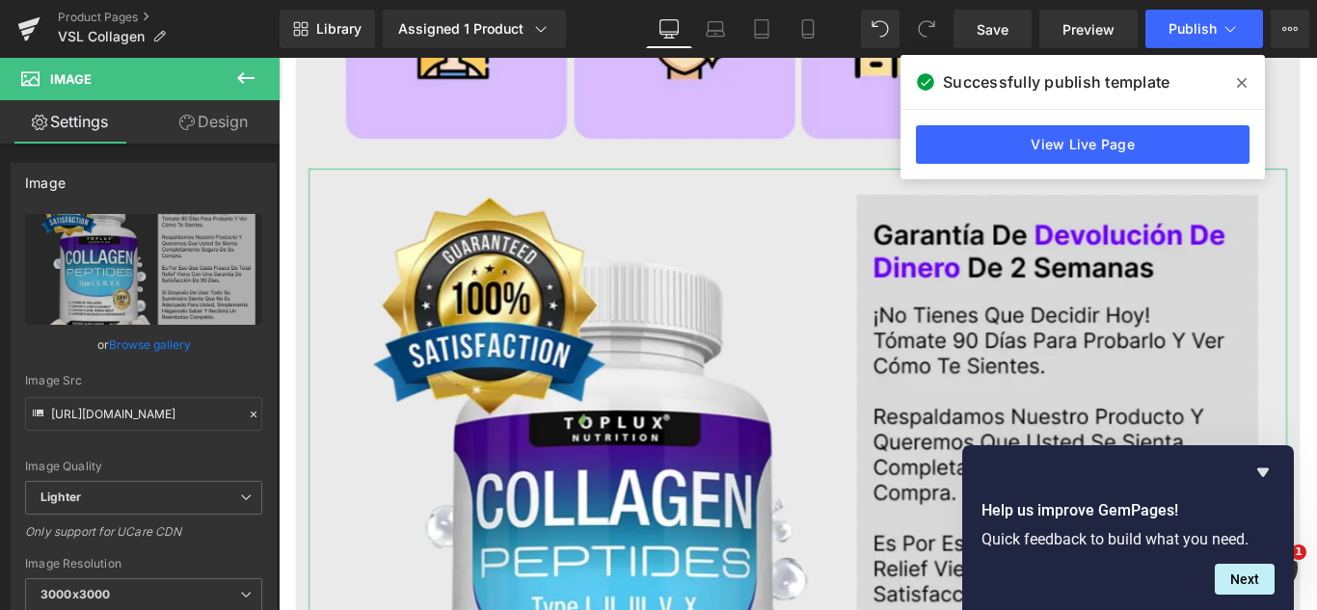
click at [203, 123] on link "Design" at bounding box center [214, 121] width 140 height 43
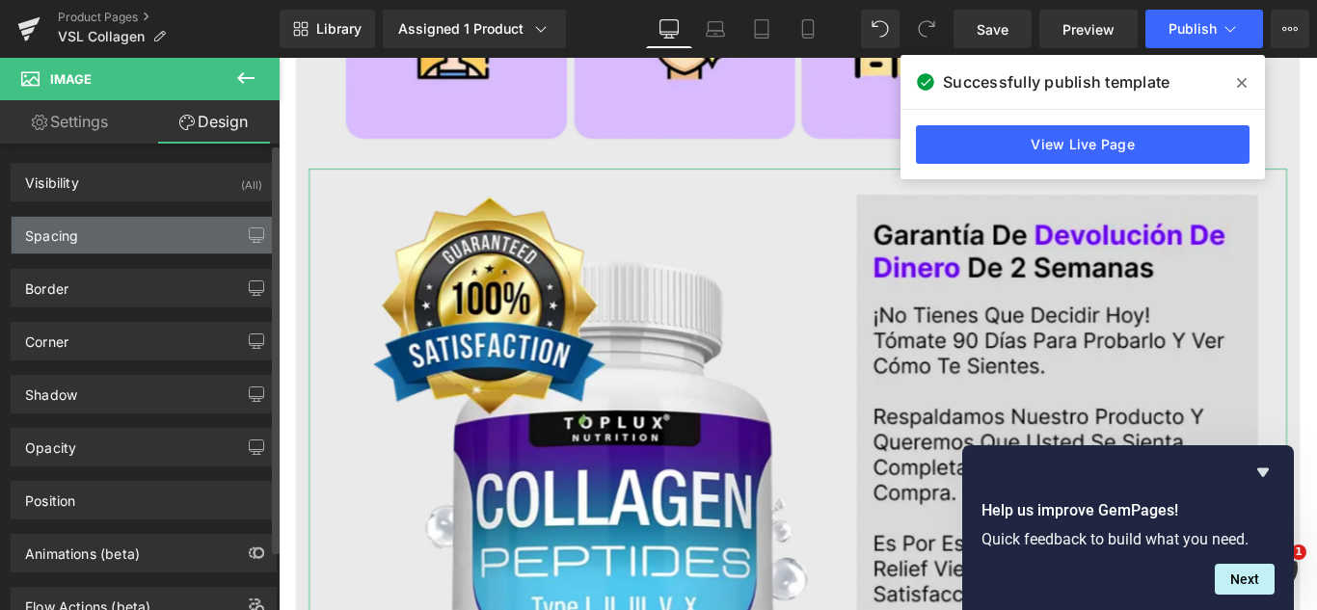
click at [151, 250] on div "Spacing" at bounding box center [144, 235] width 264 height 37
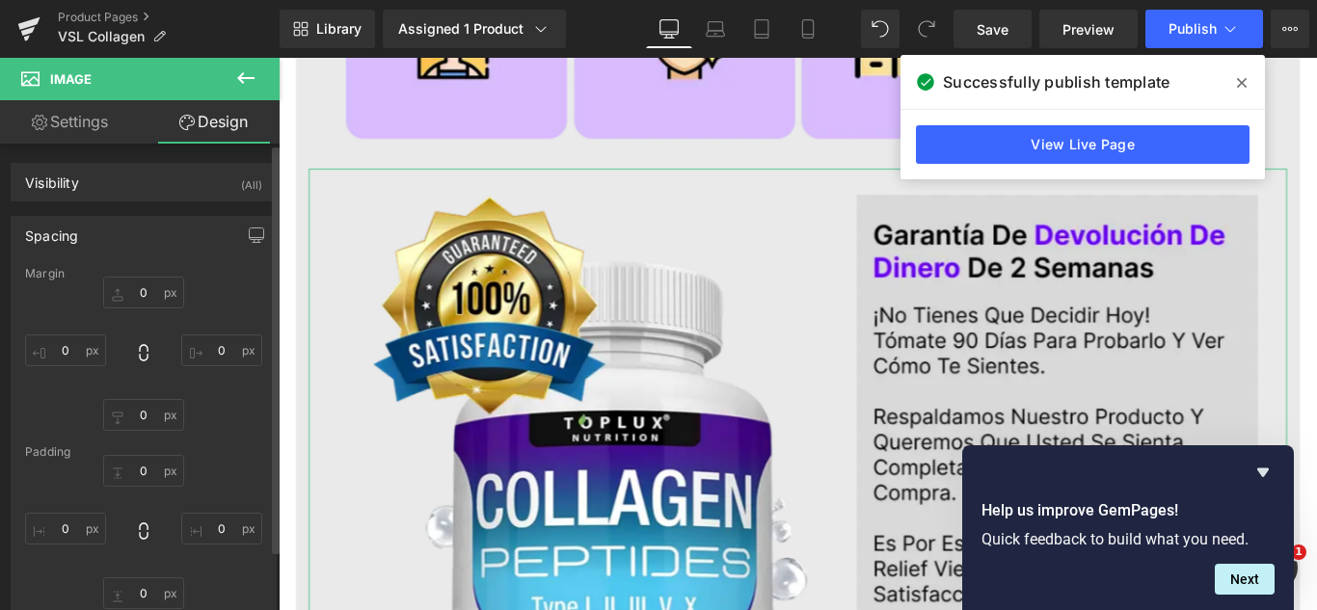
click at [143, 246] on div "Spacing" at bounding box center [144, 235] width 264 height 37
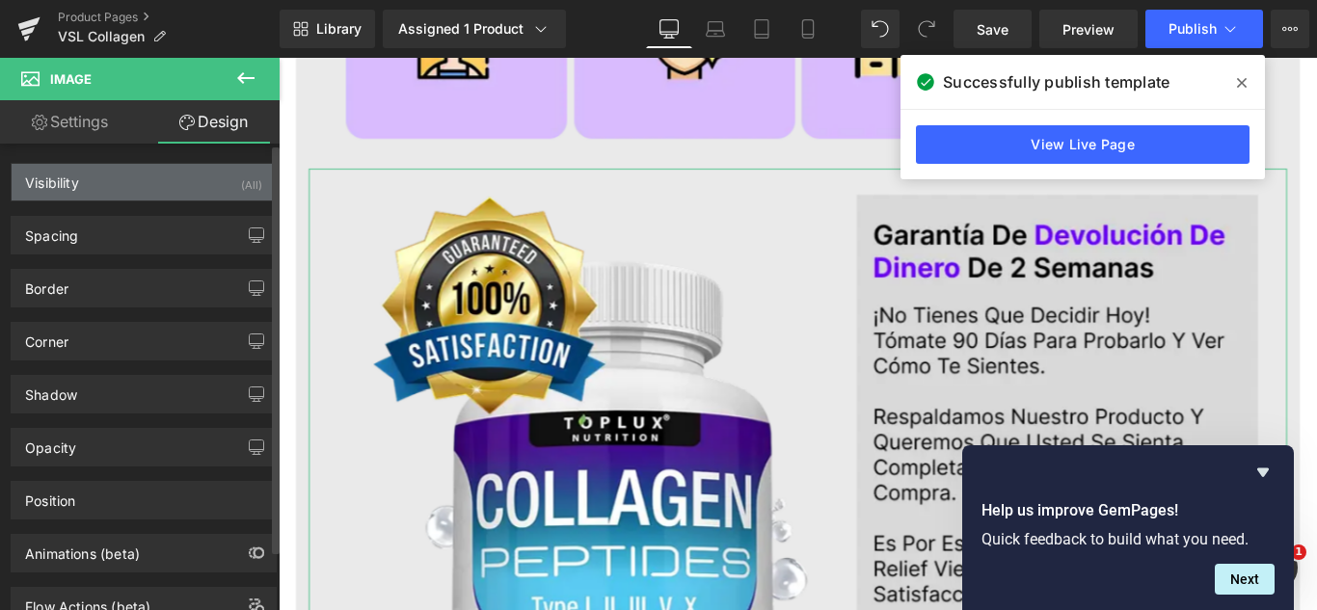
click at [216, 183] on div "Visibility (All)" at bounding box center [144, 182] width 264 height 37
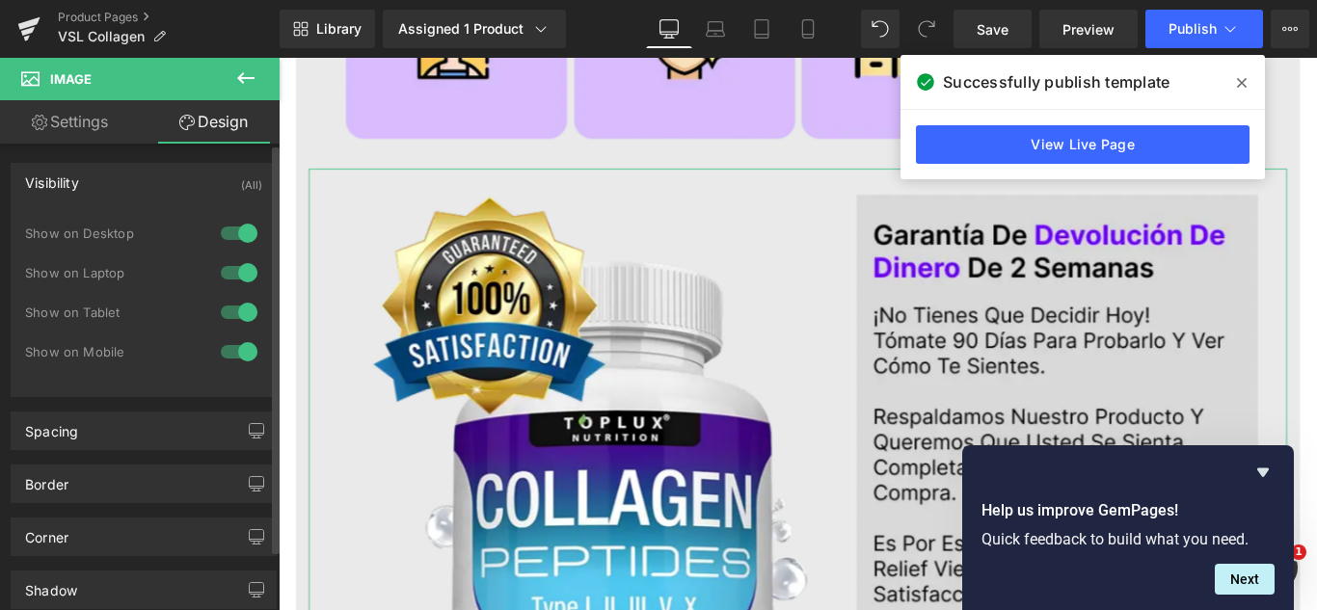
click at [231, 362] on div at bounding box center [239, 352] width 46 height 31
click at [238, 321] on div at bounding box center [239, 312] width 46 height 31
click at [238, 278] on div at bounding box center [239, 272] width 46 height 31
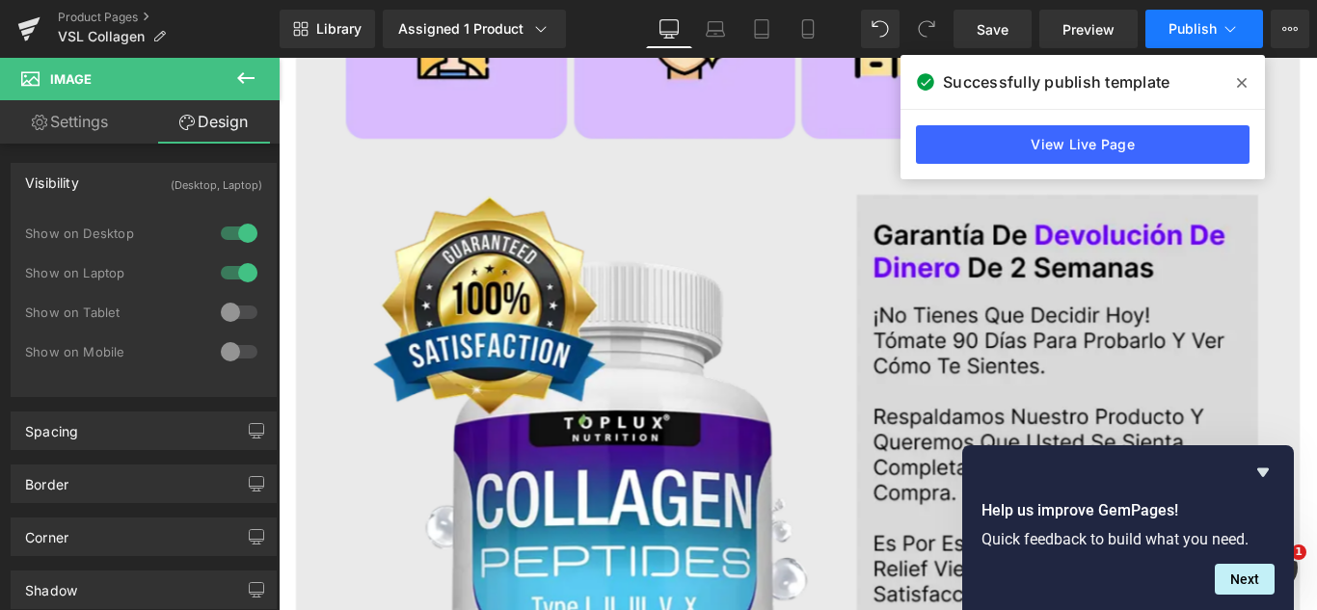
click at [1188, 24] on span "Publish" at bounding box center [1193, 28] width 48 height 15
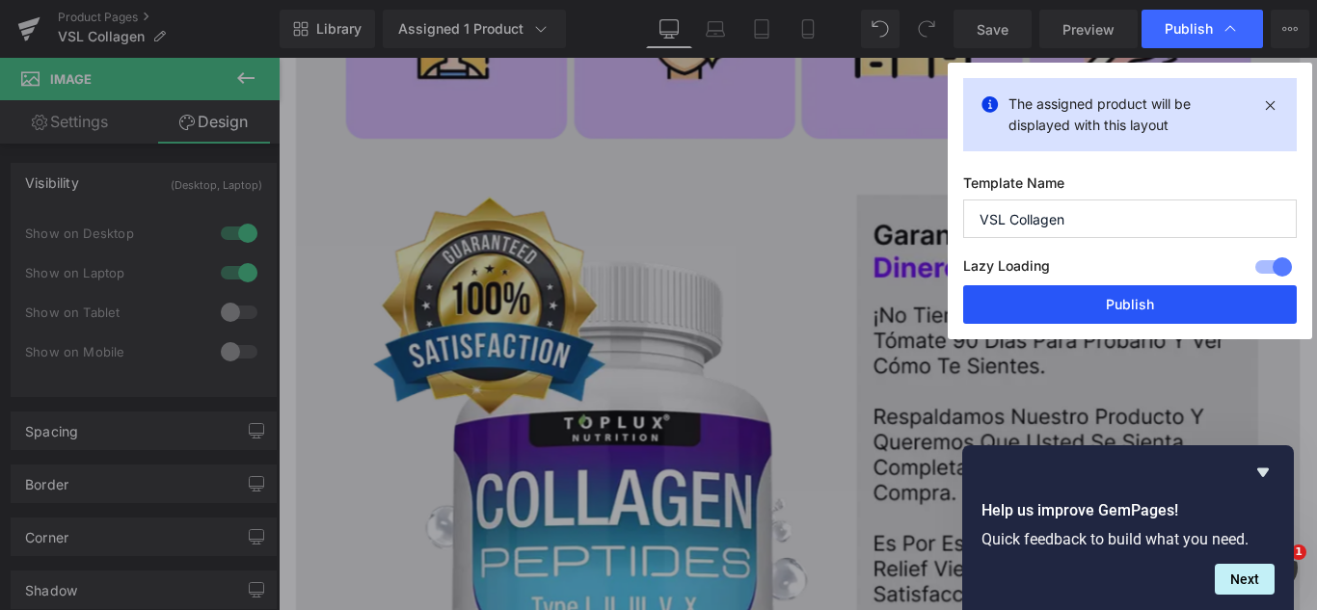
click at [1081, 297] on button "Publish" at bounding box center [1130, 304] width 334 height 39
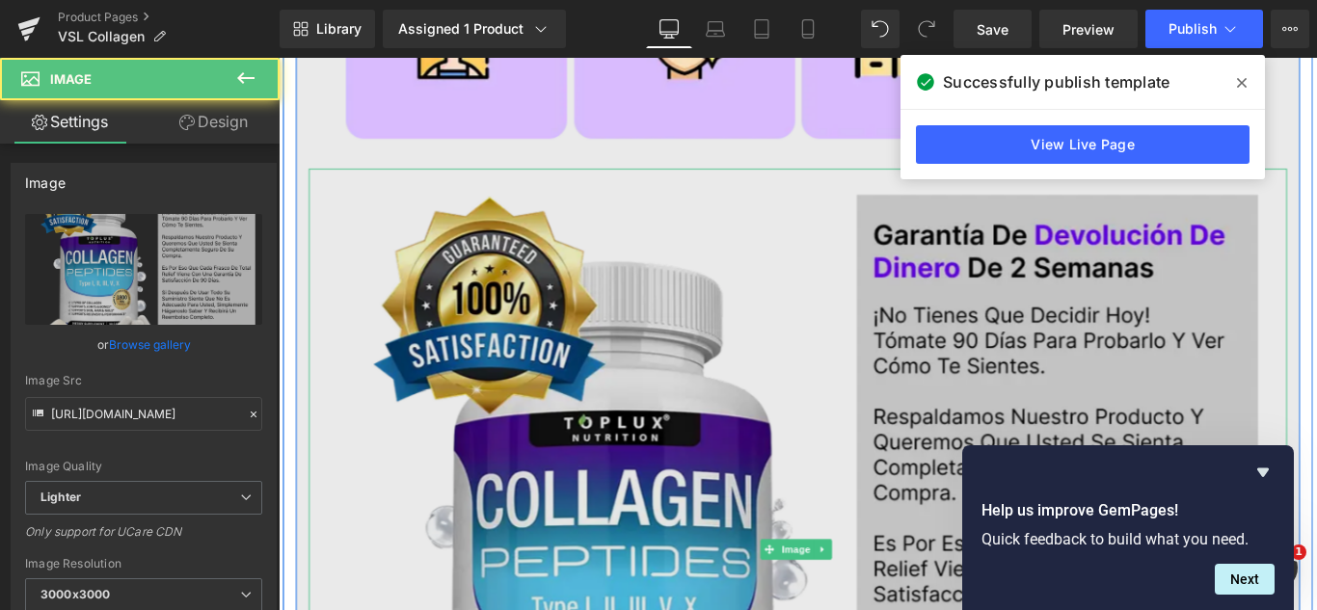
click at [797, 374] on img at bounding box center [861, 610] width 1099 height 857
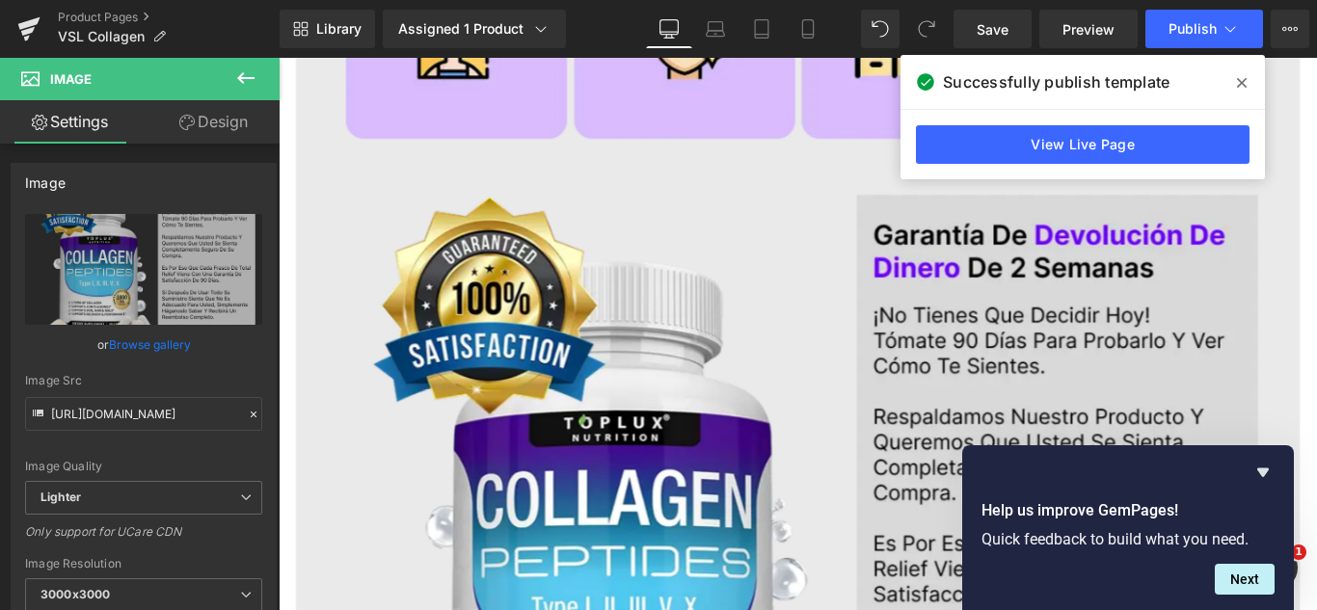
click at [1243, 81] on icon at bounding box center [1242, 83] width 10 height 10
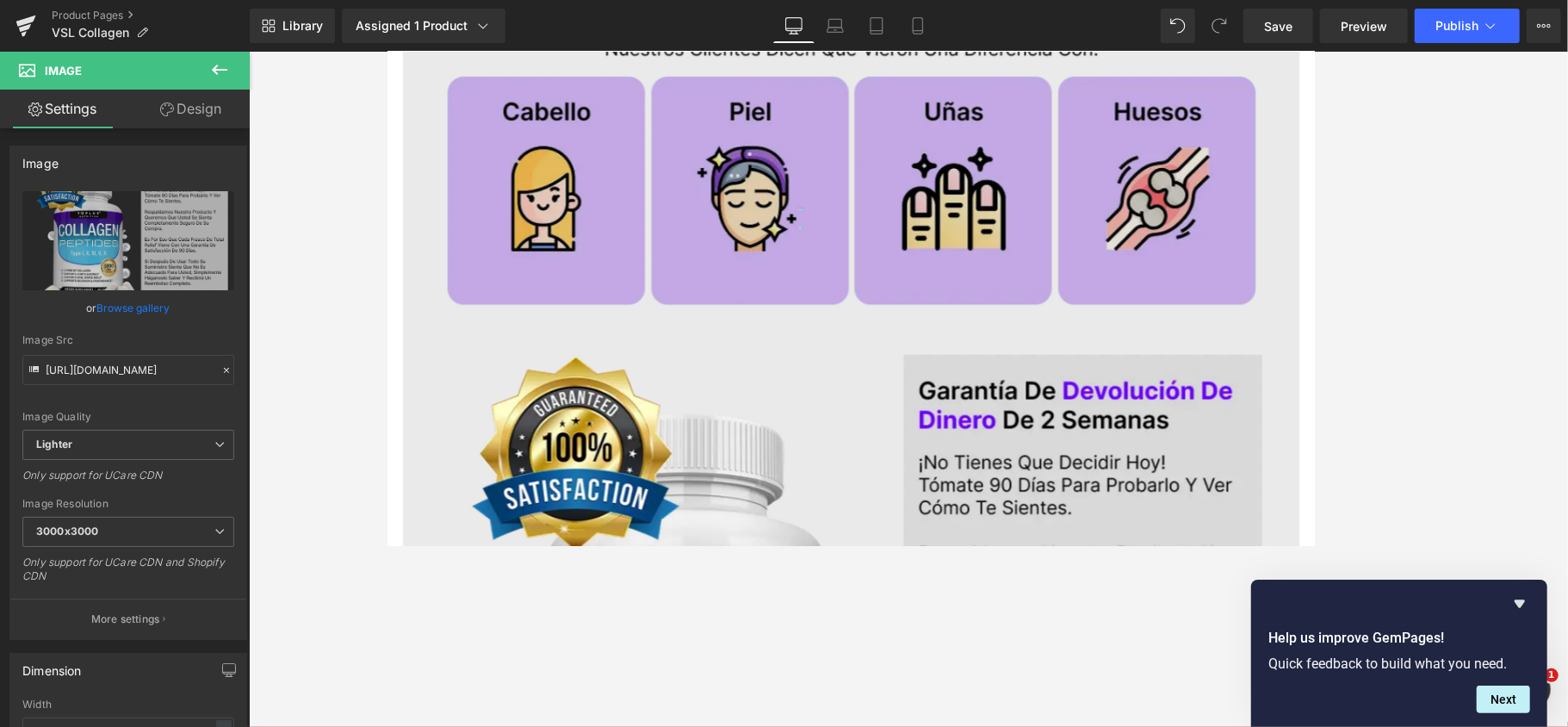
scroll to position [1314, 0]
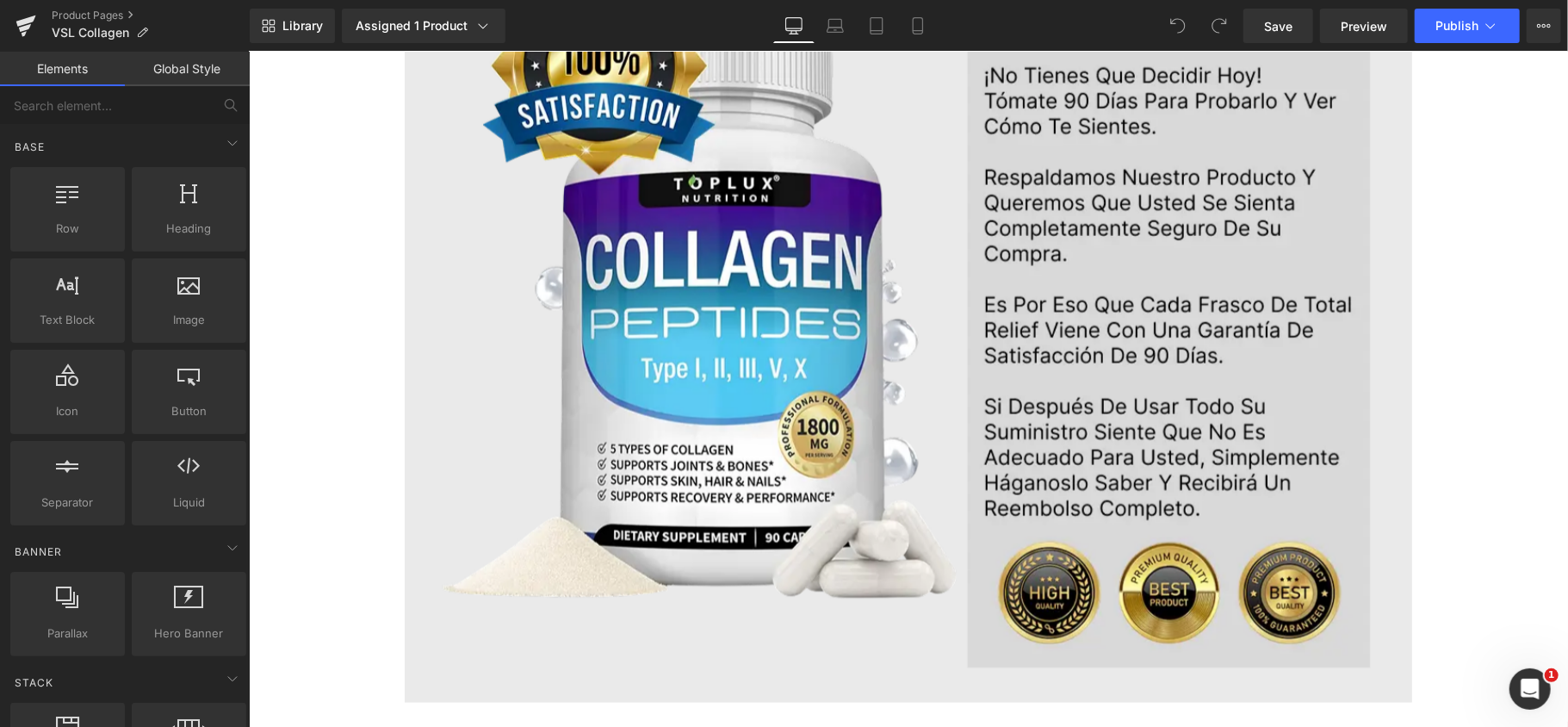
scroll to position [1751, 0]
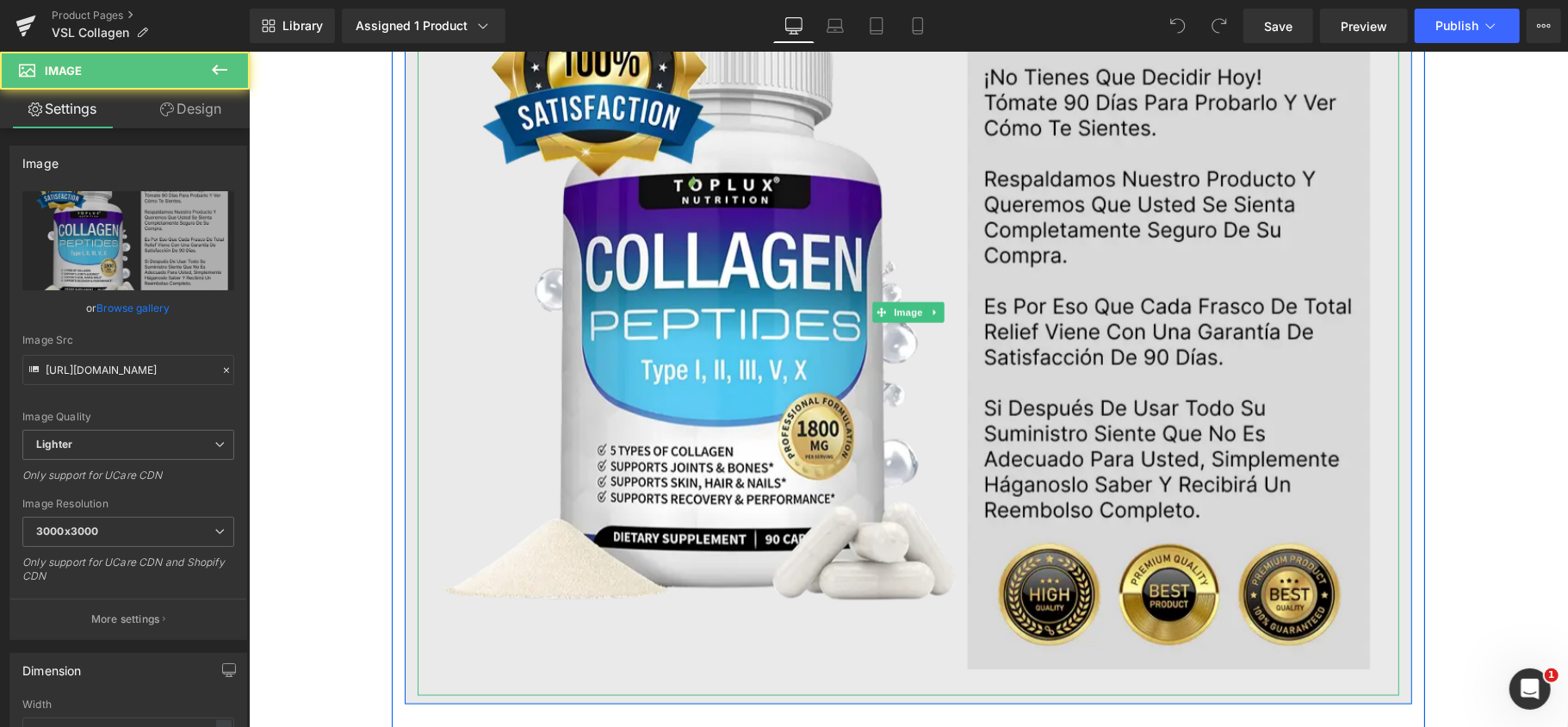
click at [847, 363] on img at bounding box center [907, 312] width 981 height 765
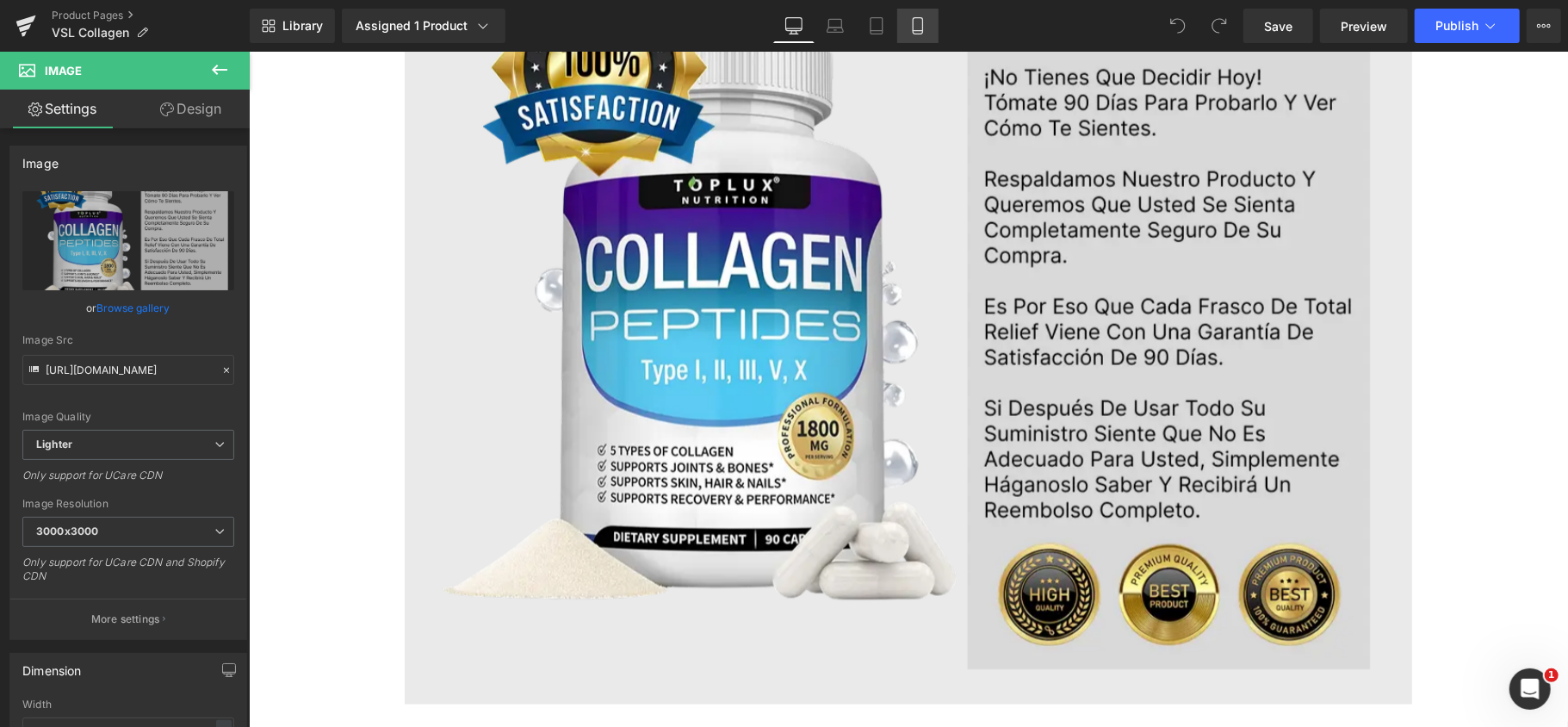
click at [917, 26] on icon at bounding box center [917, 25] width 17 height 17
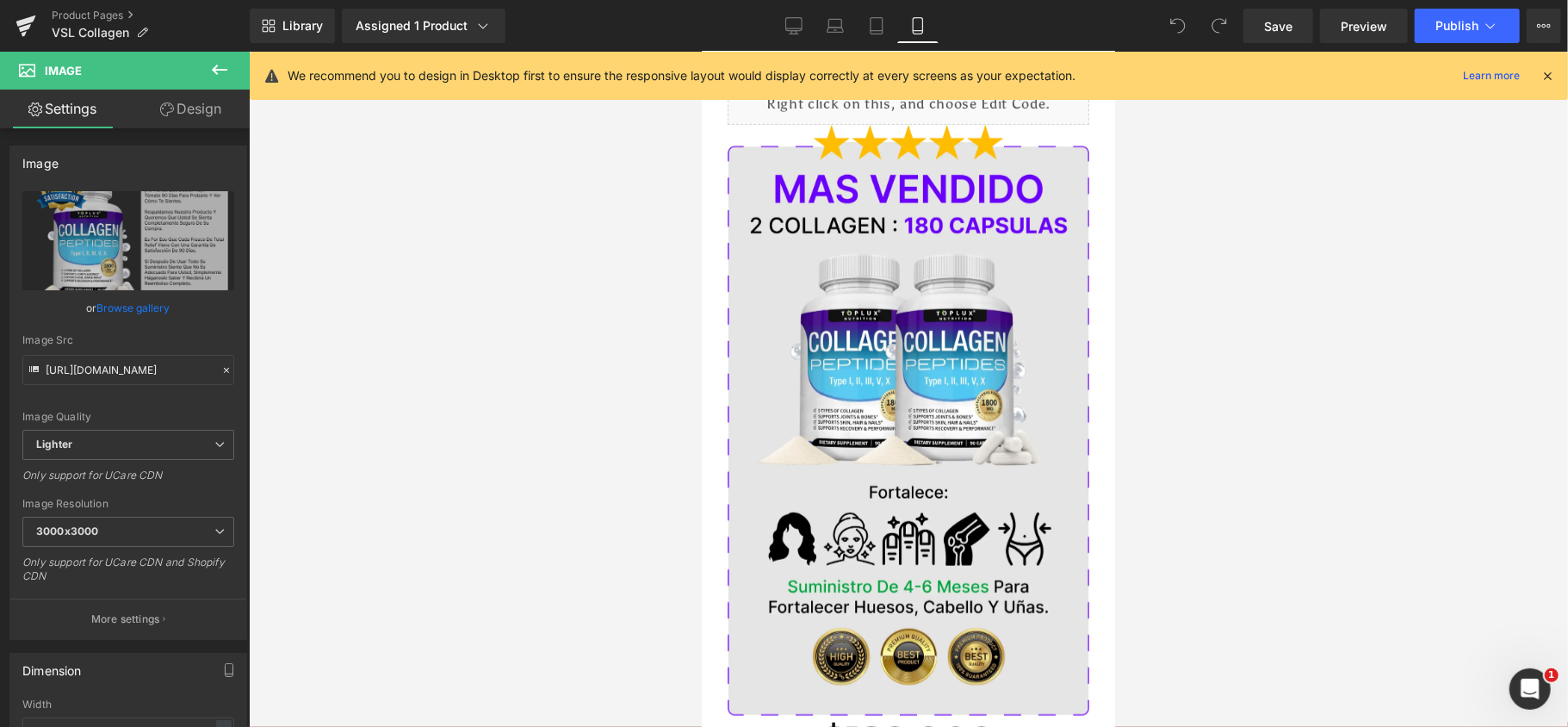
scroll to position [928, 0]
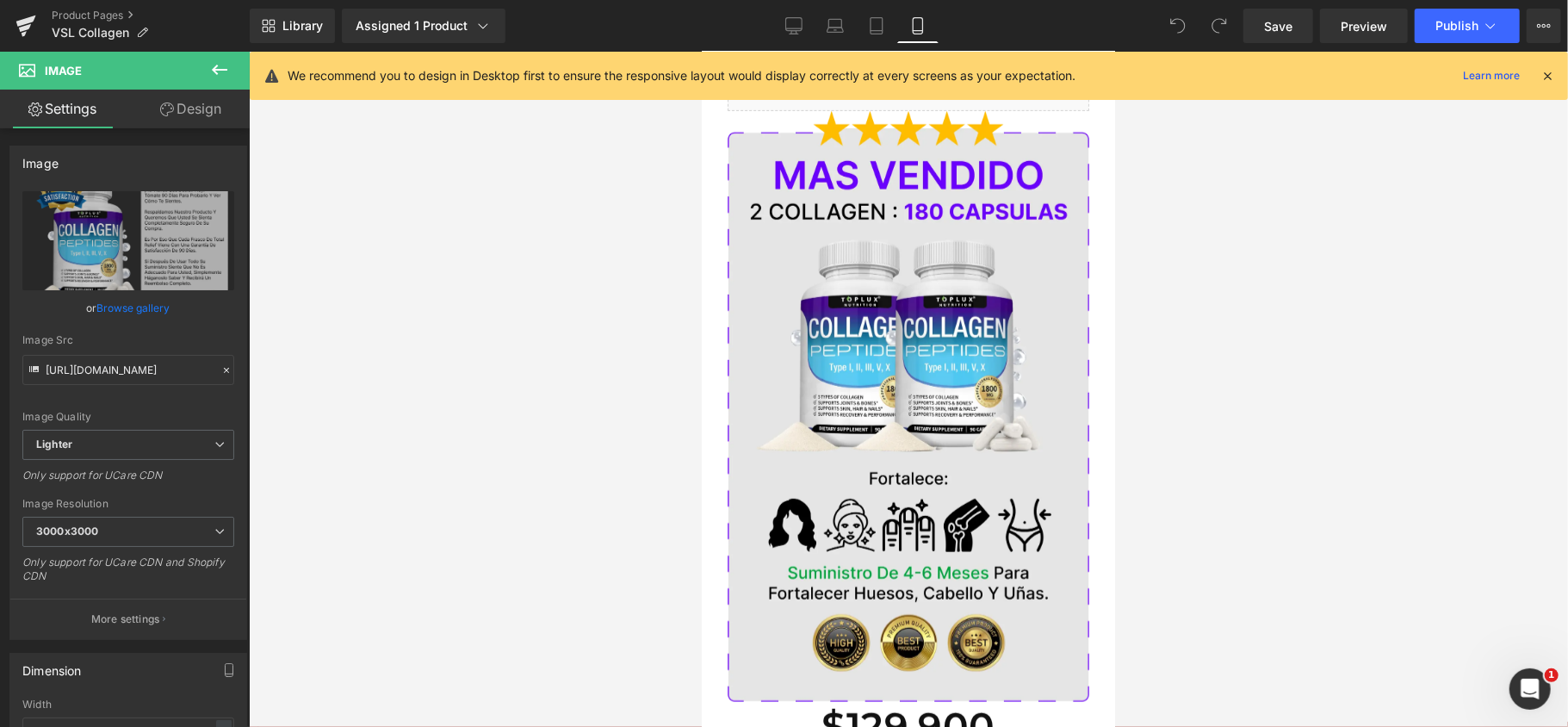
click at [1554, 77] on icon at bounding box center [1547, 75] width 15 height 15
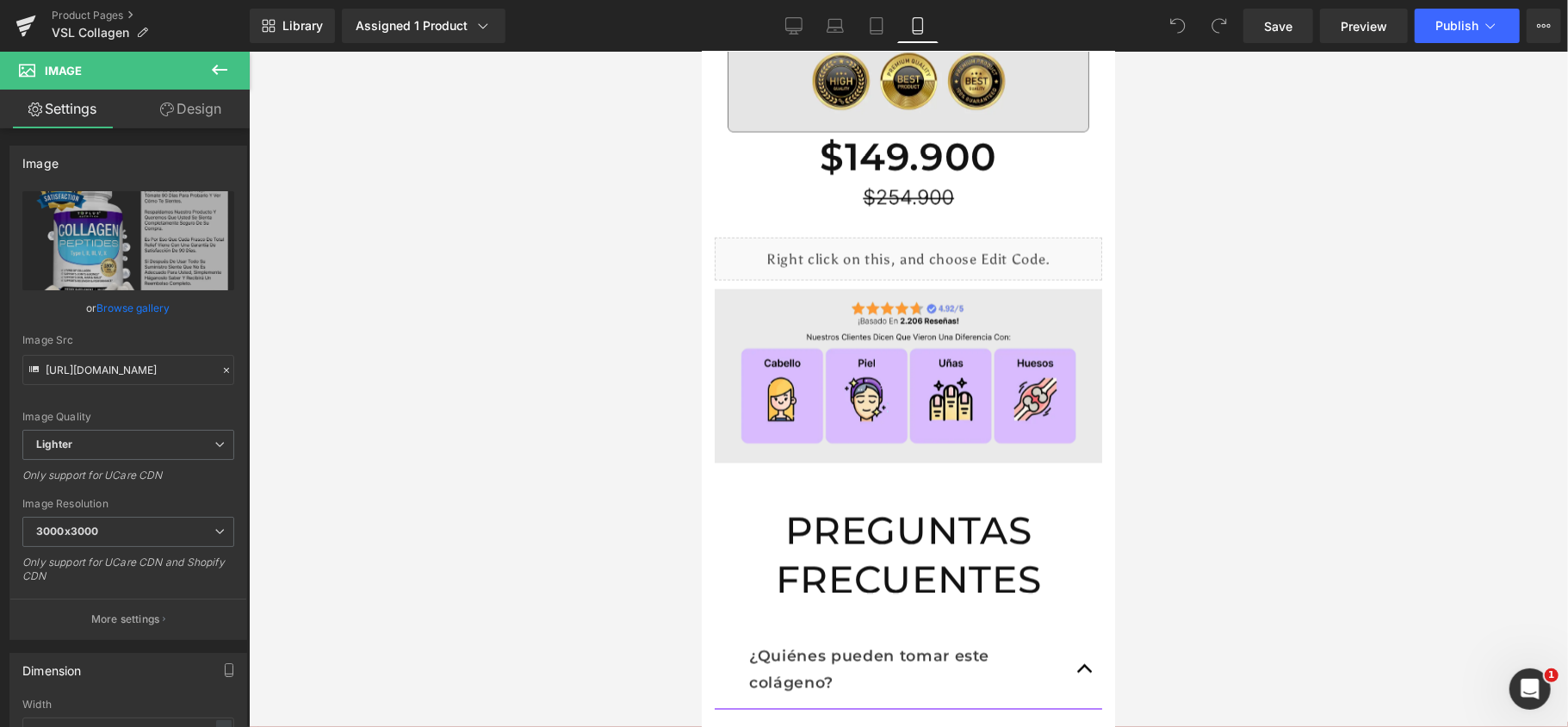
scroll to position [2240, 0]
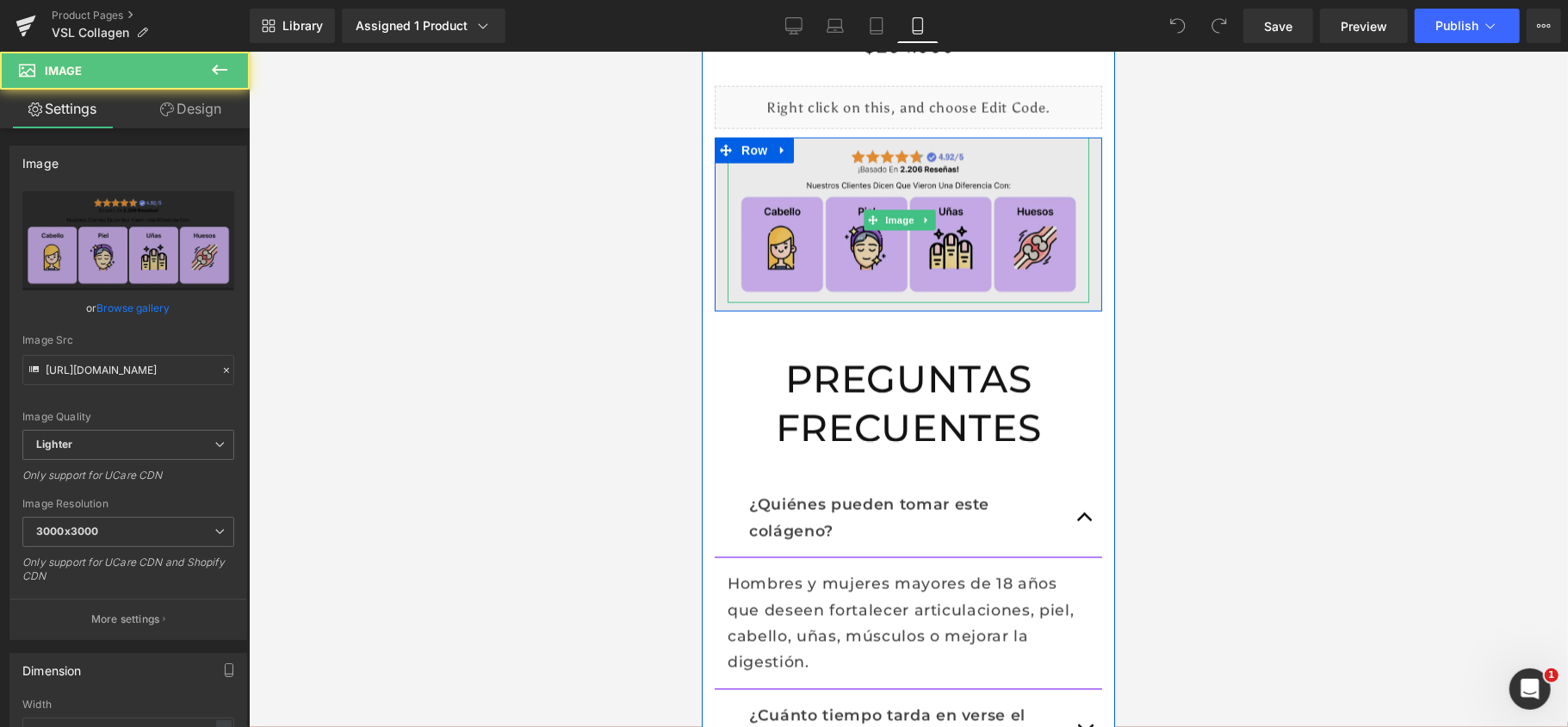
click at [881, 176] on img at bounding box center [907, 220] width 362 height 164
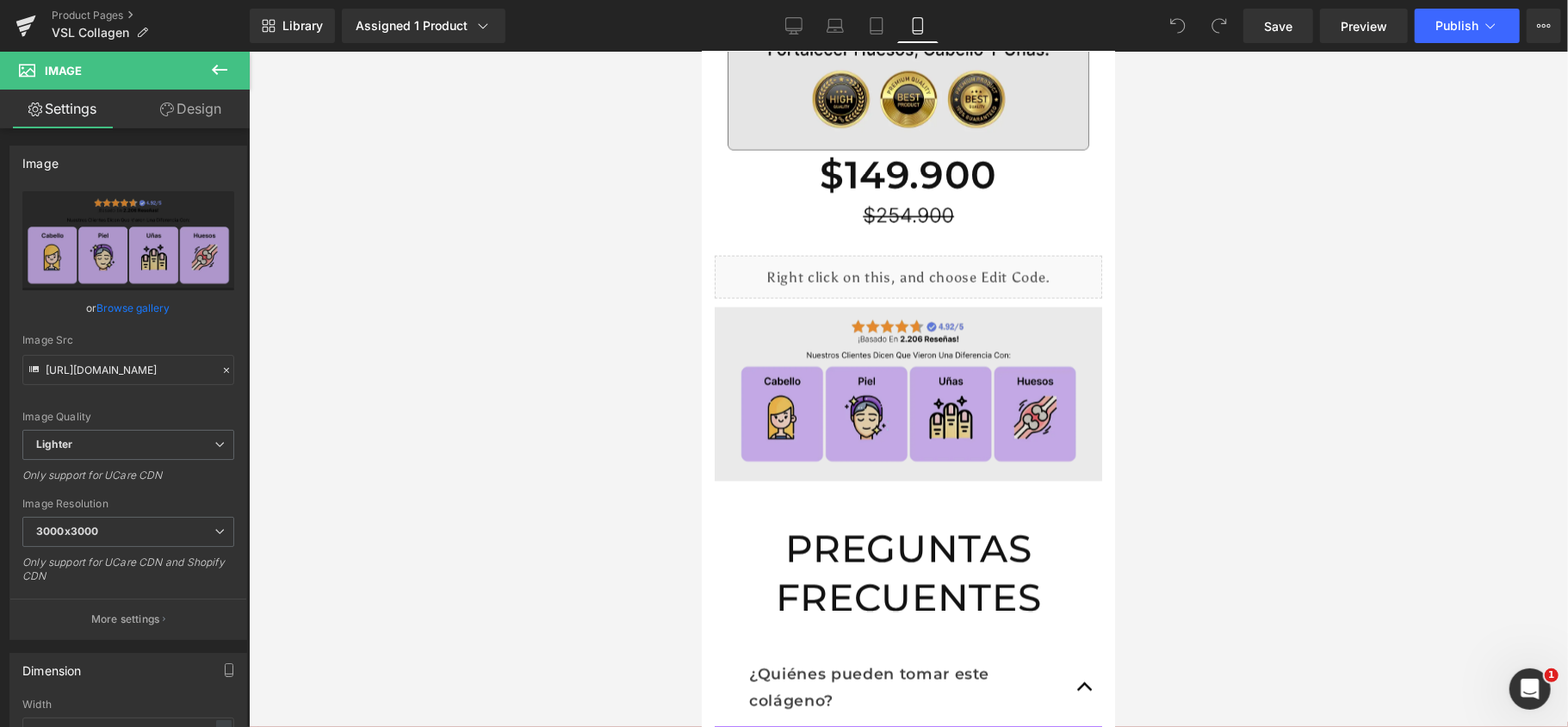
scroll to position [2081, 0]
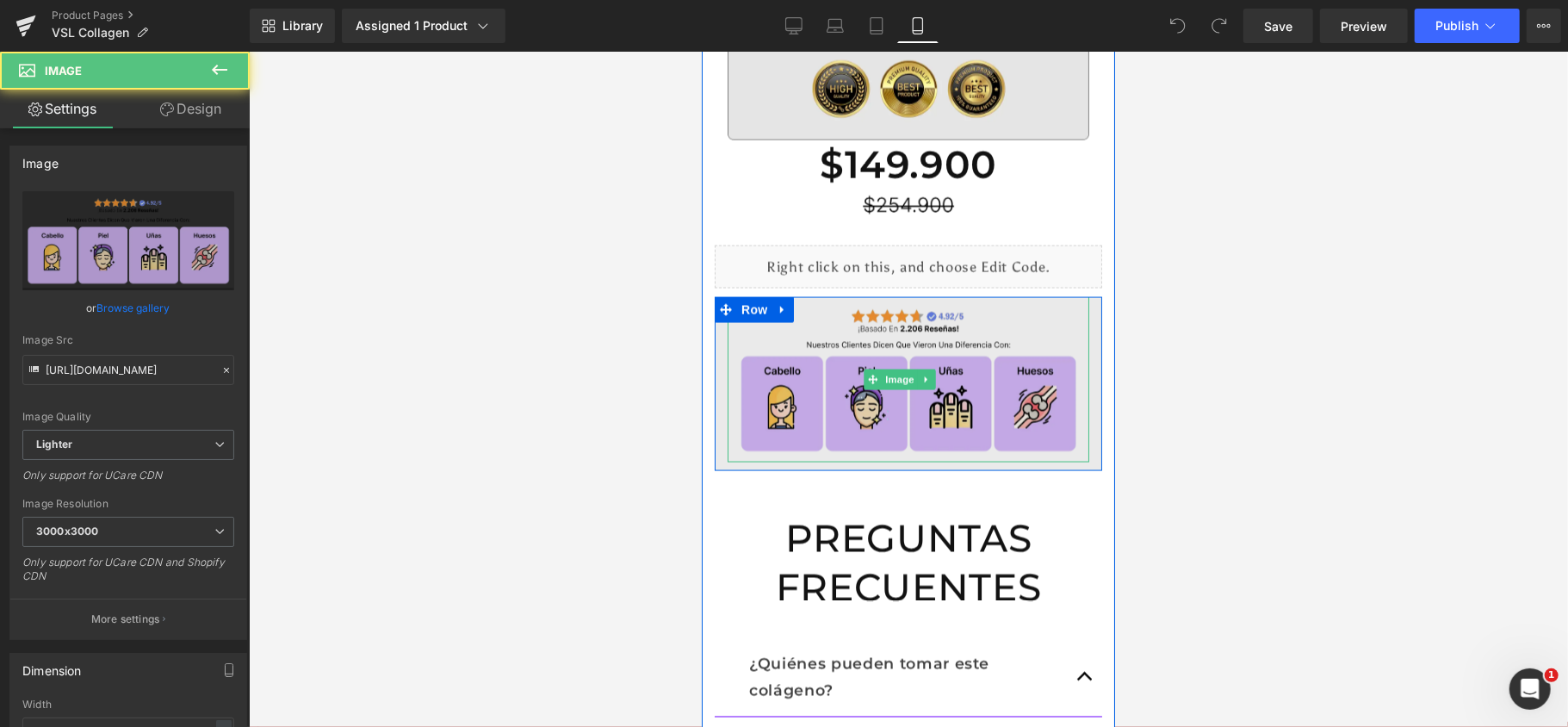
click at [914, 342] on img at bounding box center [907, 380] width 362 height 164
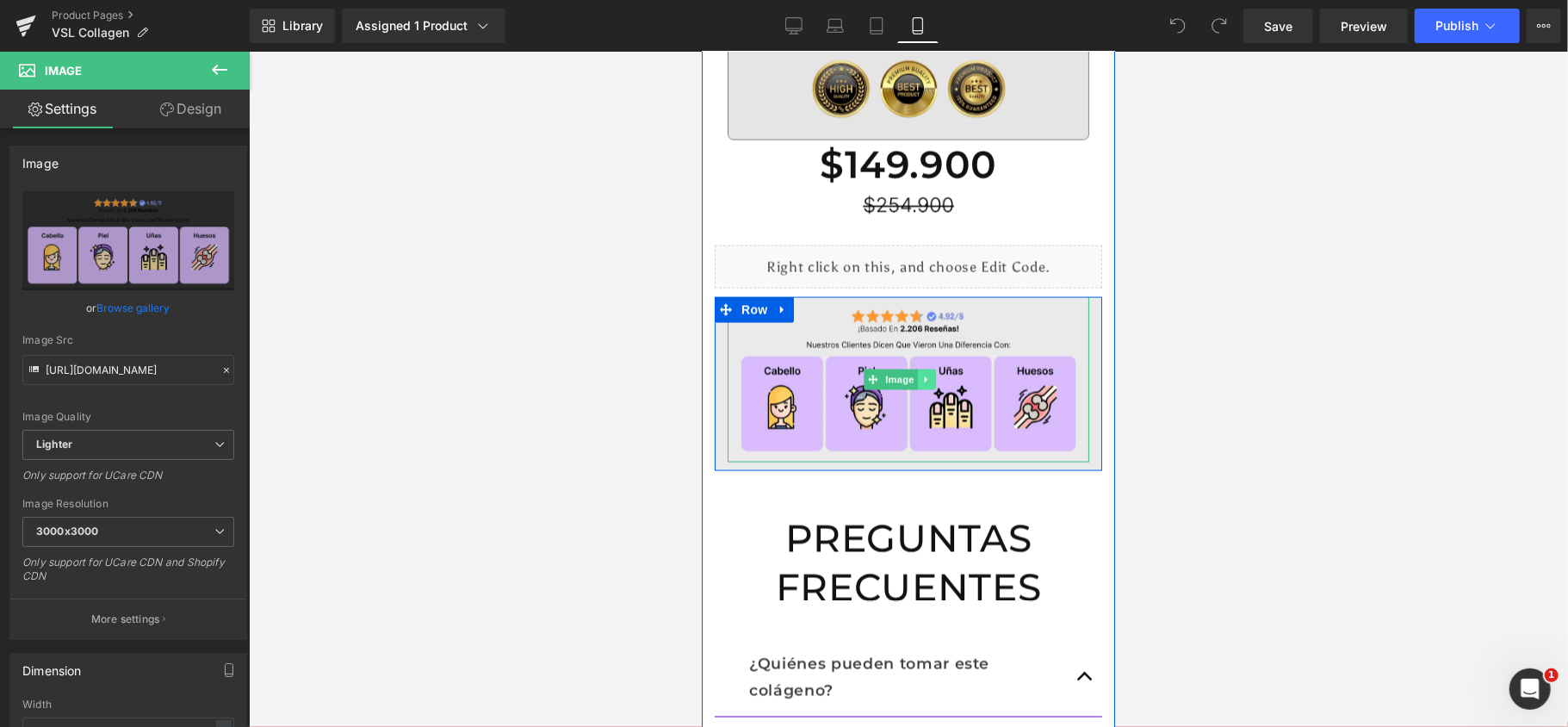
click at [925, 373] on icon at bounding box center [926, 379] width 10 height 11
click at [913, 374] on icon at bounding box center [916, 379] width 10 height 10
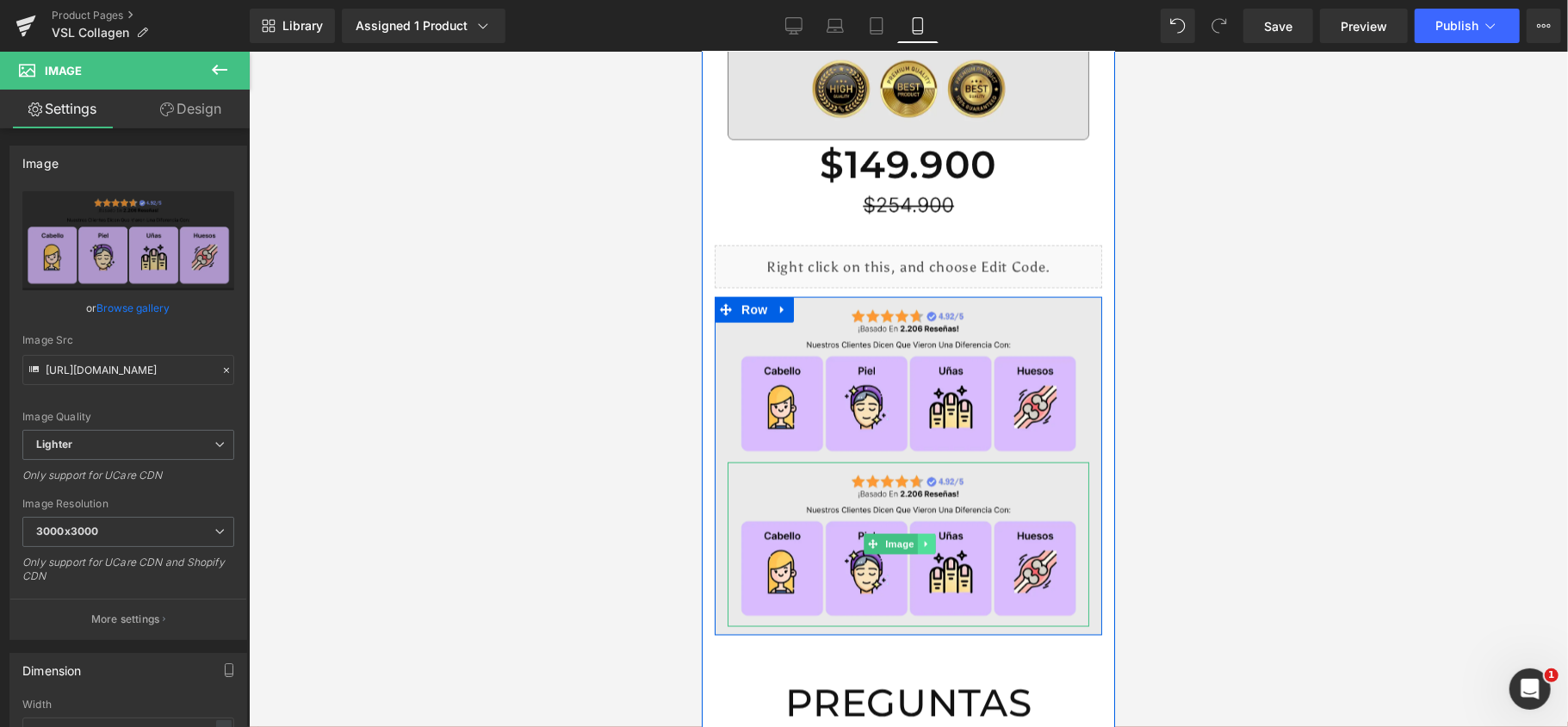
click at [928, 539] on icon at bounding box center [926, 545] width 10 height 11
click at [918, 539] on icon at bounding box center [916, 544] width 10 height 10
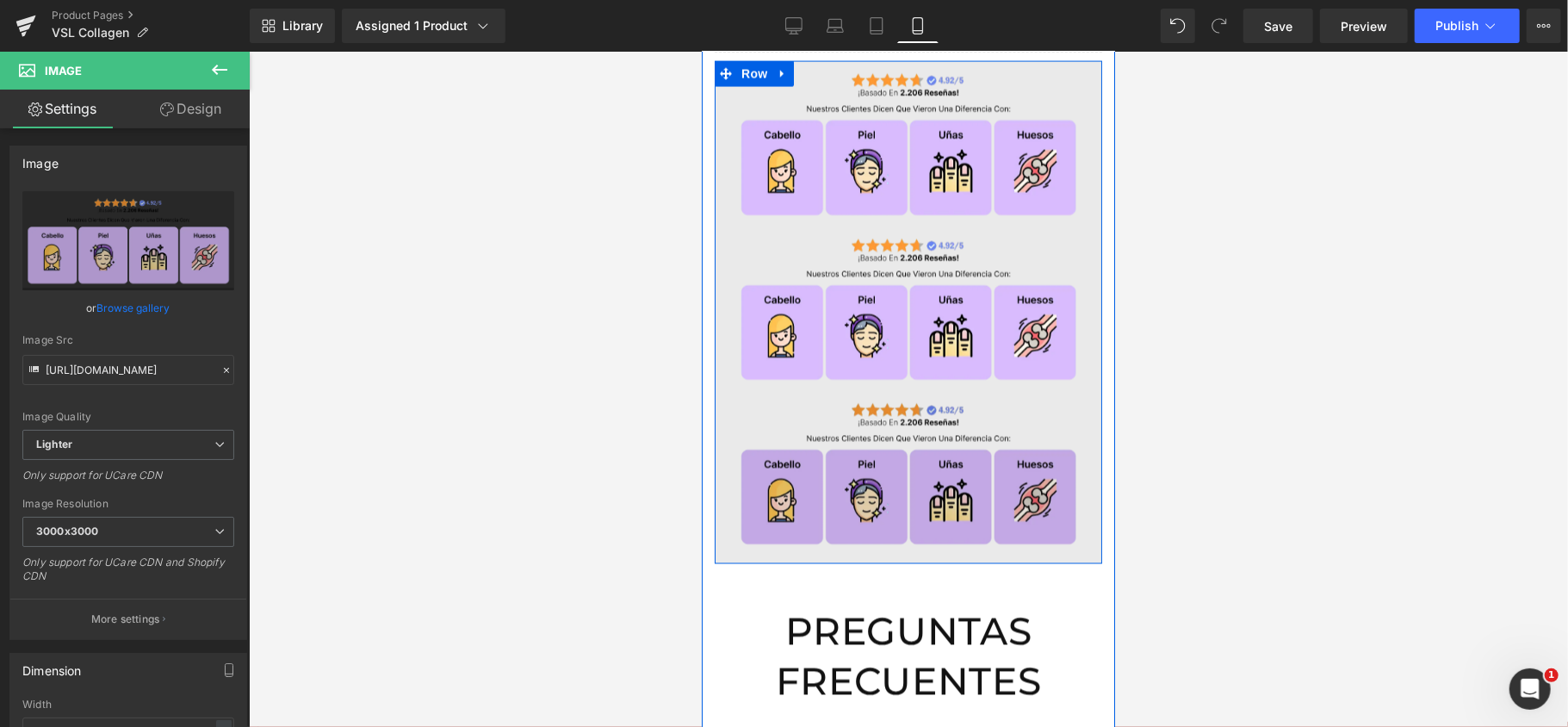
scroll to position [2310, 0]
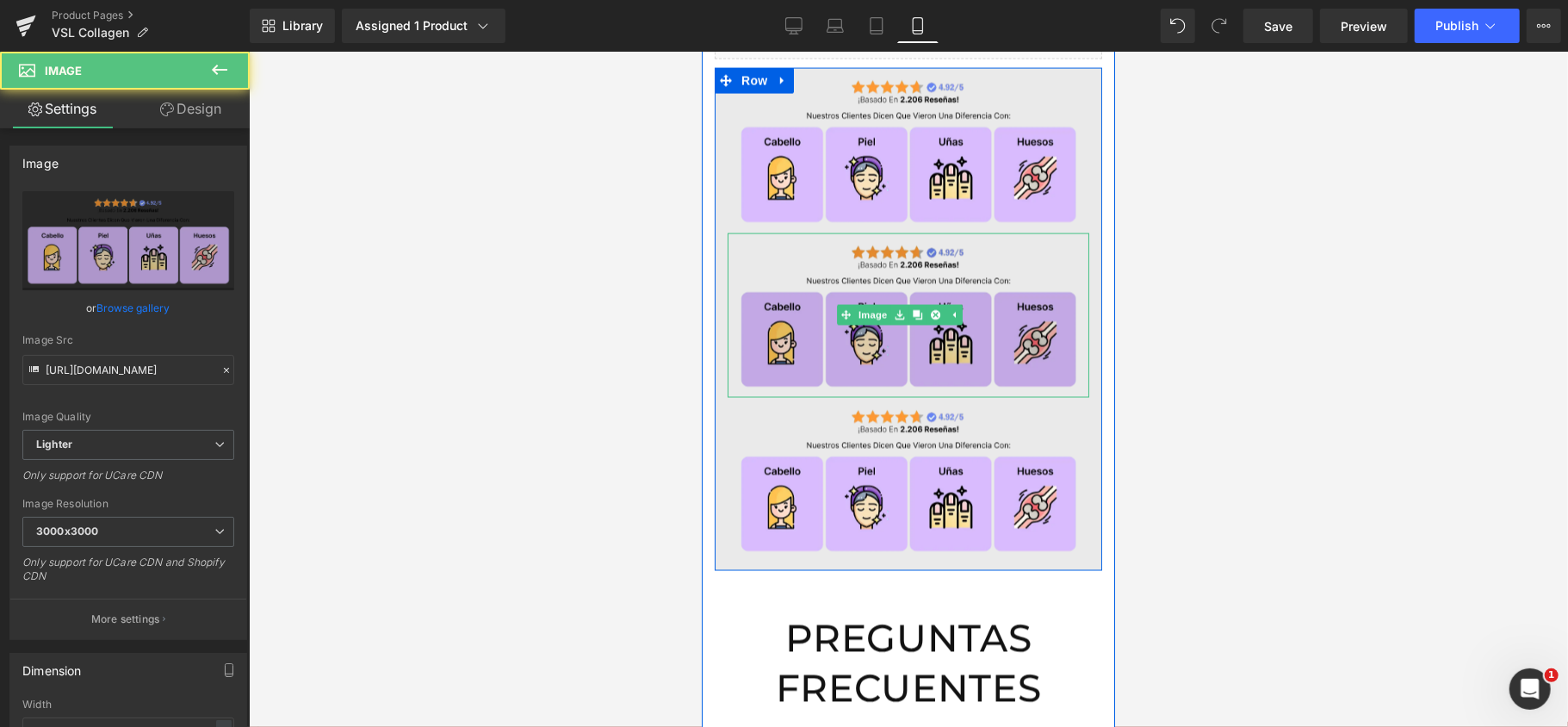
click at [816, 232] on img at bounding box center [907, 314] width 362 height 164
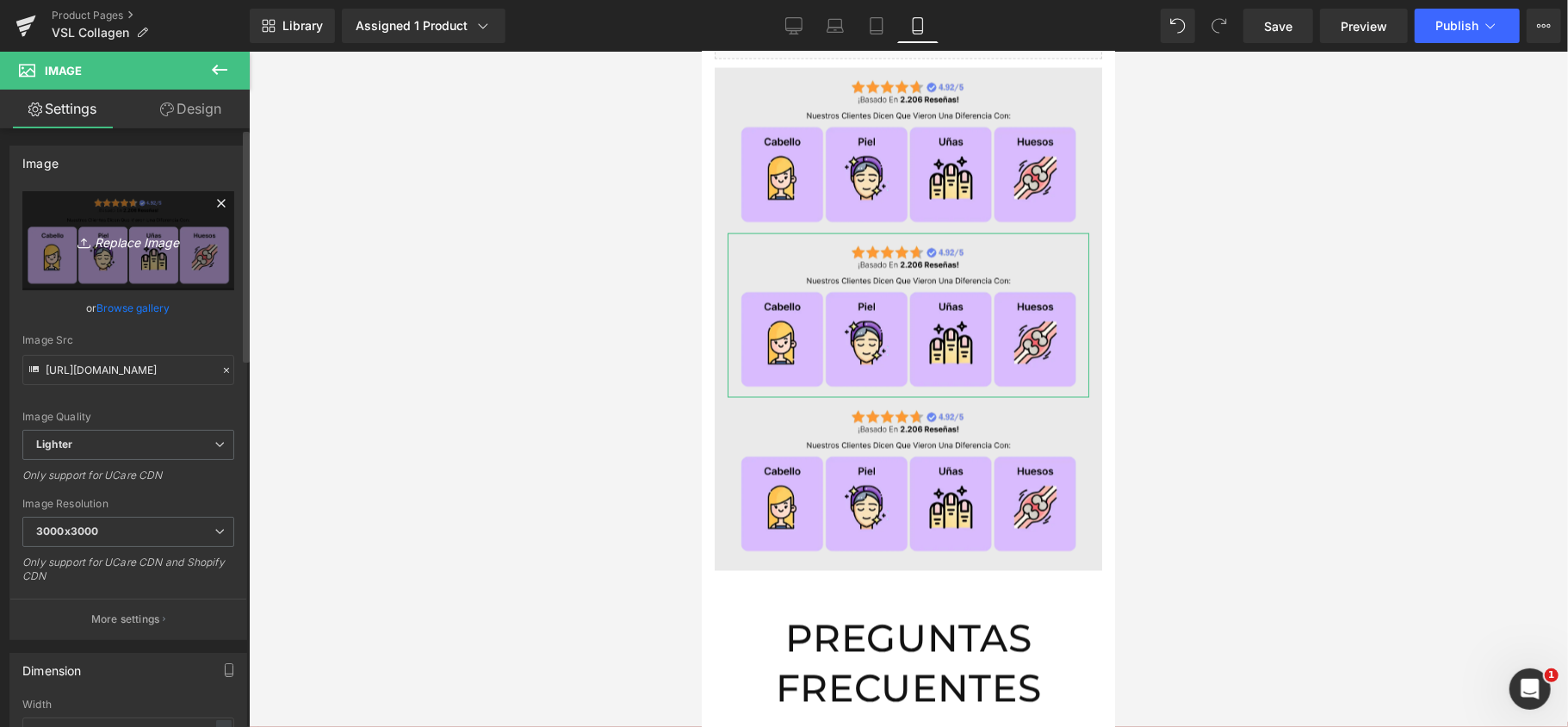
click at [107, 221] on link "Replace Image" at bounding box center [128, 240] width 212 height 99
type input "C:\fakepath\Group 31.webp"
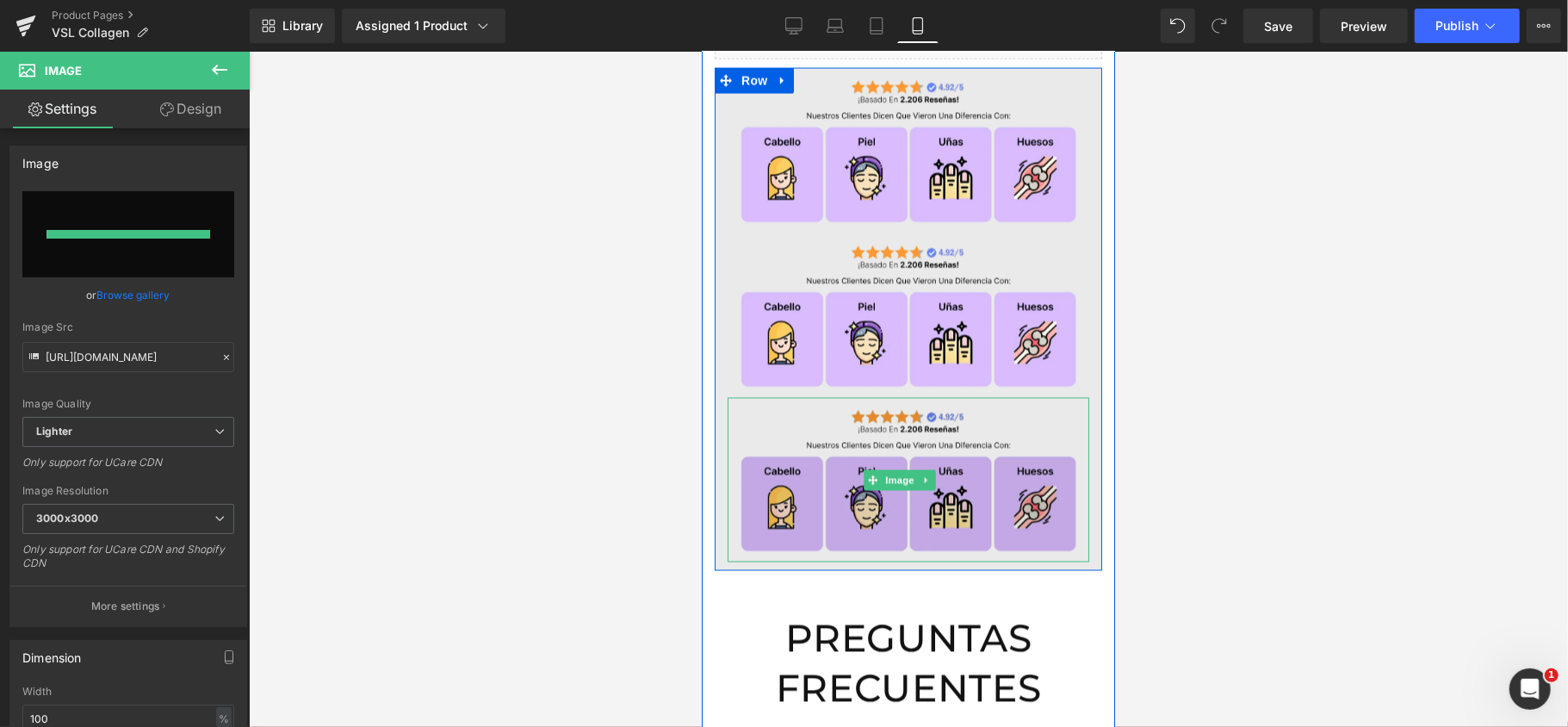
type input "https://ucarecdn.com/86f43b5a-7c39-421a-8413-76515caa14d2/-/format/auto/-/previ…"
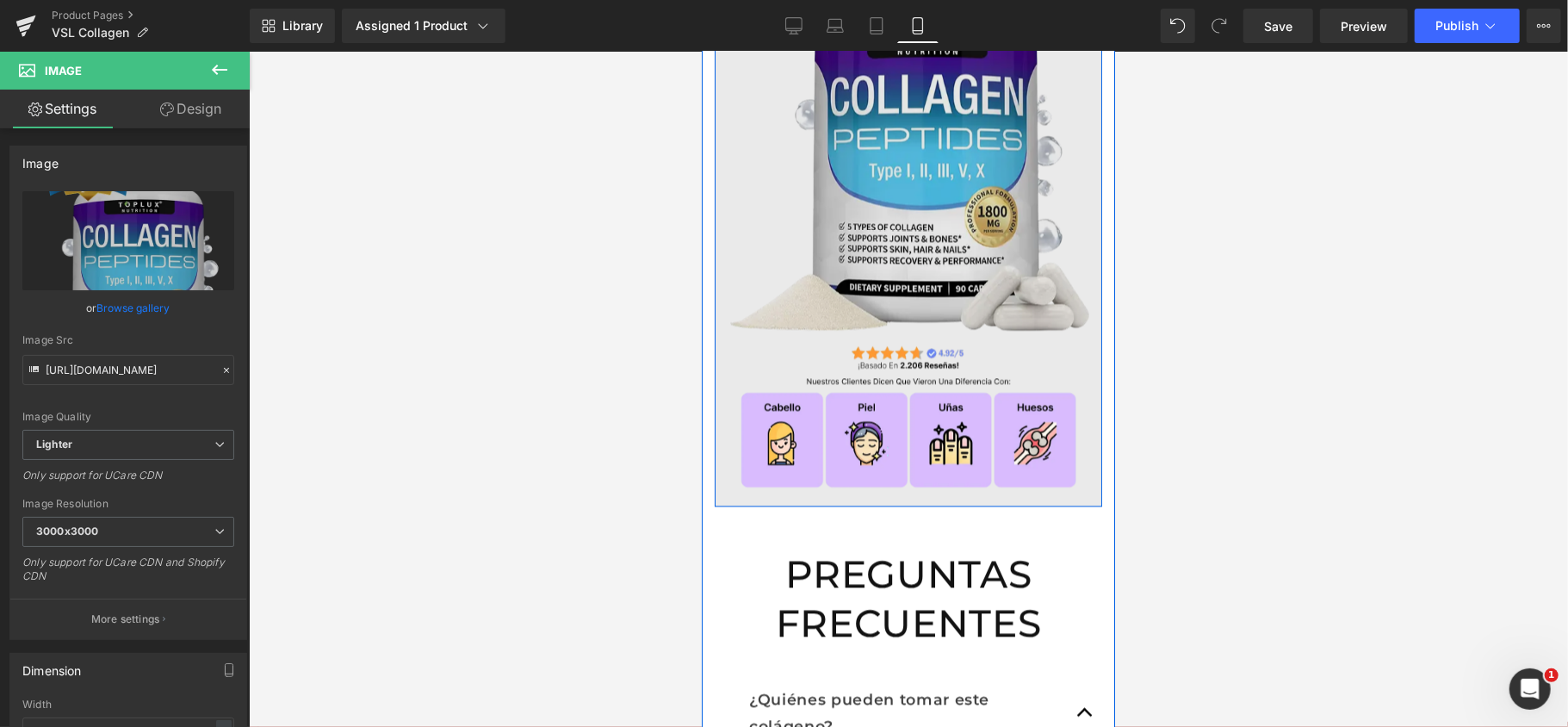
scroll to position [2673, 0]
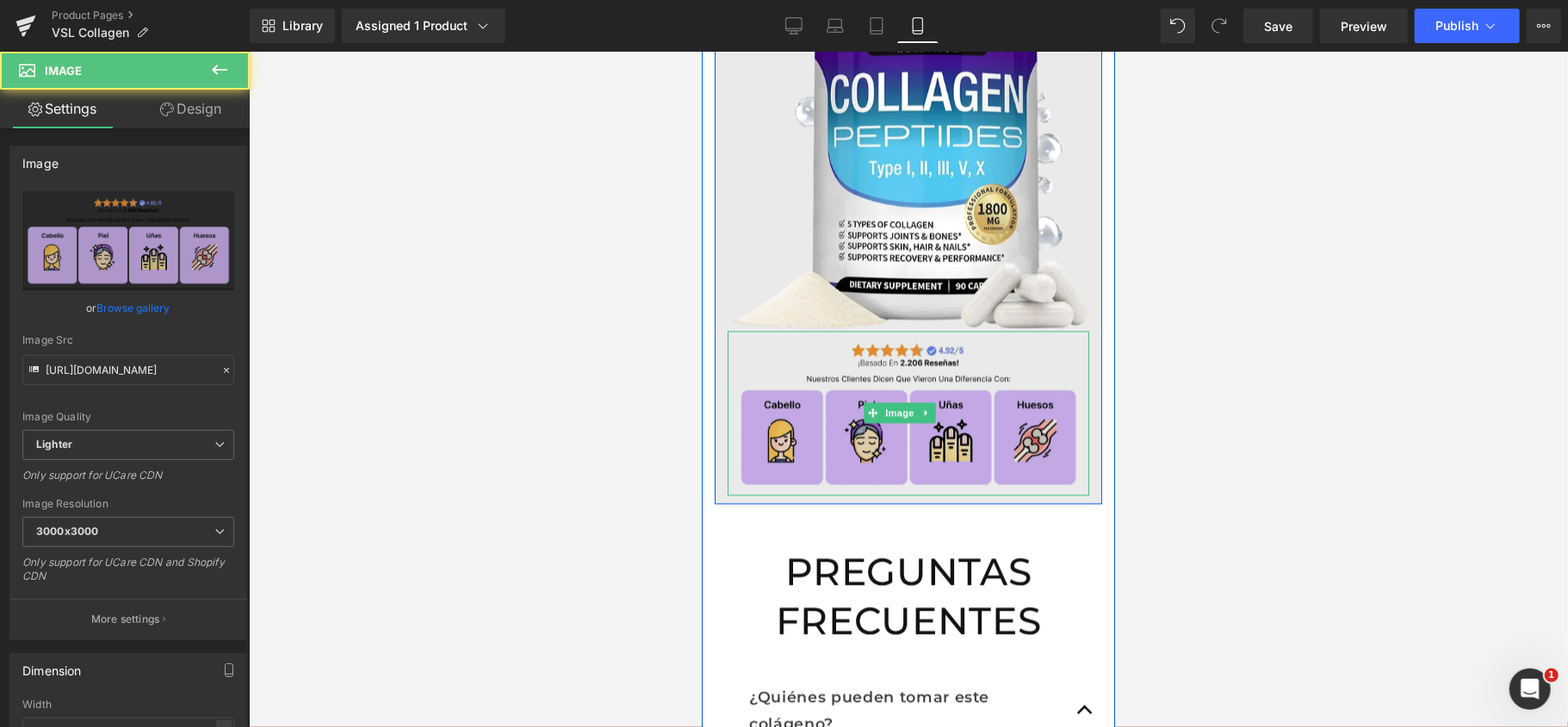
click at [855, 330] on img at bounding box center [907, 412] width 362 height 164
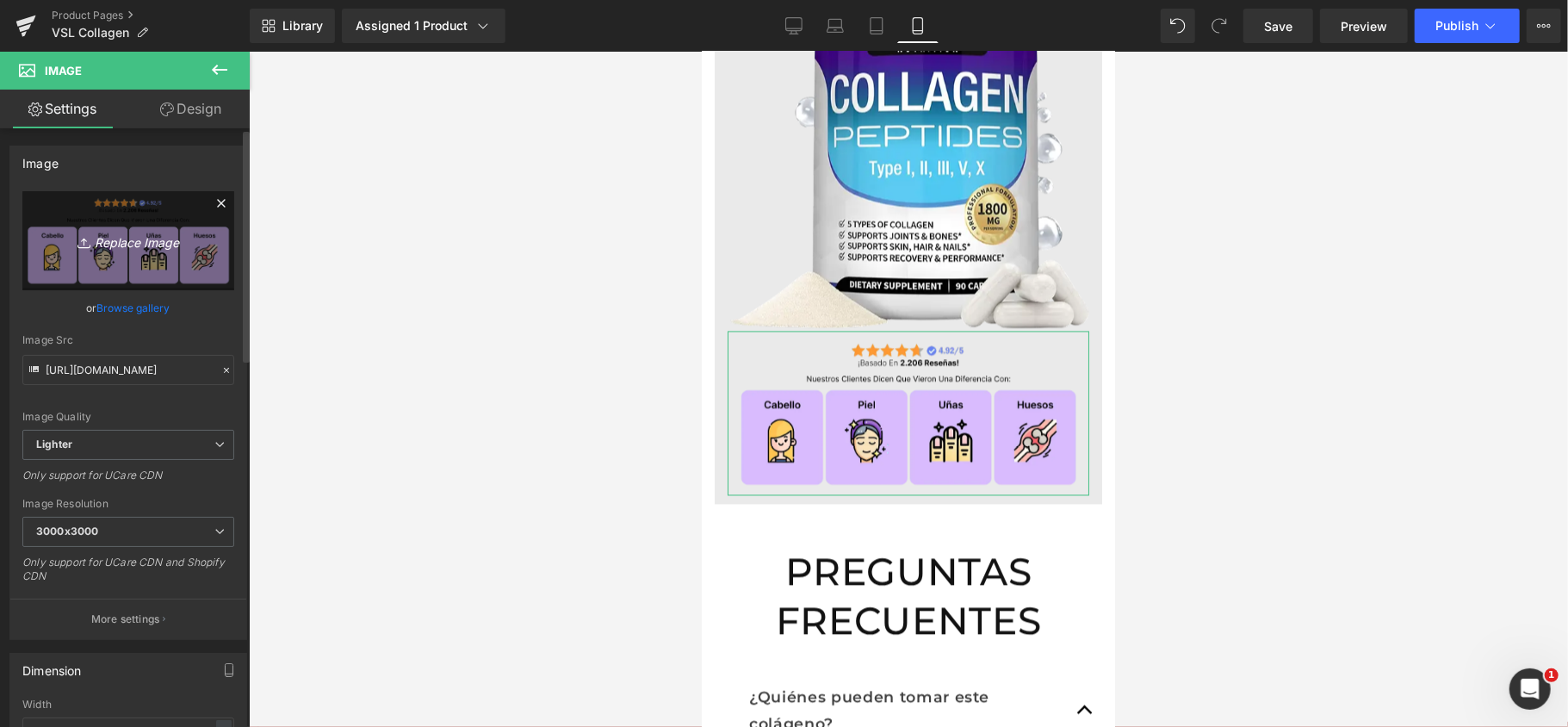
click at [132, 256] on link "Replace Image" at bounding box center [128, 240] width 212 height 99
type input "C:\fakepath\Group 32.webp"
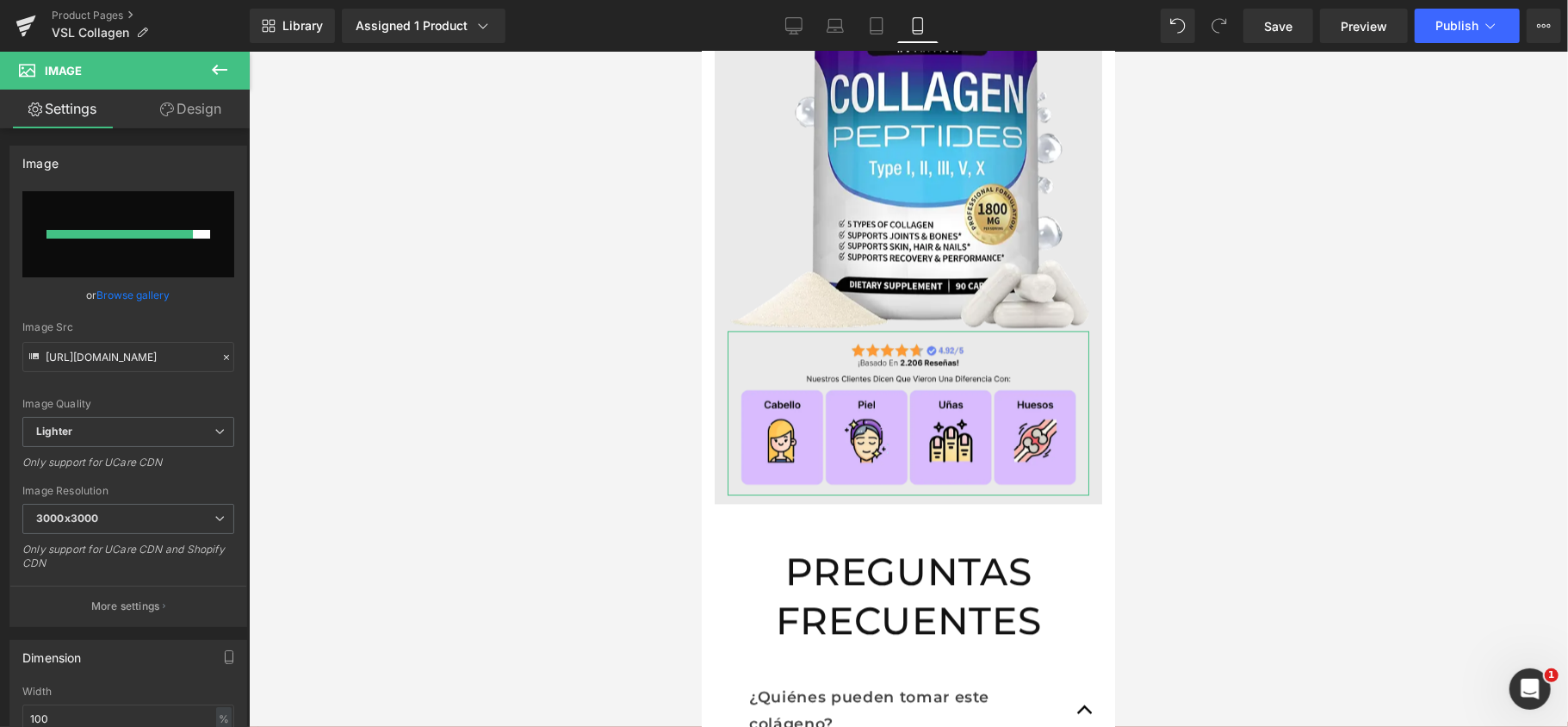
type input "https://ucarecdn.com/6ed16526-5b60-4c1b-96ce-3377aa00100e/-/format/auto/-/previ…"
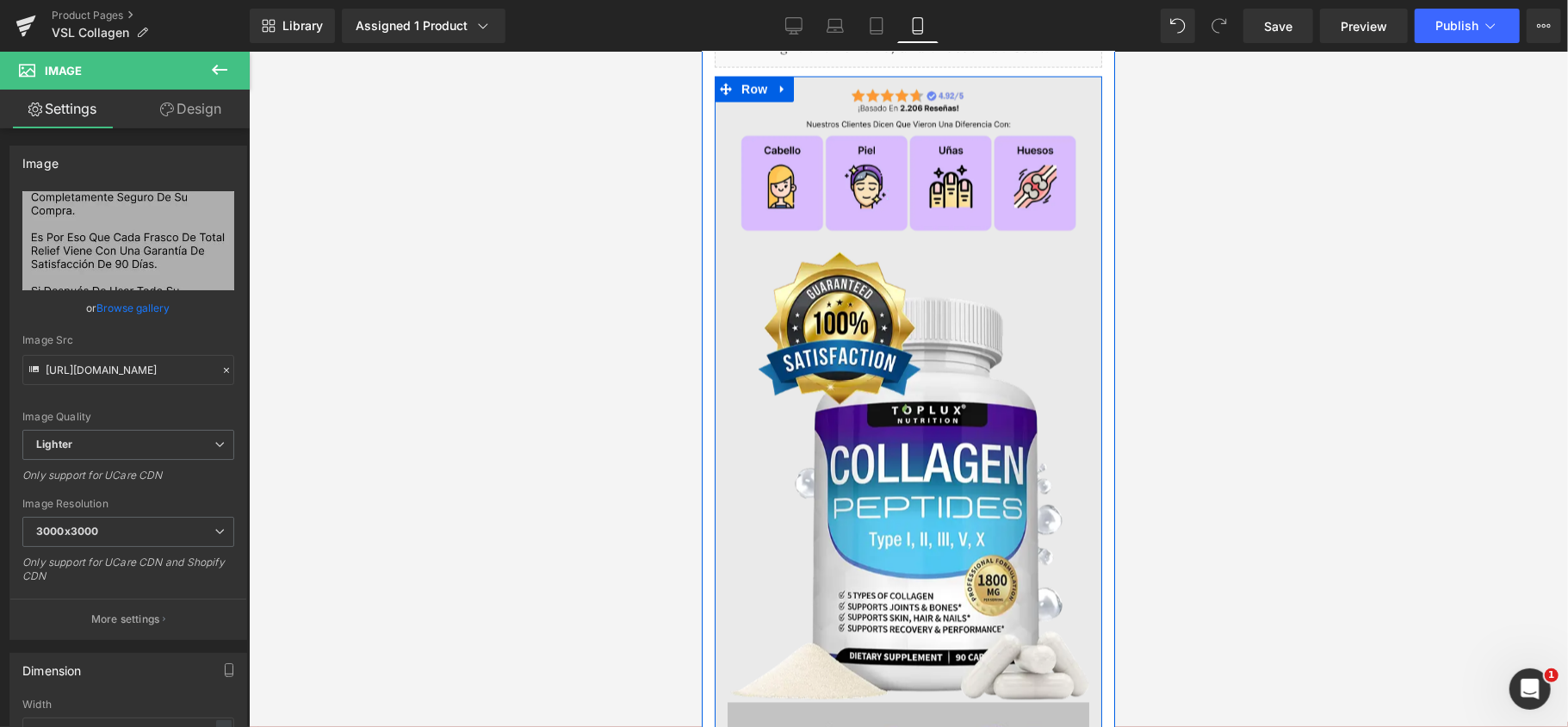
scroll to position [2300, 0]
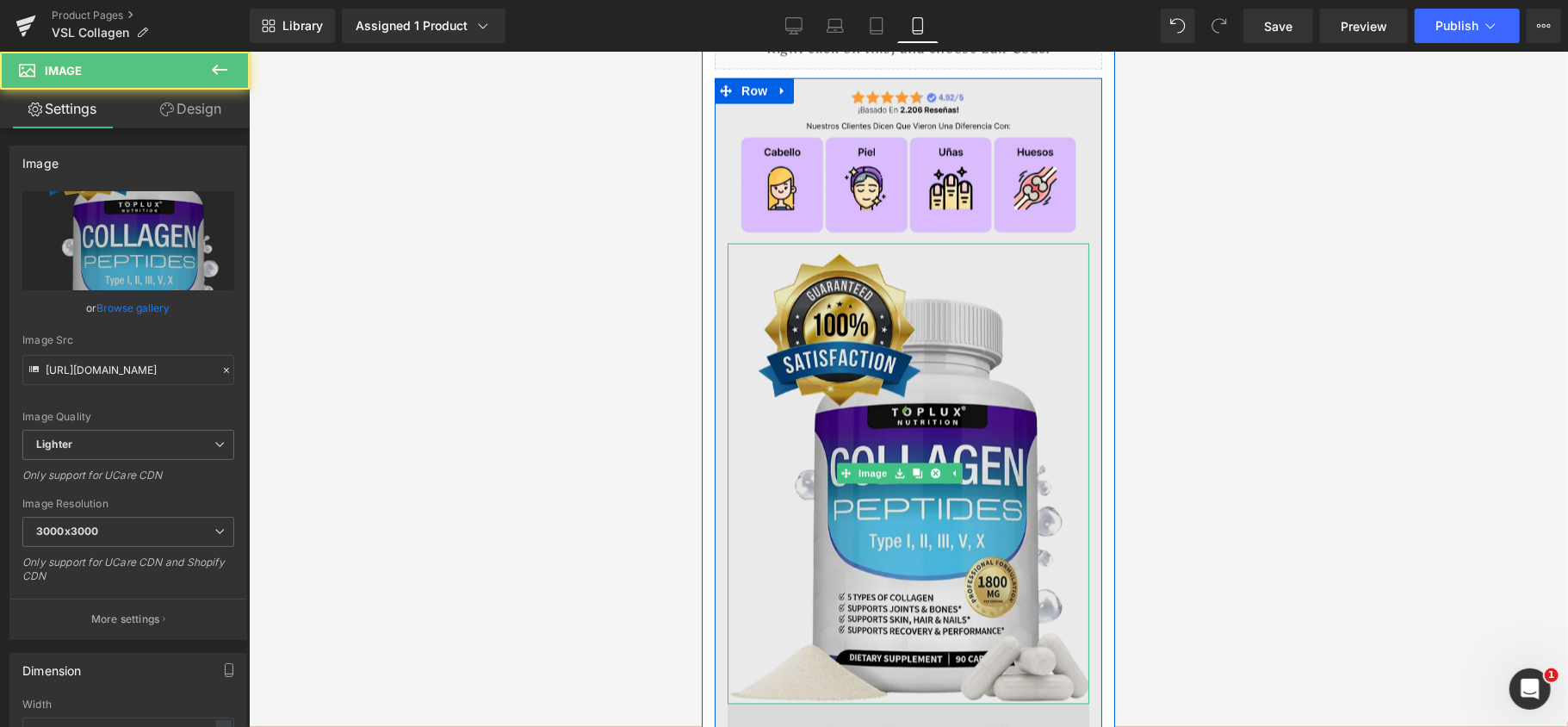
click at [1023, 350] on img at bounding box center [907, 473] width 362 height 461
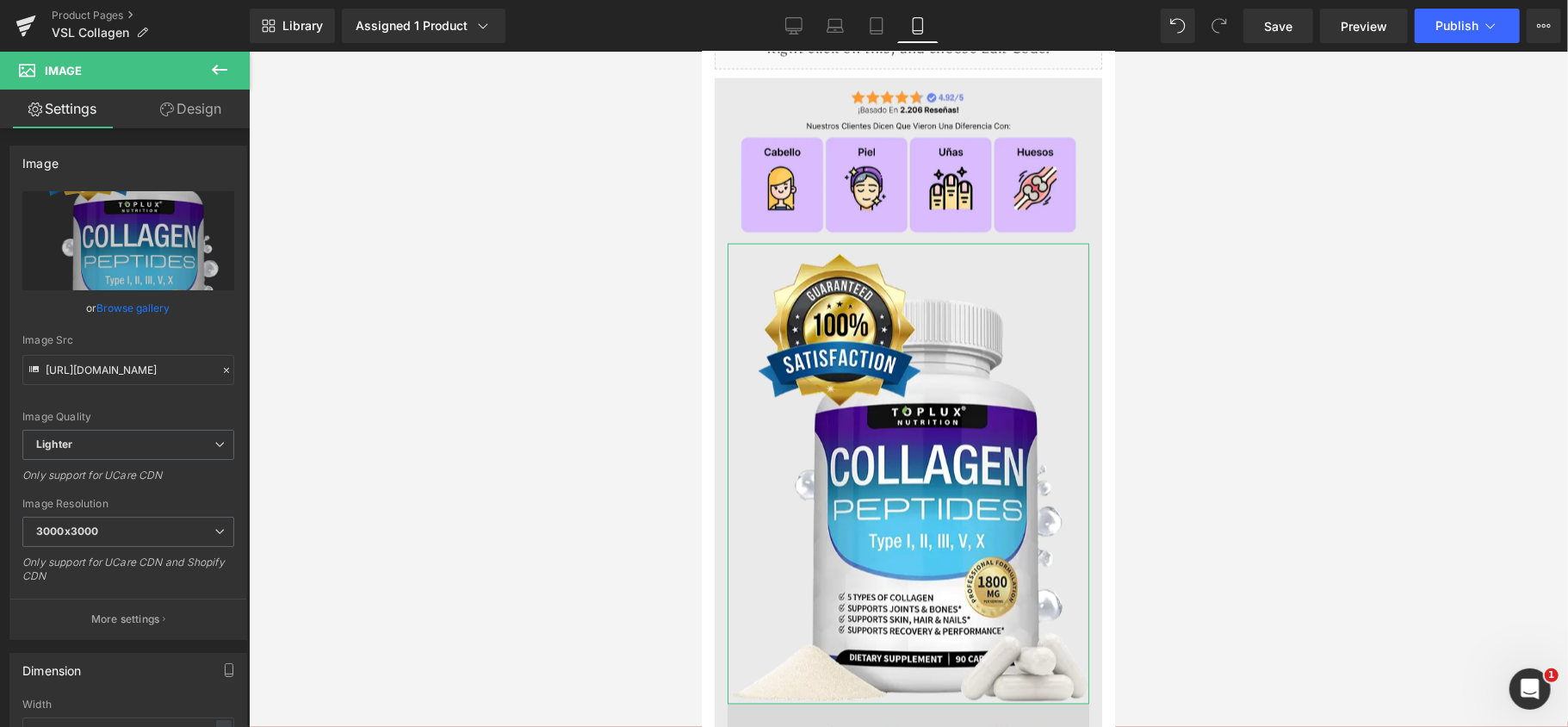
click at [191, 101] on link "Design" at bounding box center [191, 108] width 125 height 38
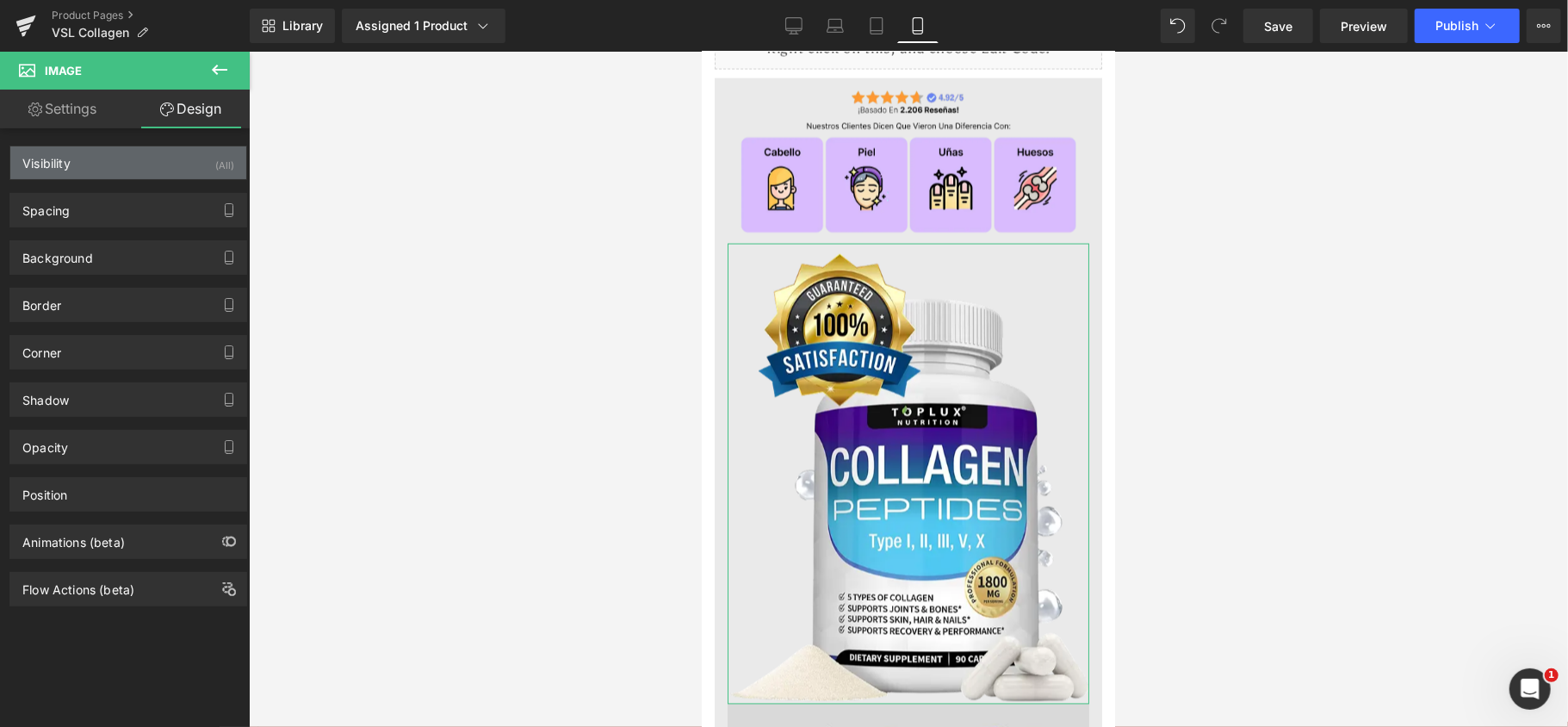
click at [131, 160] on div "Visibility (All)" at bounding box center [129, 163] width 236 height 33
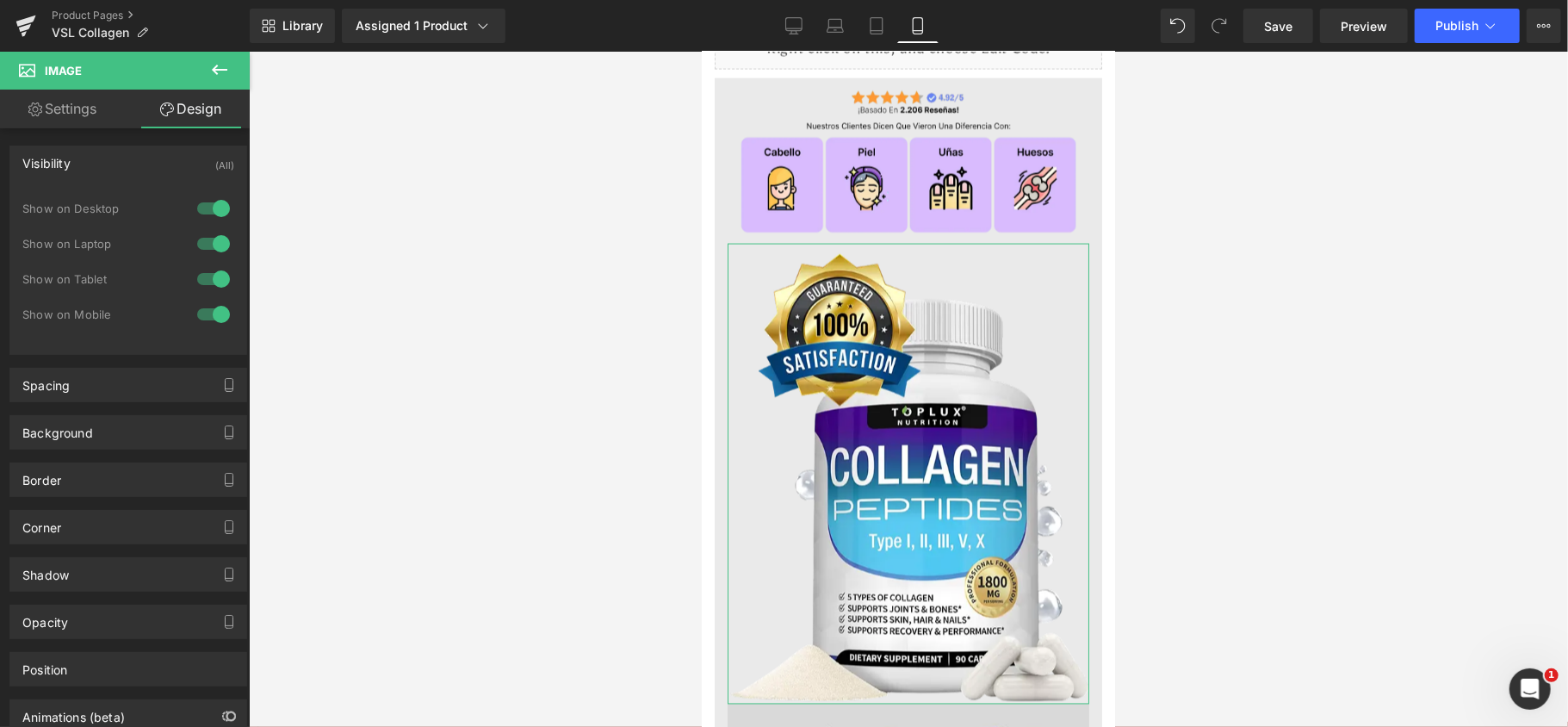
click at [215, 207] on div at bounding box center [213, 208] width 41 height 28
click at [206, 234] on div at bounding box center [213, 243] width 41 height 28
click at [204, 276] on div at bounding box center [213, 279] width 41 height 28
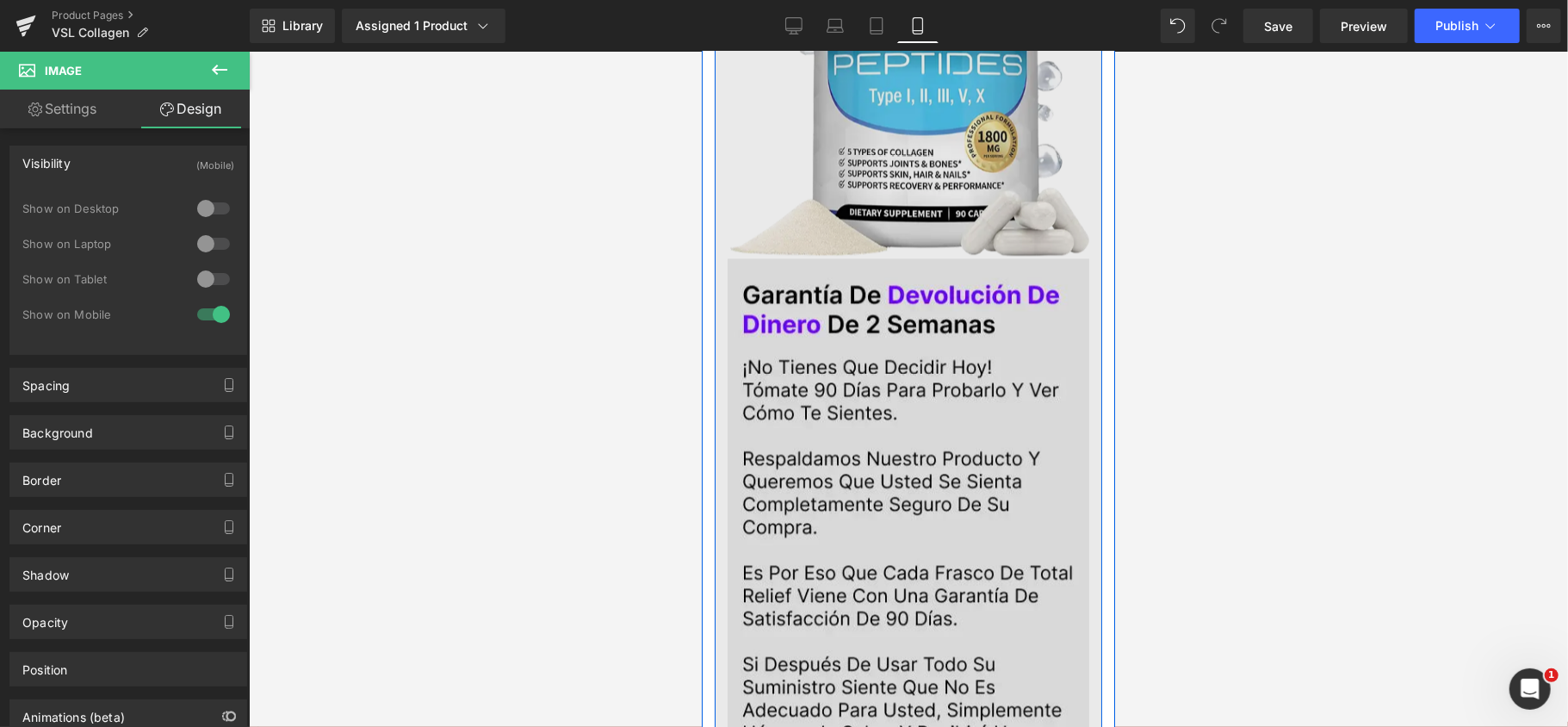
scroll to position [2746, 0]
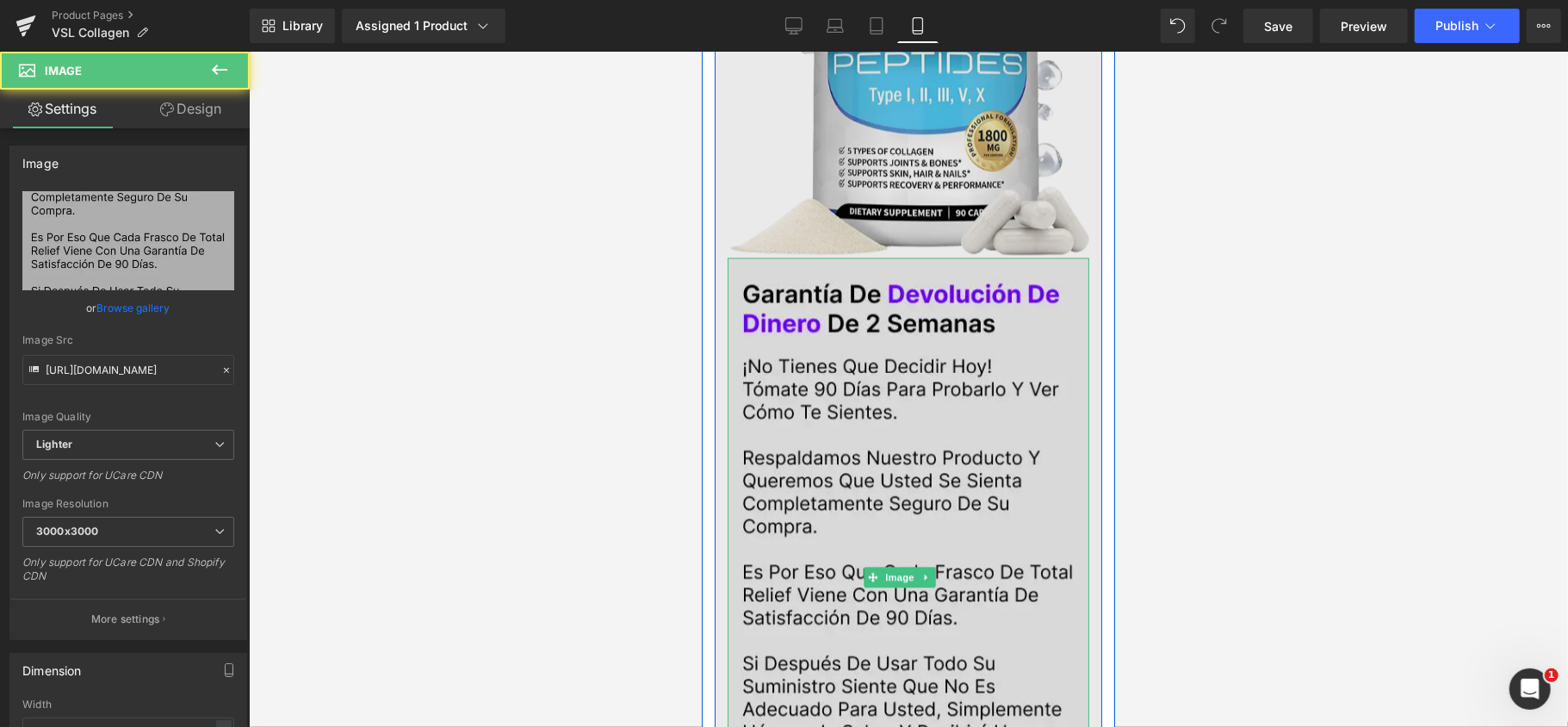
click at [879, 338] on img at bounding box center [907, 576] width 362 height 639
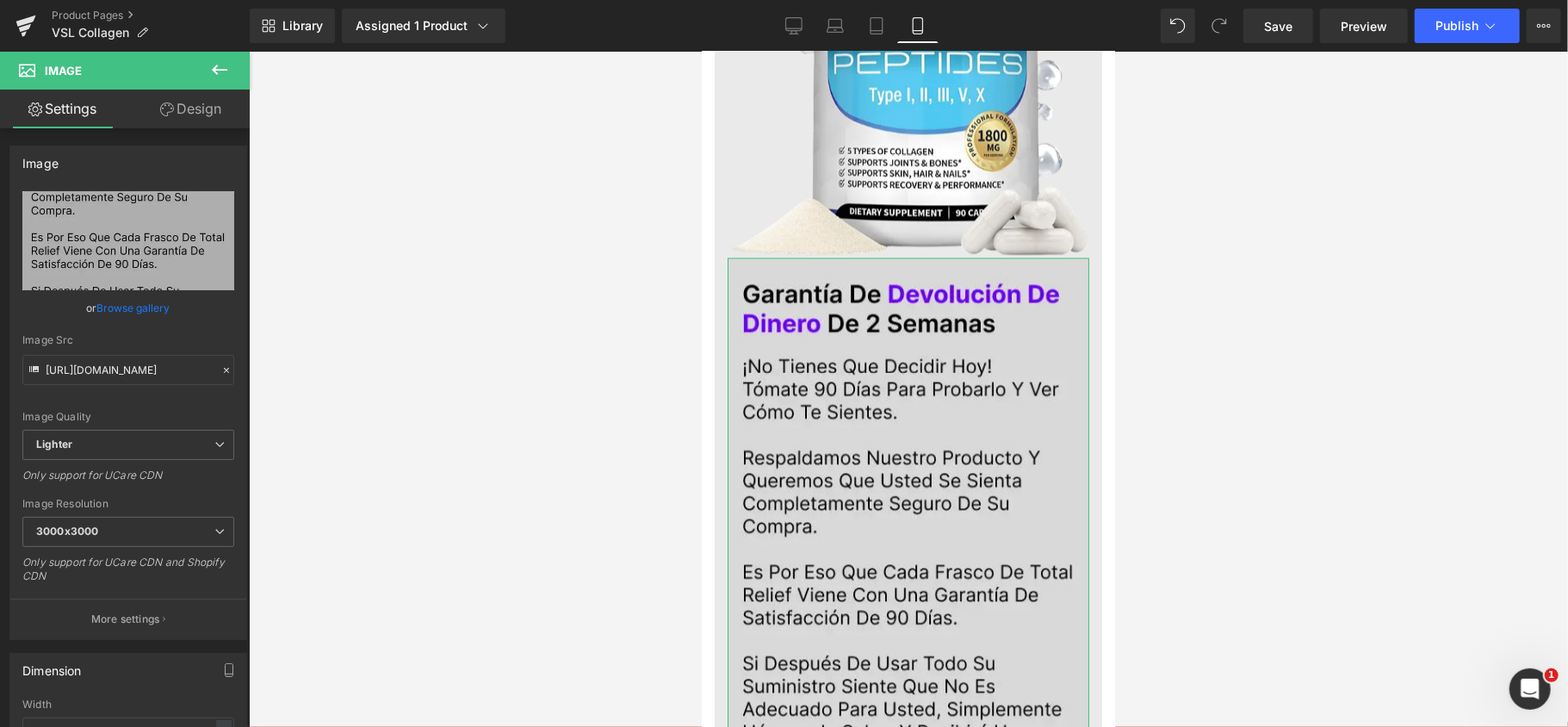
click at [194, 107] on link "Design" at bounding box center [191, 108] width 125 height 38
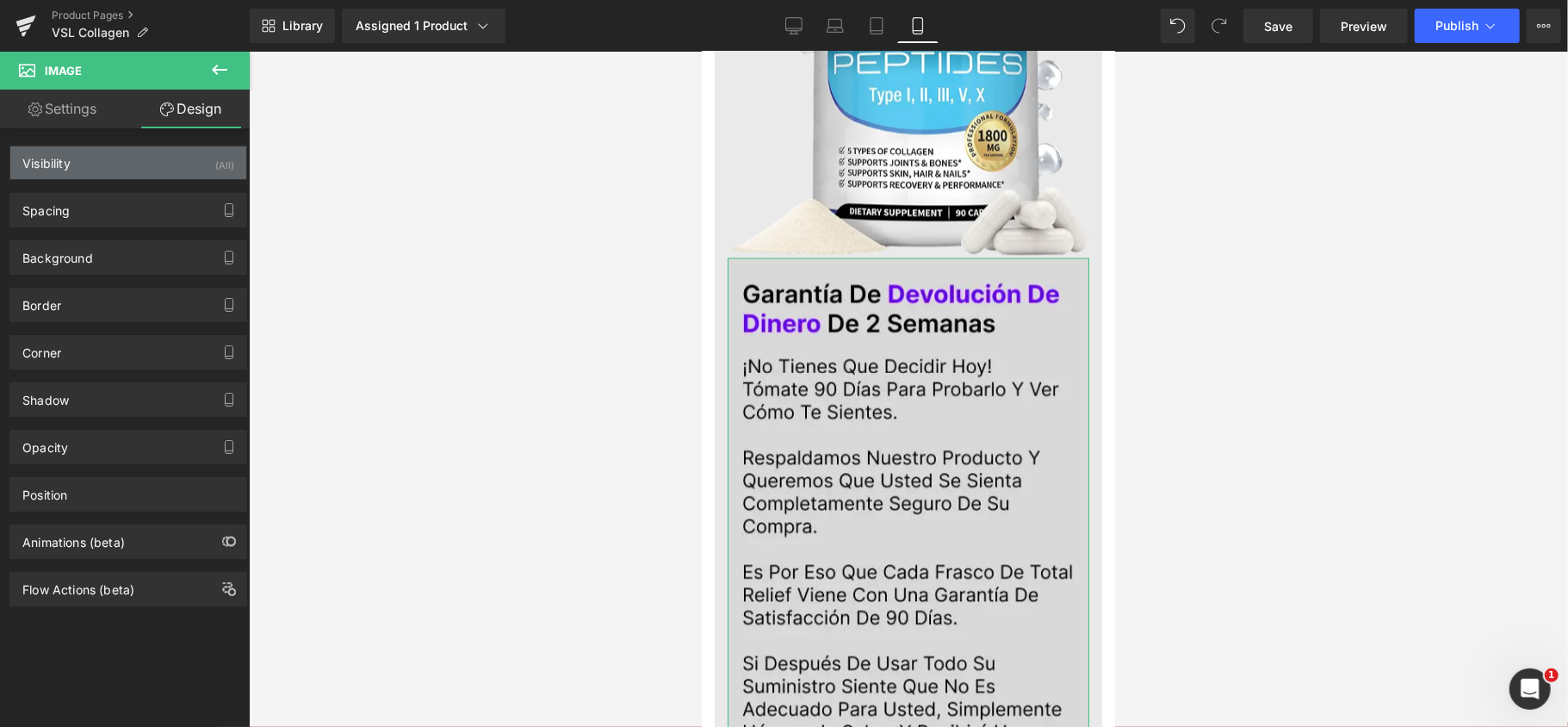
click at [180, 152] on div "Visibility (All)" at bounding box center [129, 163] width 236 height 33
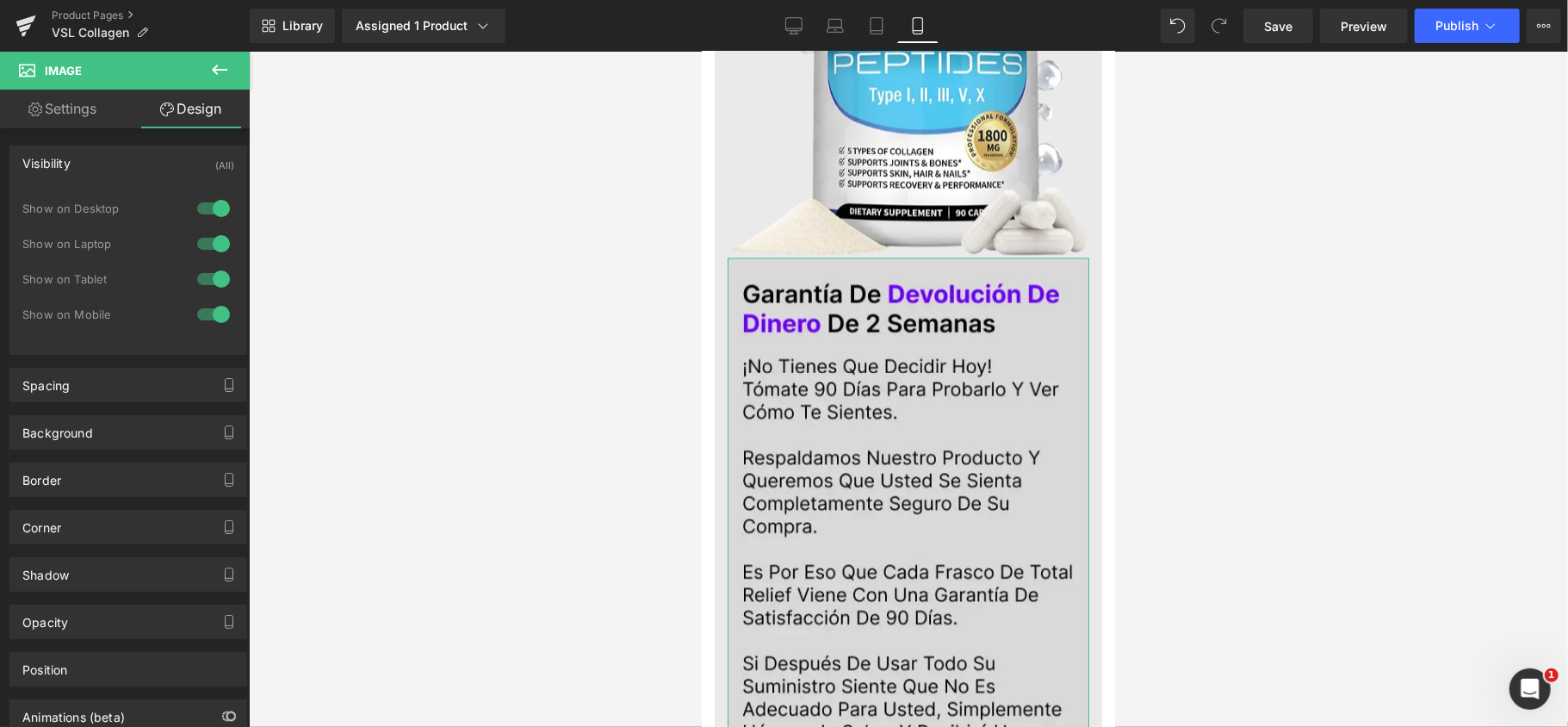
click at [207, 198] on div at bounding box center [213, 208] width 41 height 28
drag, startPoint x: 204, startPoint y: 229, endPoint x: 204, endPoint y: 245, distance: 16.0
click at [204, 245] on div "0 Show on Desktop 1 Show on Laptop 1 Show on Tablet 1 Show on Mobile" at bounding box center [128, 266] width 212 height 150
click at [204, 245] on div at bounding box center [213, 243] width 41 height 28
click at [204, 279] on div at bounding box center [213, 279] width 41 height 28
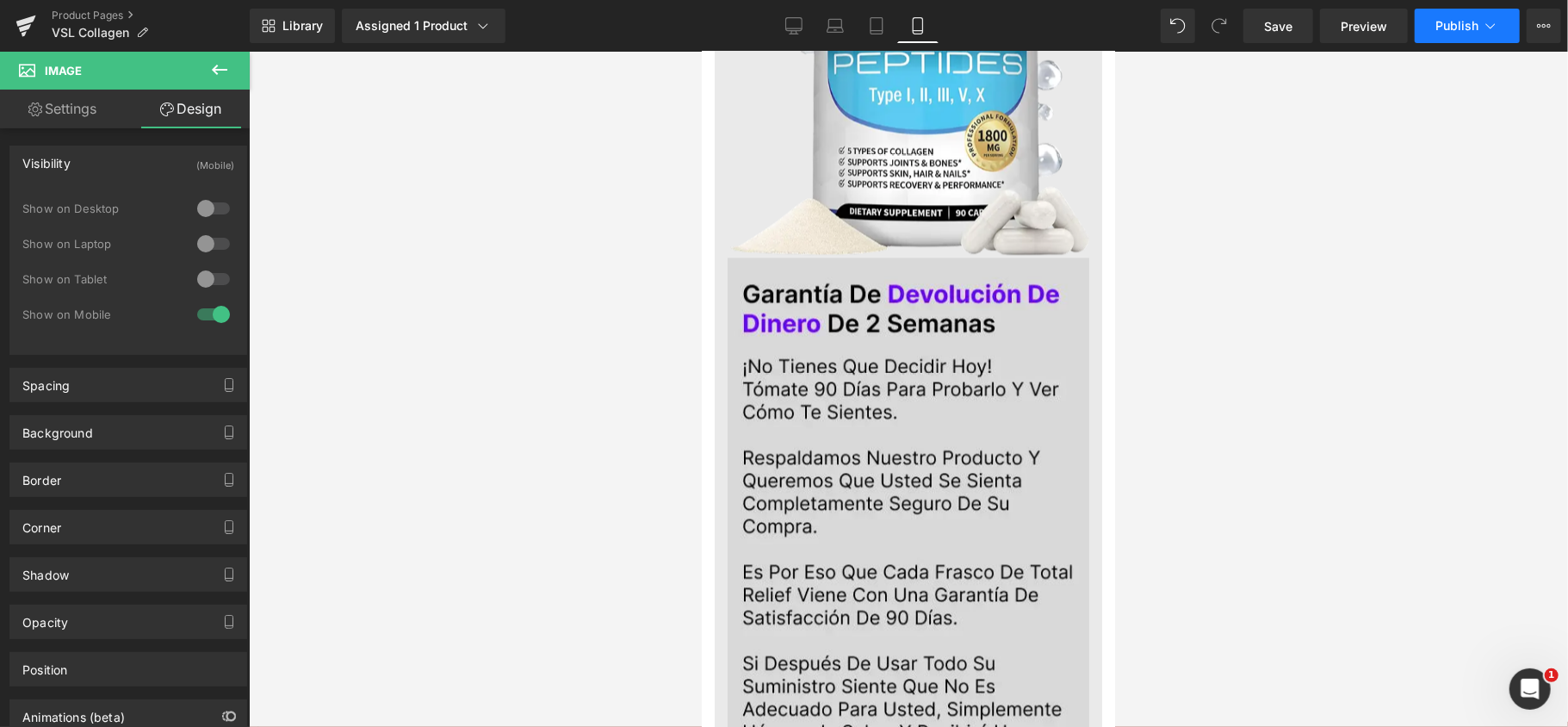
click at [1455, 32] on span "Publish" at bounding box center [1456, 25] width 43 height 13
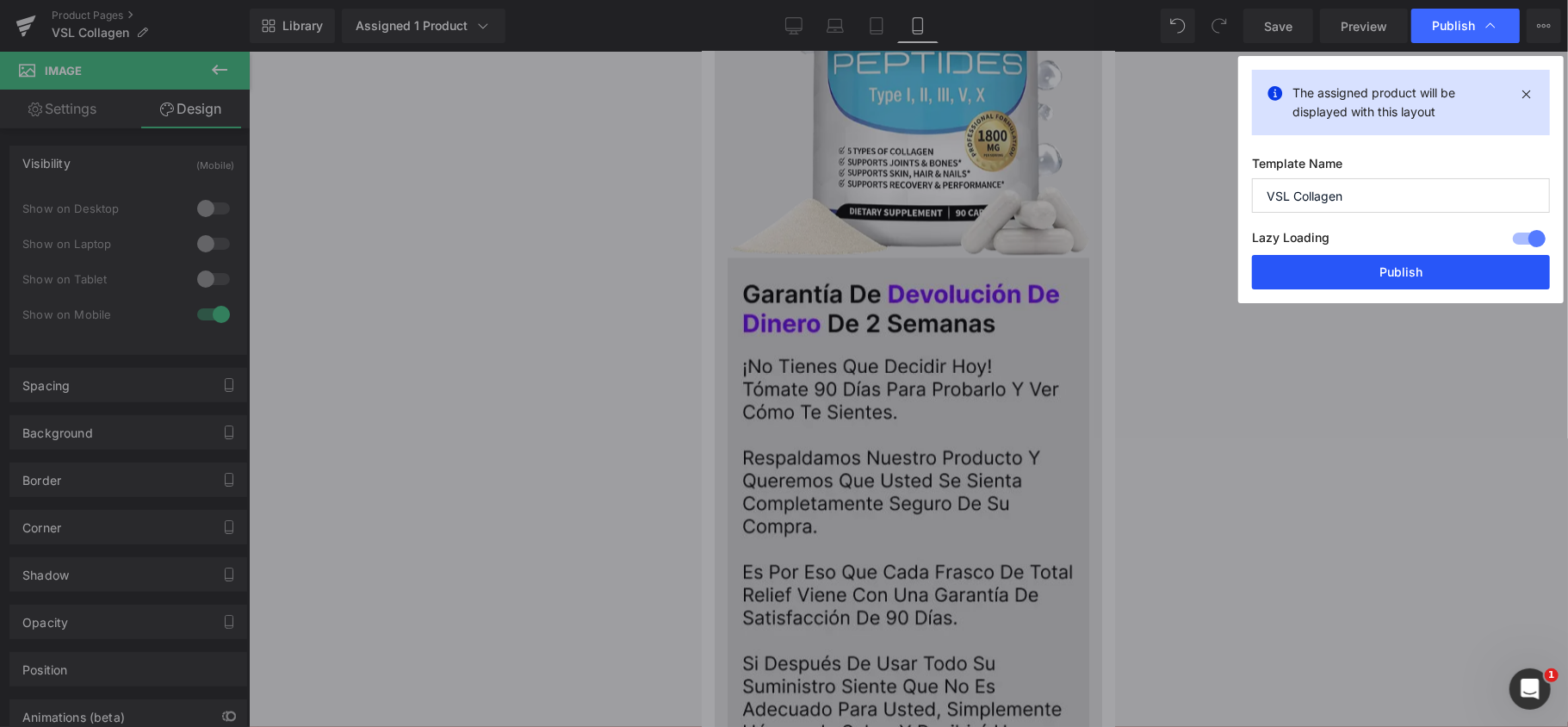
click at [1338, 267] on button "Publish" at bounding box center [1401, 272] width 298 height 35
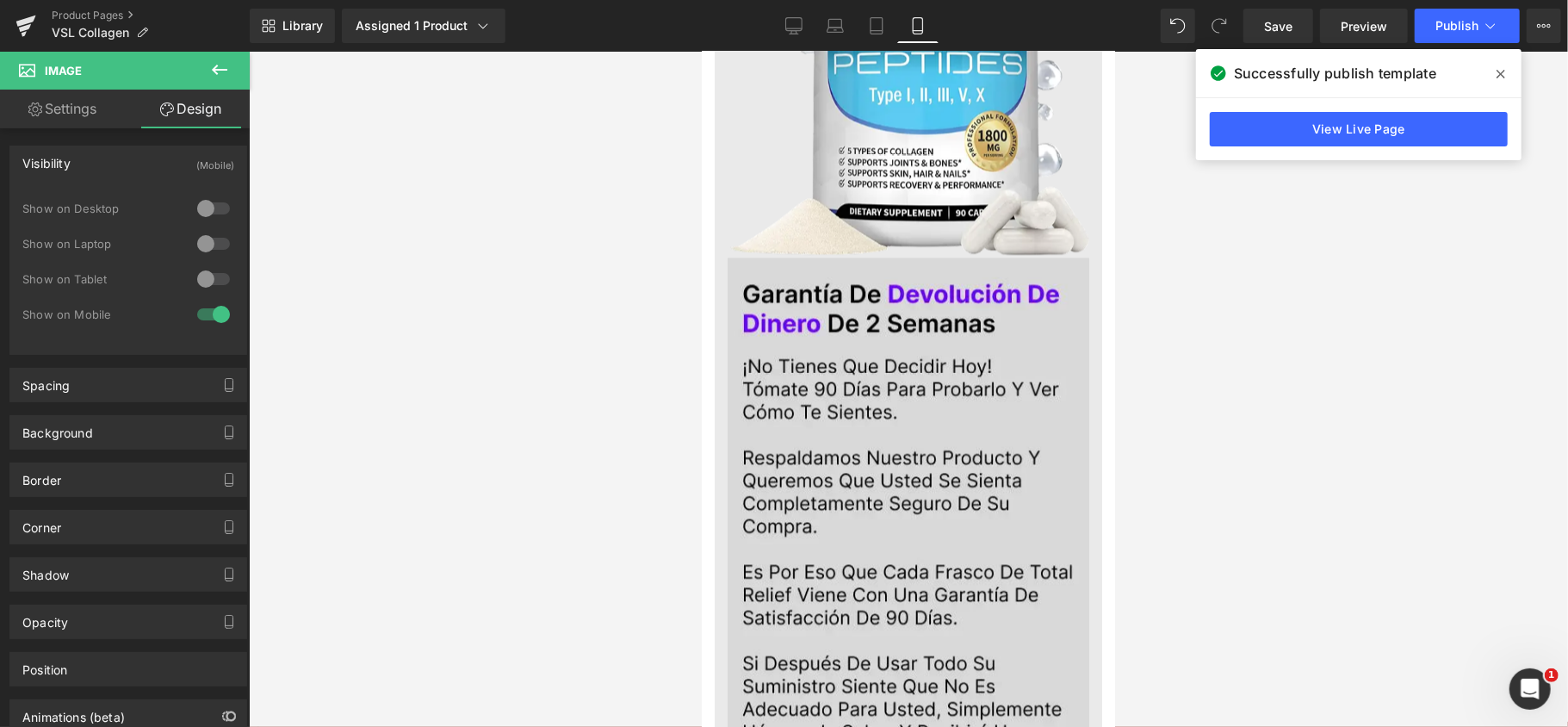
click at [1508, 67] on span at bounding box center [1500, 73] width 28 height 28
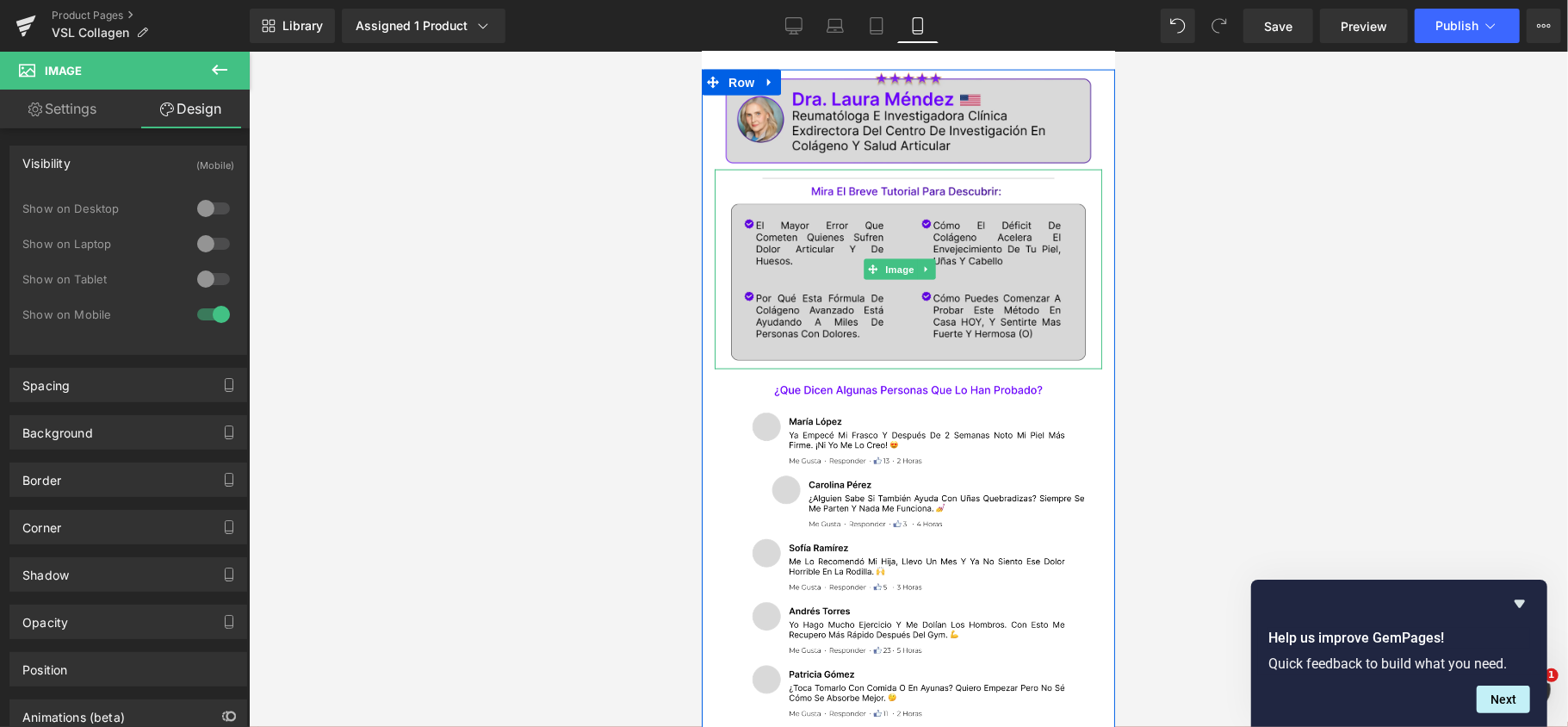
scroll to position [6460, 0]
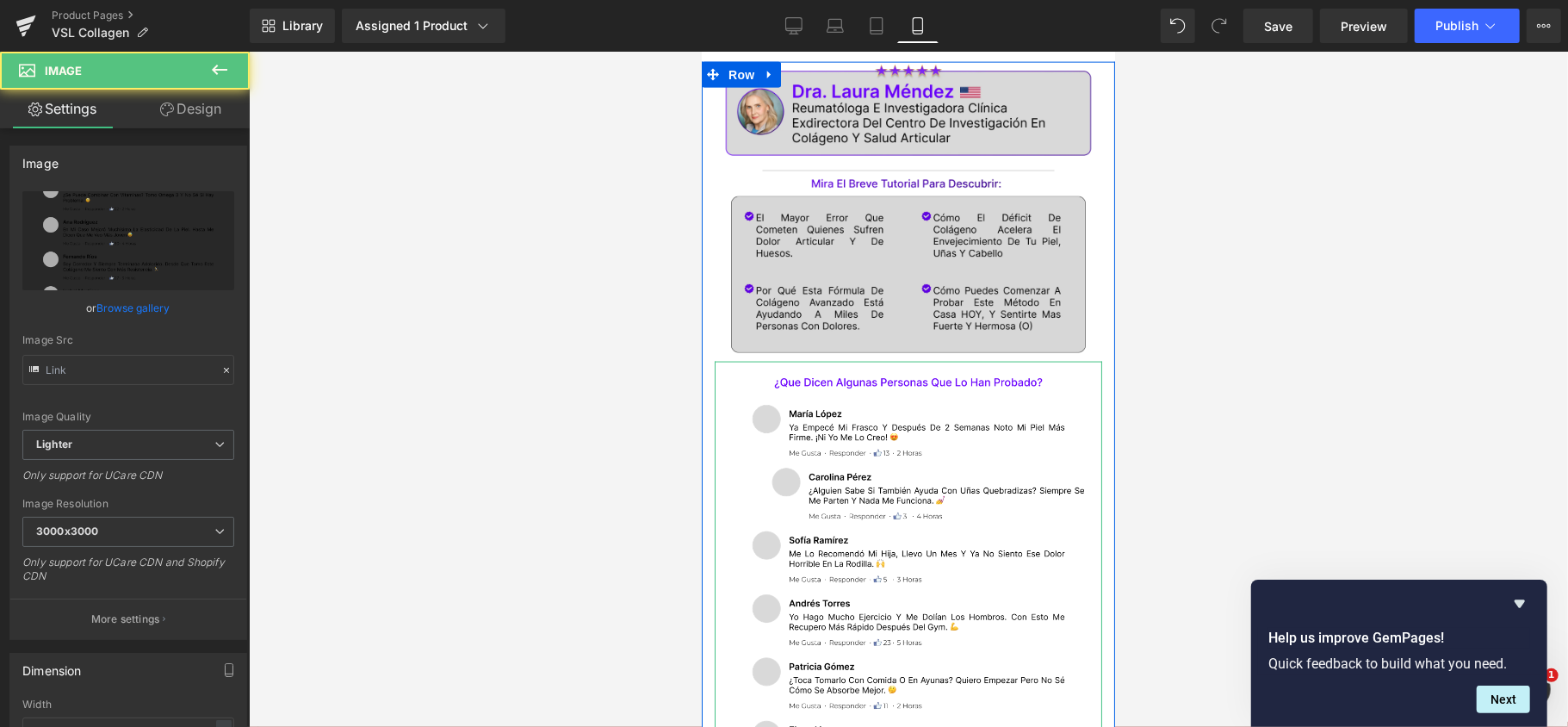
type input "[URL][DOMAIN_NAME]"
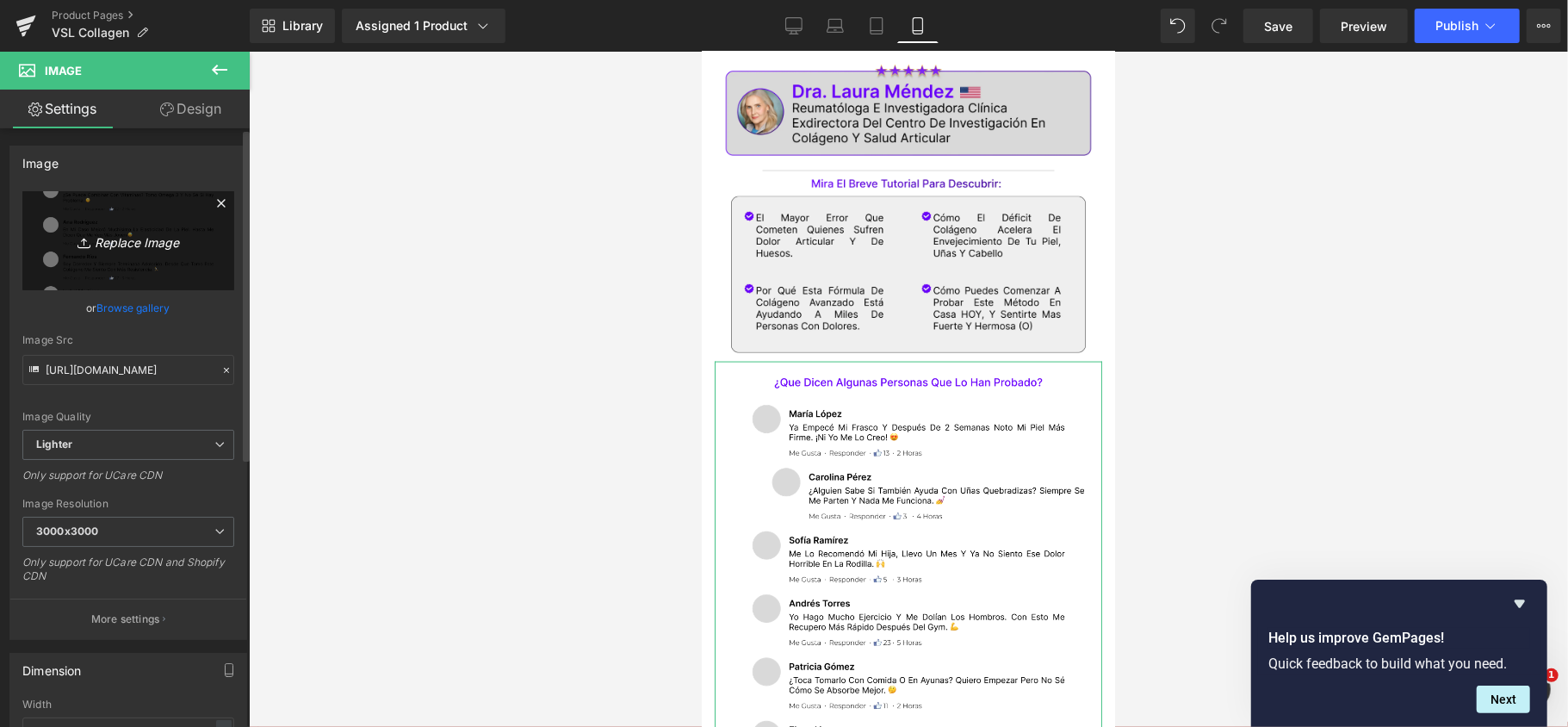
click at [114, 271] on link "Replace Image" at bounding box center [128, 240] width 212 height 99
type input "C:\fakepath\Comentarios.webp"
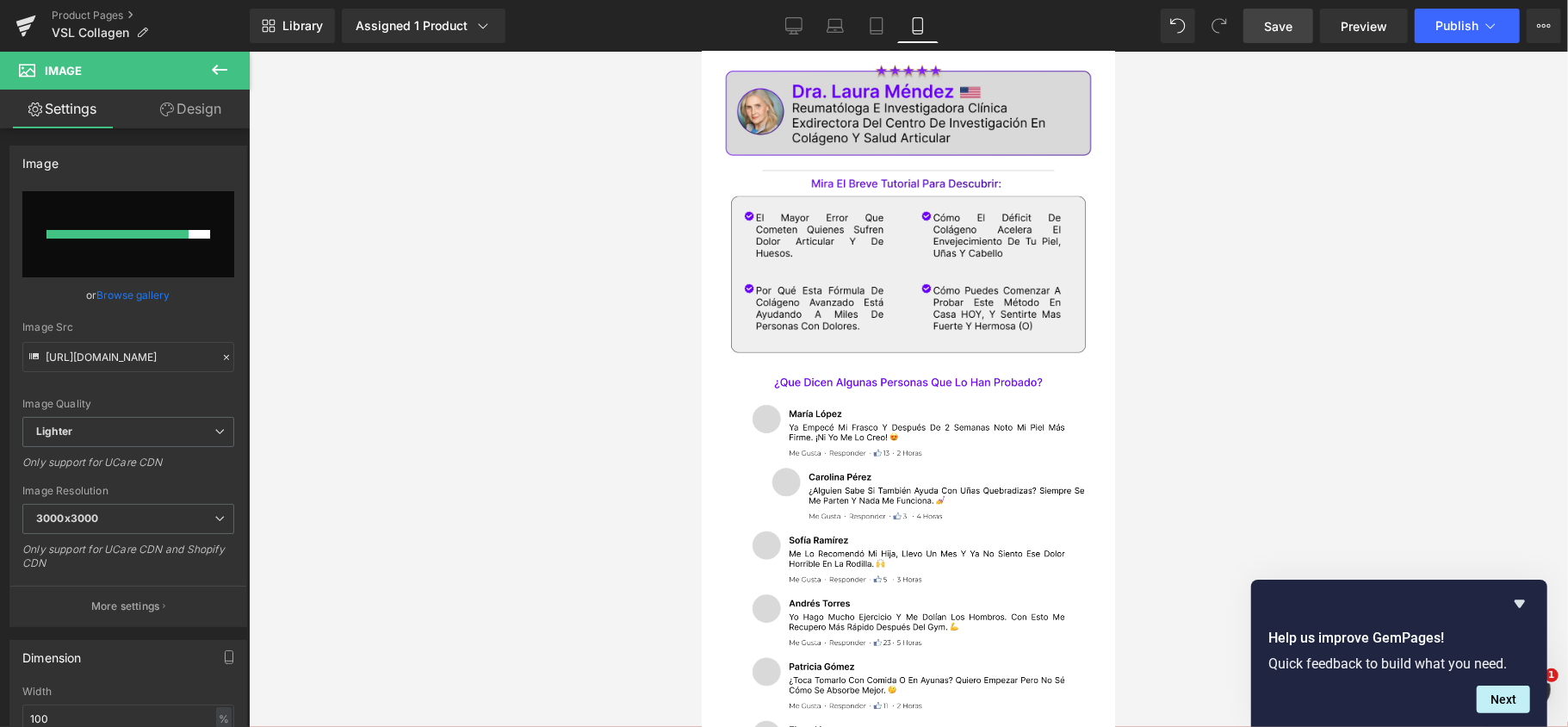
click at [1268, 29] on span "Save" at bounding box center [1279, 26] width 29 height 18
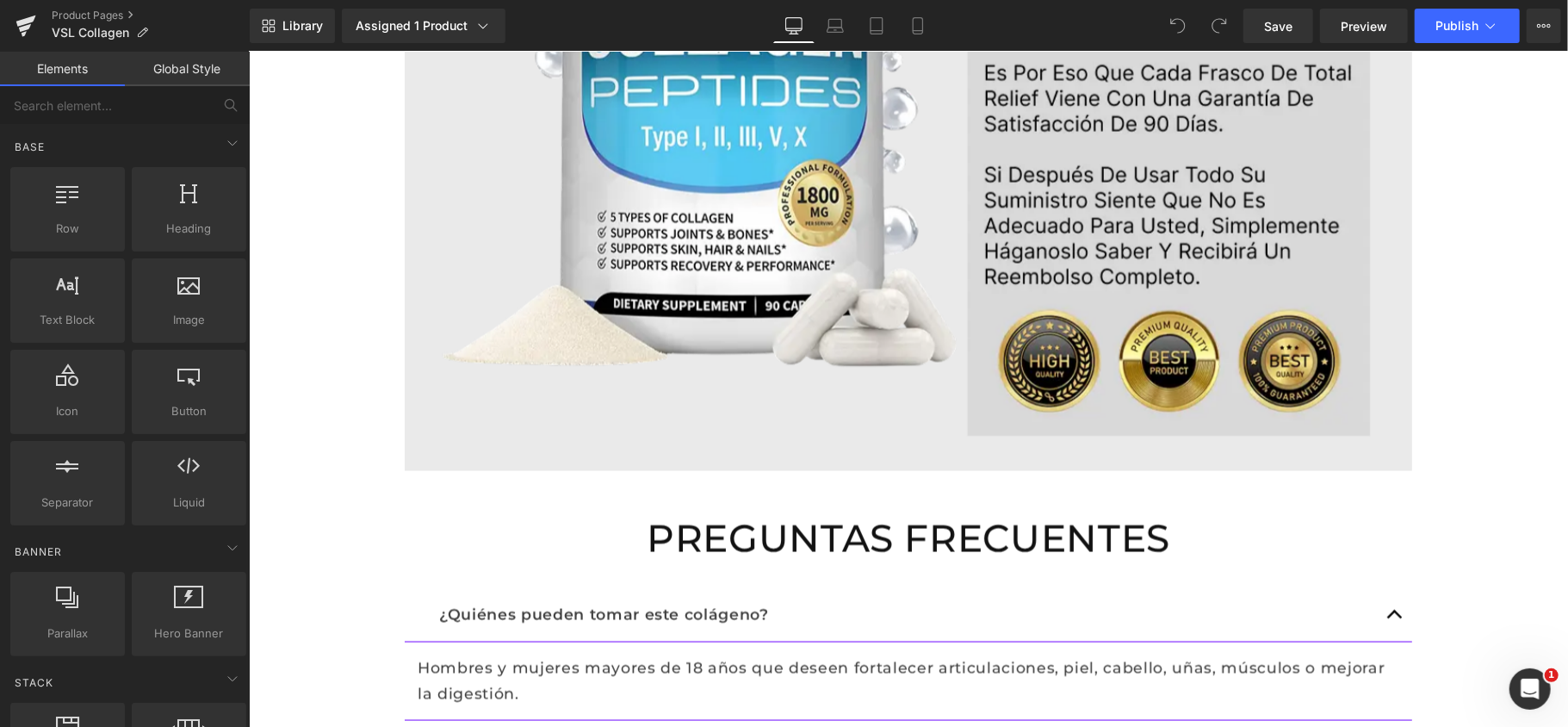
scroll to position [1983, 0]
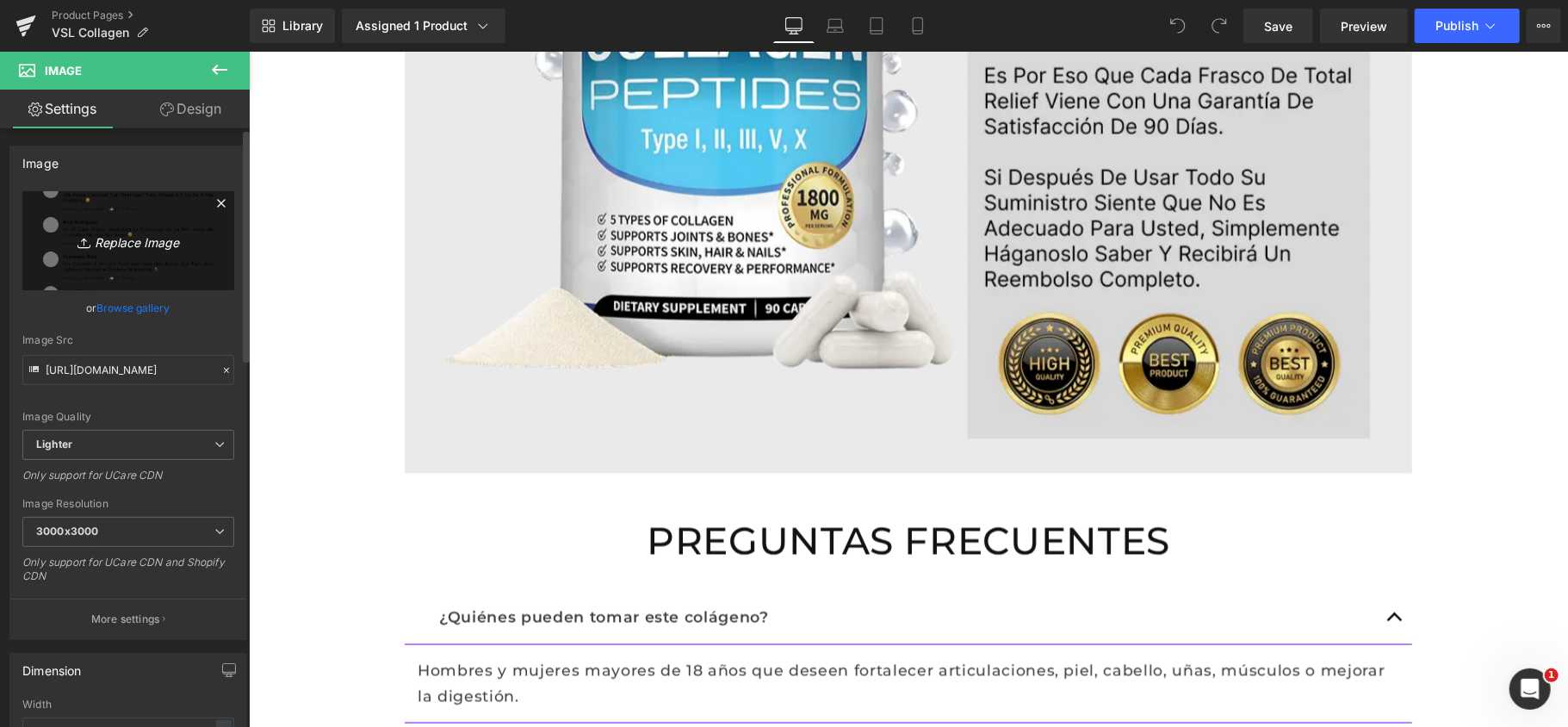
click at [146, 259] on link "Replace Image" at bounding box center [128, 240] width 212 height 99
type input "C:\fakepath\Comentarios.webp"
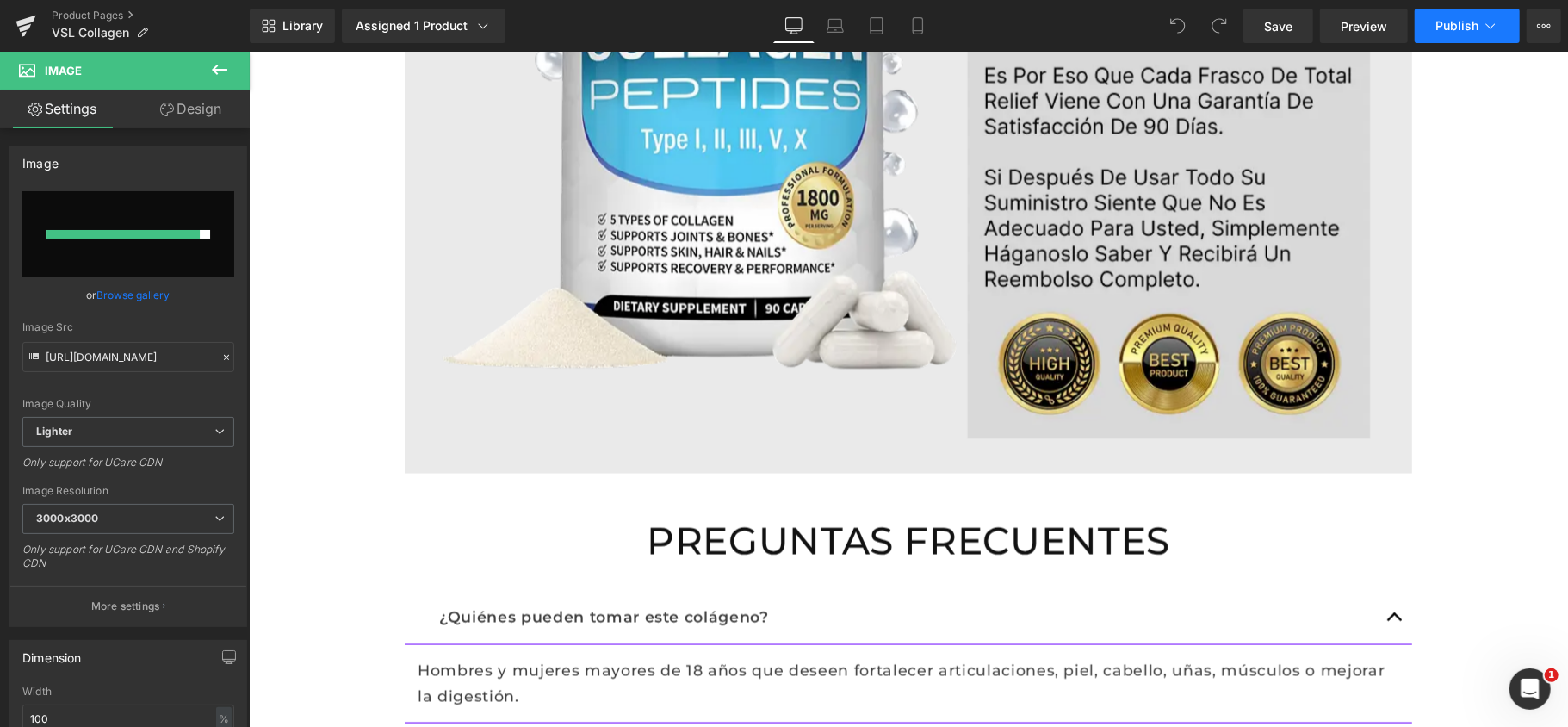
type input "https://ucarecdn.com/c428770b-e77d-40d3-add7-9c59bd59cae0/-/format/auto/-/previ…"
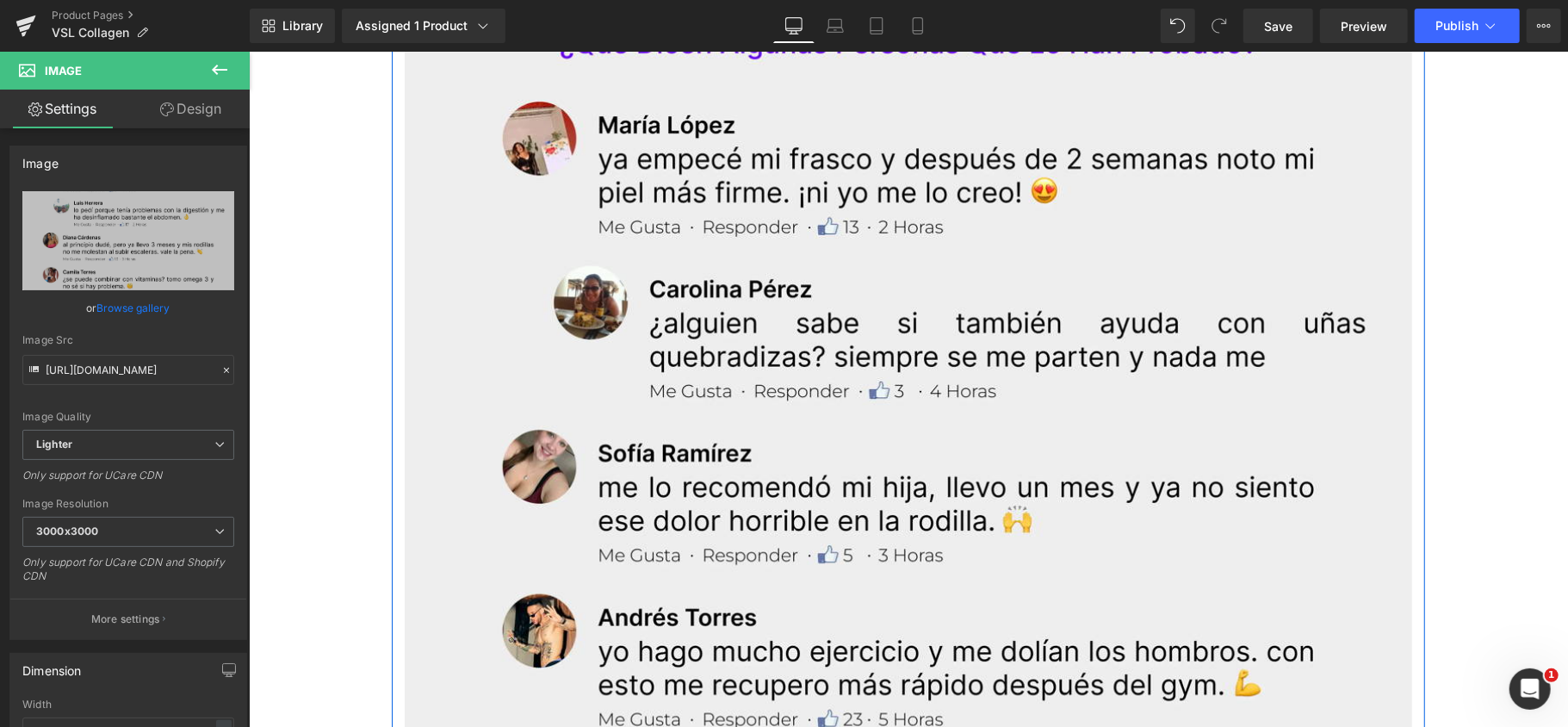
scroll to position [4565, 0]
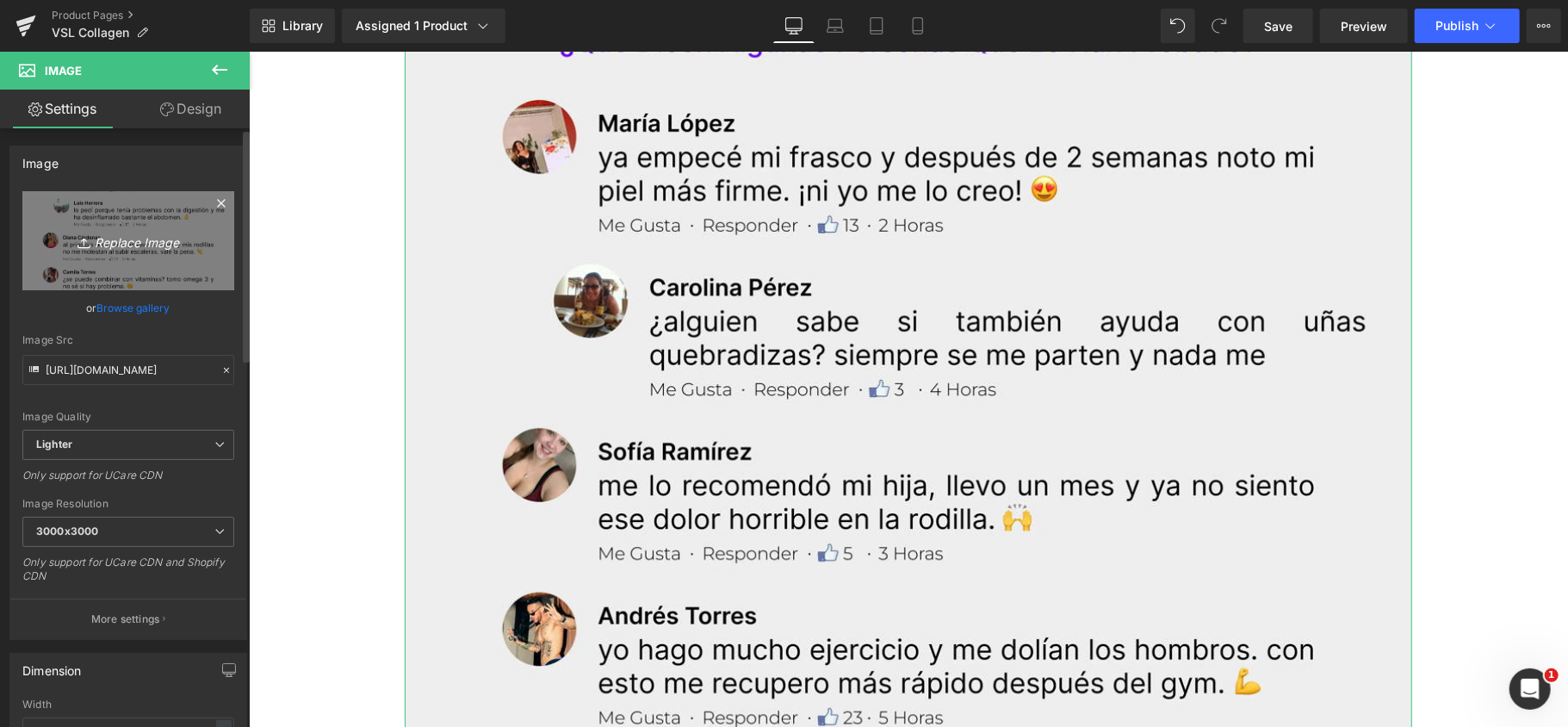
click at [121, 249] on icon "Replace Image" at bounding box center [129, 240] width 138 height 21
type input "C:\fakepath\Comentarios (1).webp"
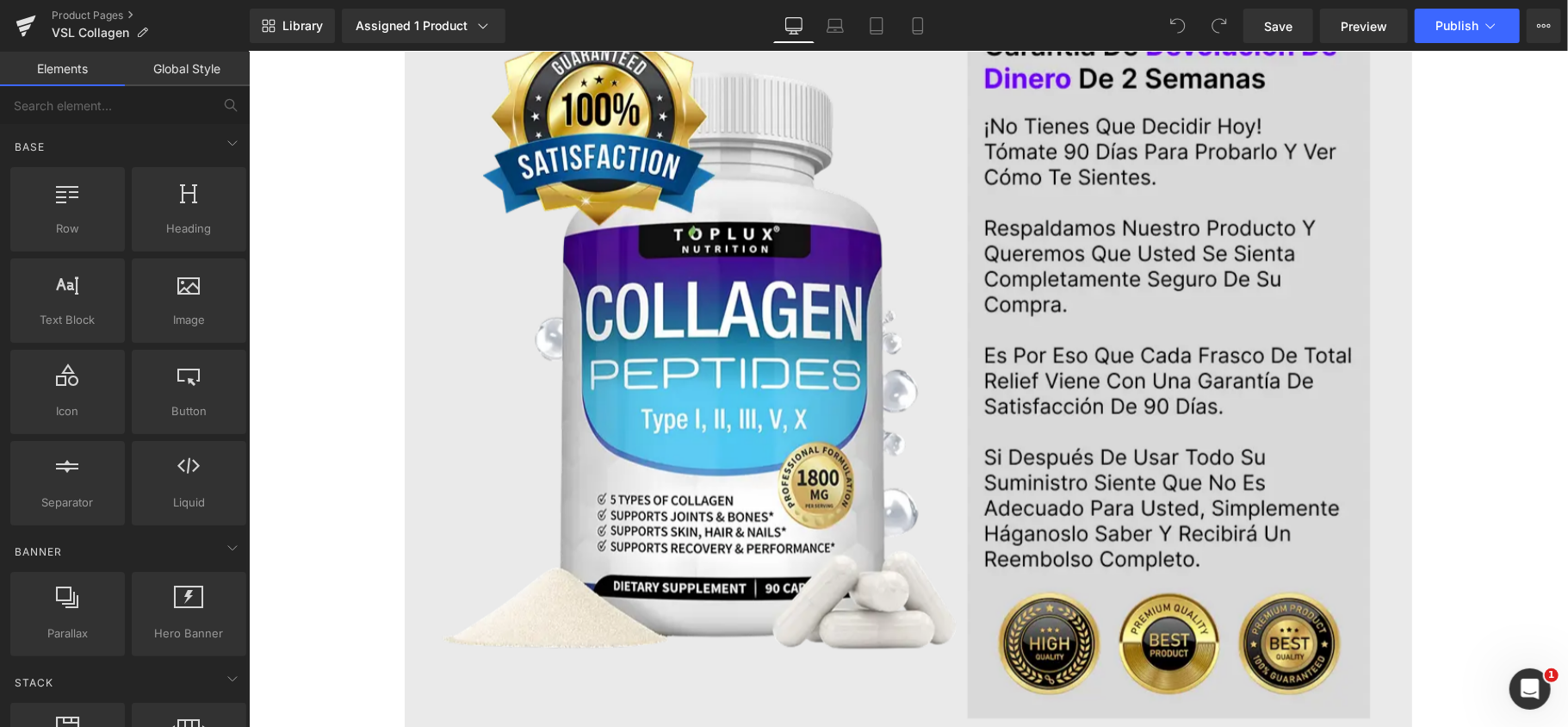
scroll to position [1712, 0]
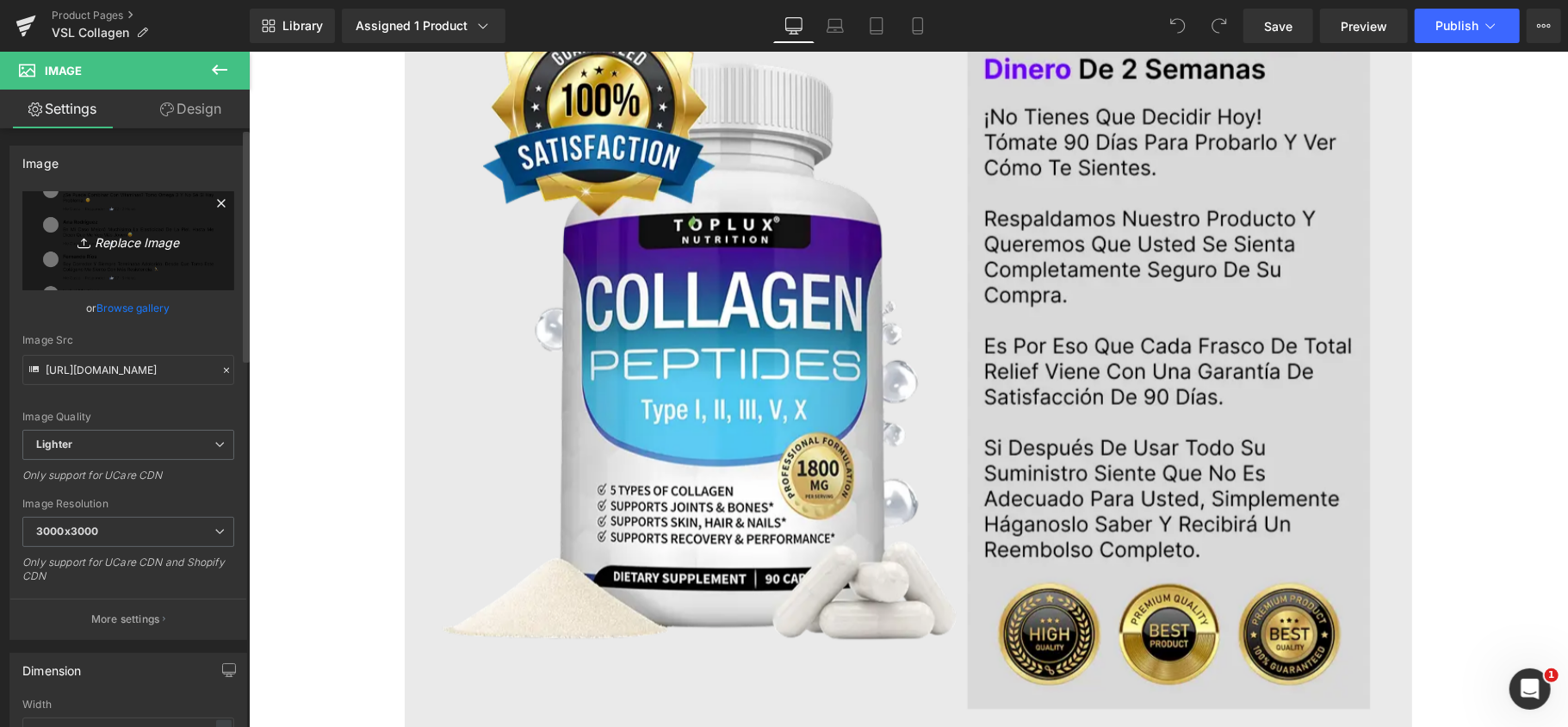
click at [132, 239] on icon "Replace Image" at bounding box center [129, 240] width 138 height 21
type input "C:\fakepath\Comentarios (1).webp"
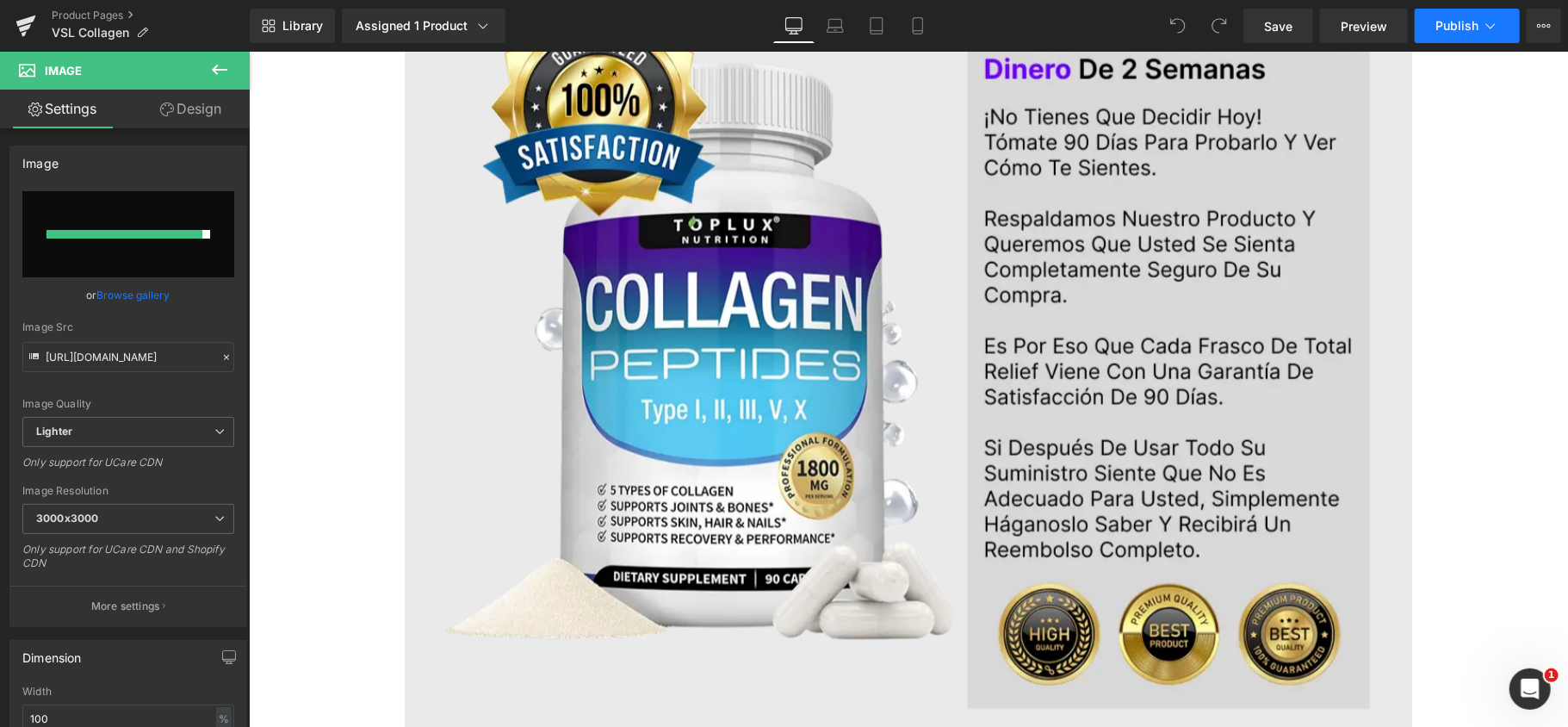
type input "[URL][DOMAIN_NAME]"
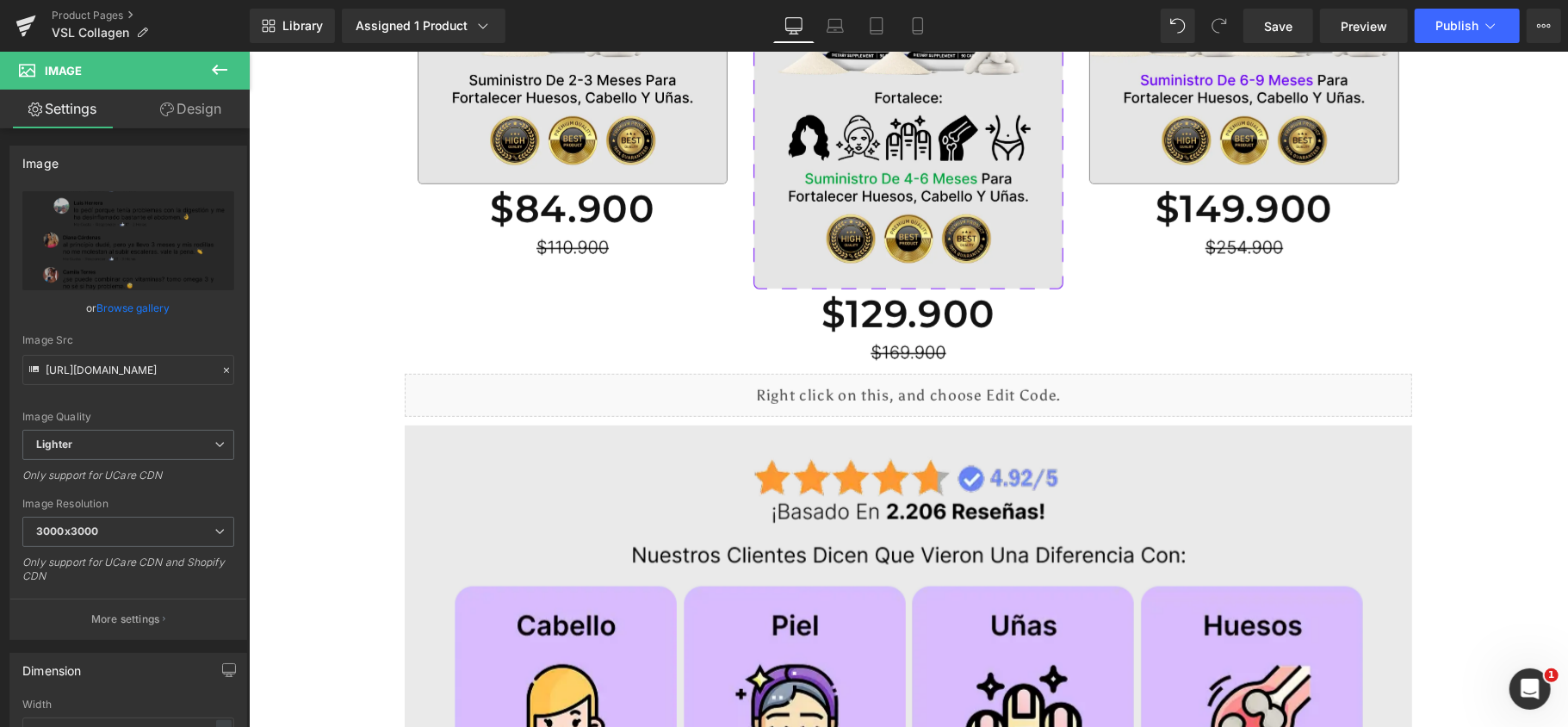
scroll to position [810, 0]
click at [1447, 28] on span "Publish" at bounding box center [1456, 25] width 43 height 13
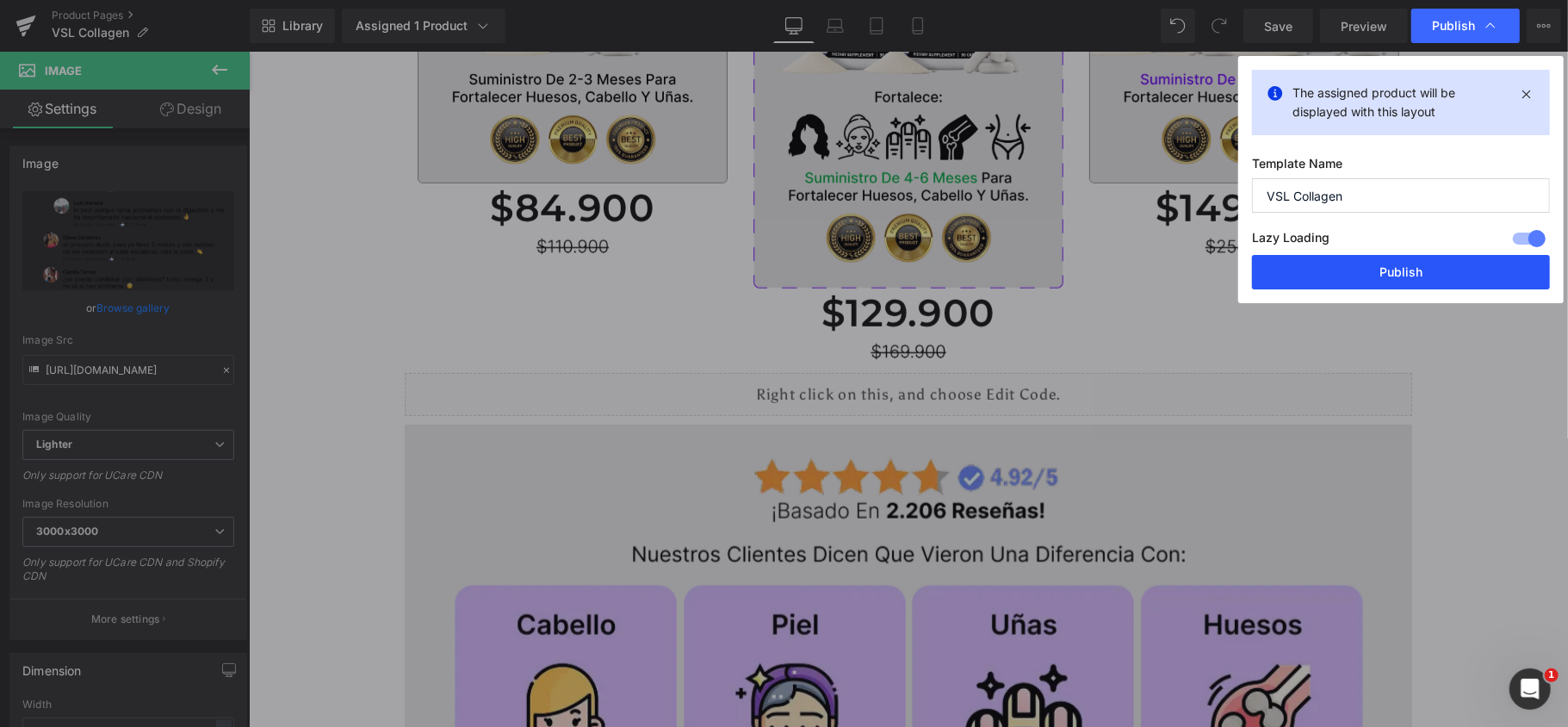
click at [1368, 266] on button "Publish" at bounding box center [1401, 272] width 298 height 35
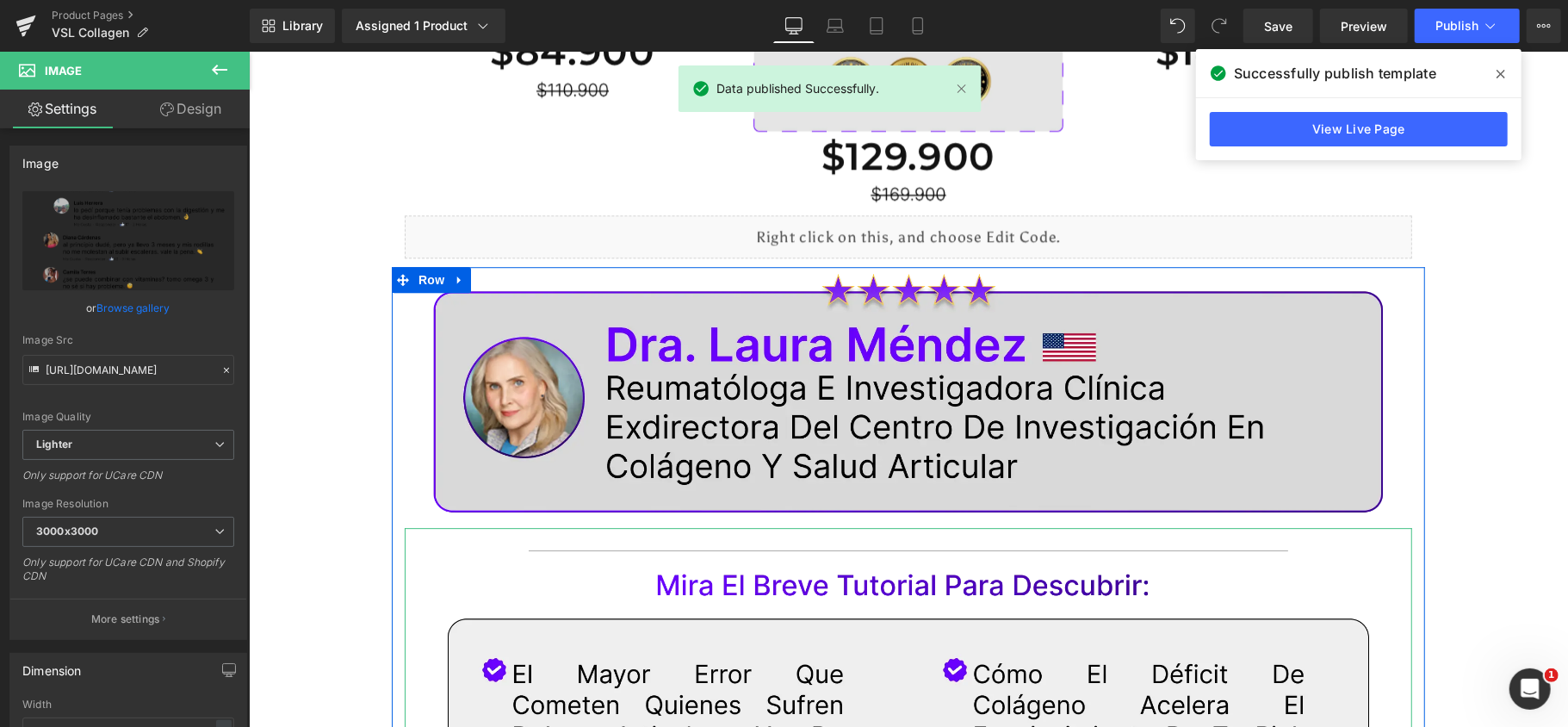
scroll to position [4177, 0]
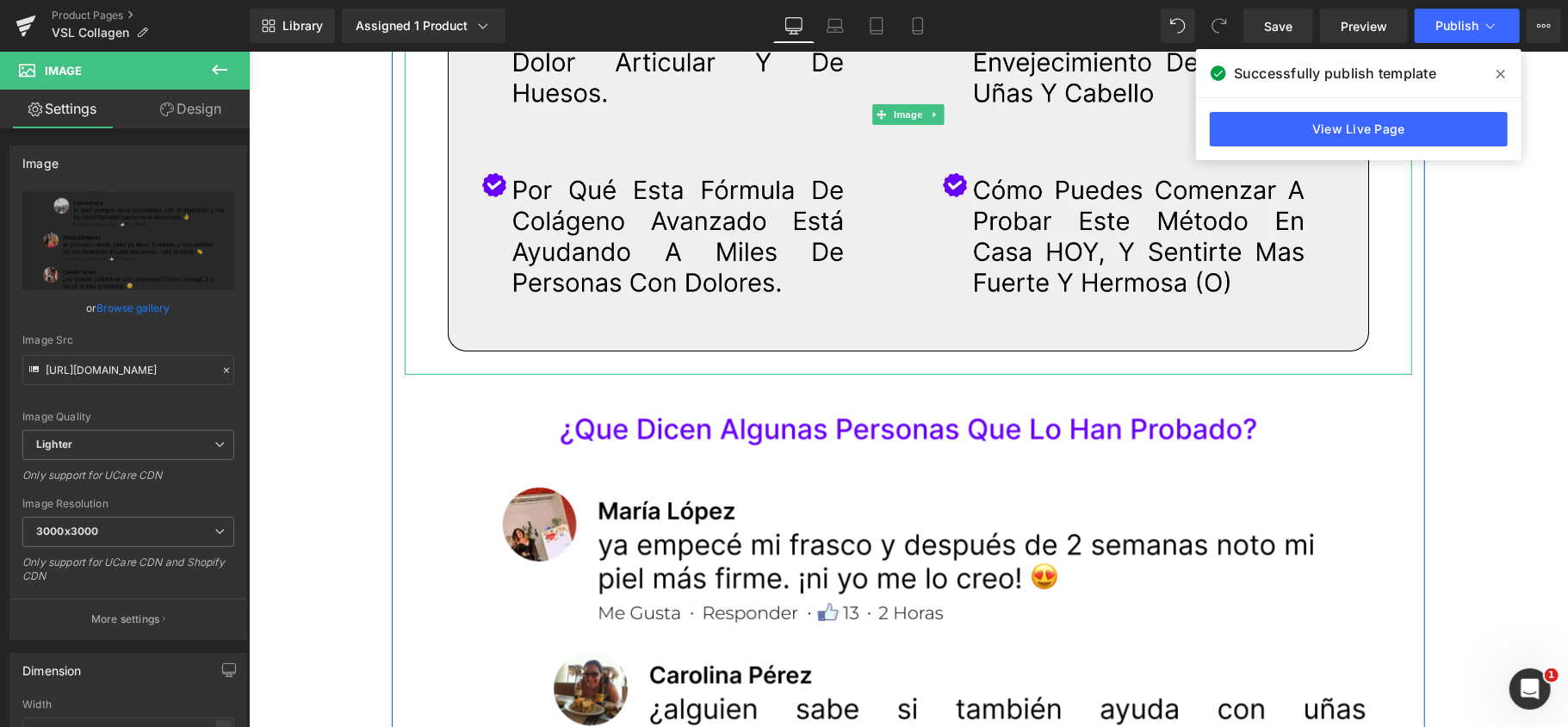
click at [1367, 265] on img at bounding box center [907, 113] width 1007 height 519
